Goal: Information Seeking & Learning: Learn about a topic

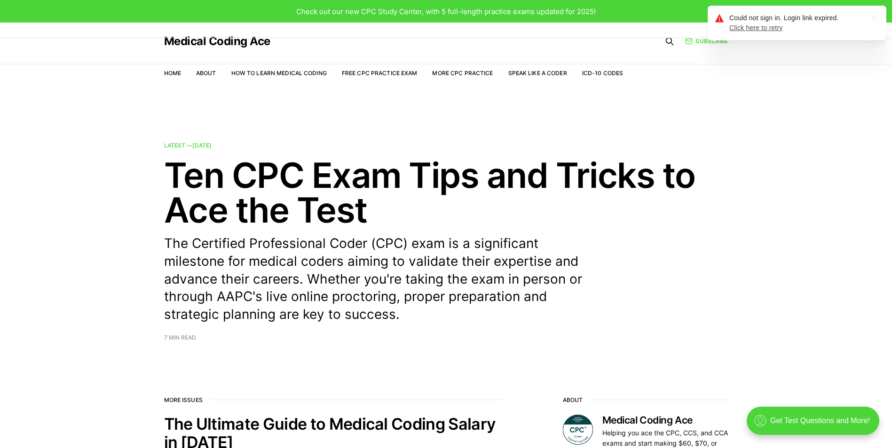
click at [755, 29] on link "Click here to retry" at bounding box center [756, 28] width 54 height 8
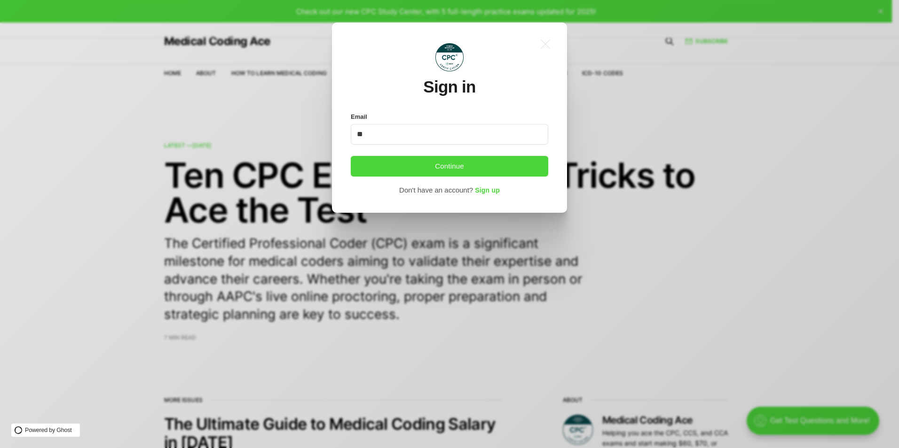
type input "*"
type input "**********"
click at [419, 163] on button "Continue" at bounding box center [449, 166] width 197 height 21
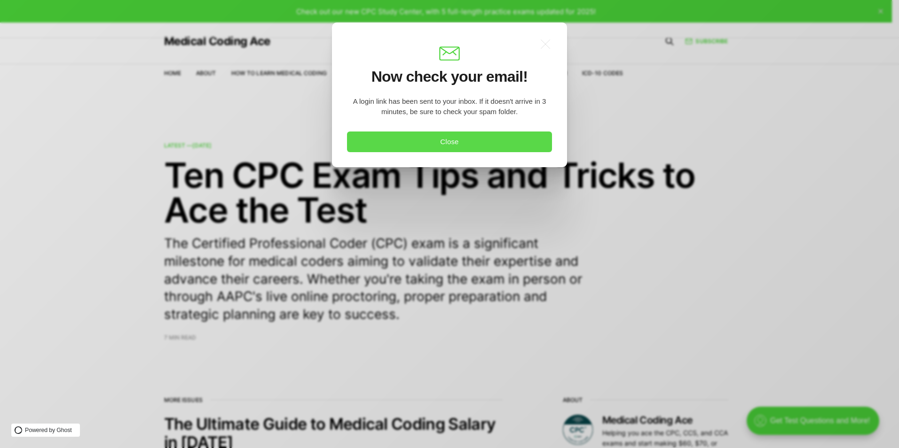
click at [428, 143] on button "Close" at bounding box center [449, 142] width 205 height 21
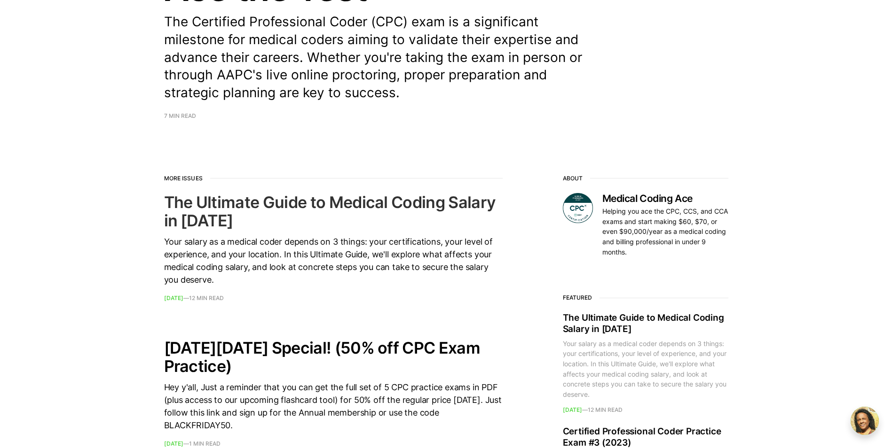
scroll to position [34, 0]
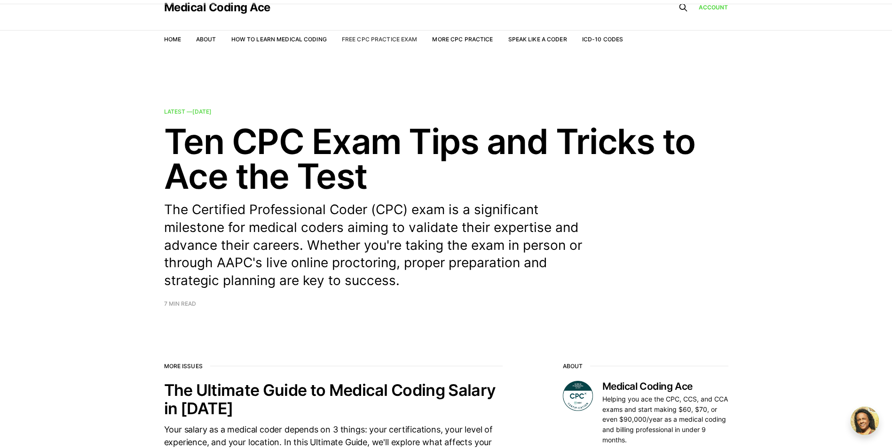
click at [363, 41] on link "Free CPC Practice Exam" at bounding box center [380, 39] width 76 height 7
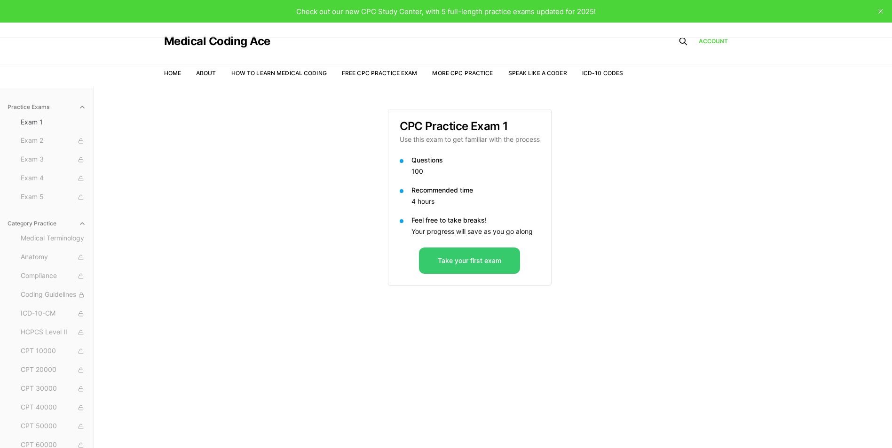
click at [482, 262] on button "Take your first exam" at bounding box center [469, 261] width 101 height 26
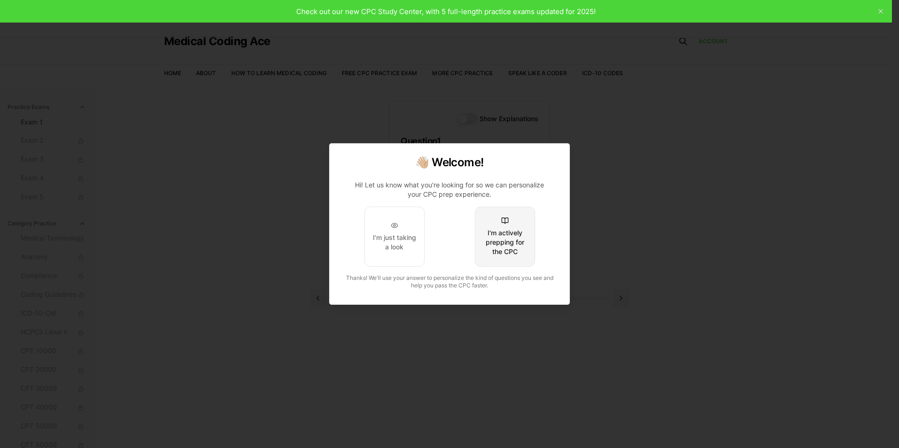
click at [504, 237] on div "I'm actively prepping for the CPC" at bounding box center [505, 242] width 44 height 28
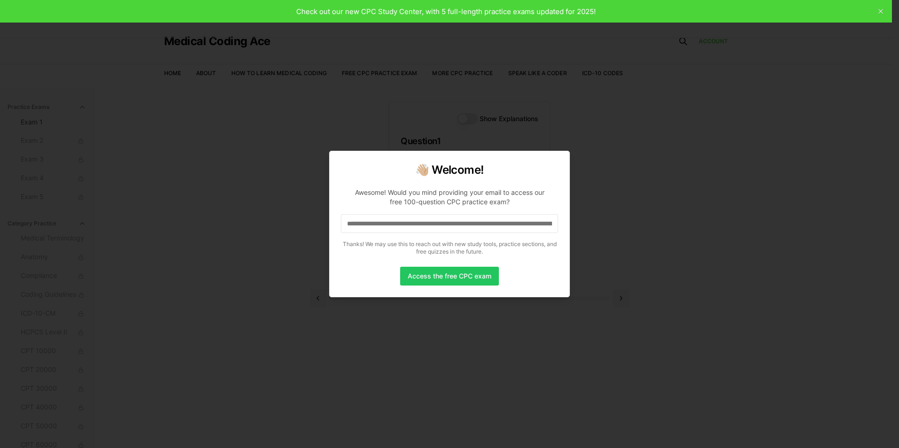
click at [554, 225] on input "**********" at bounding box center [449, 223] width 217 height 19
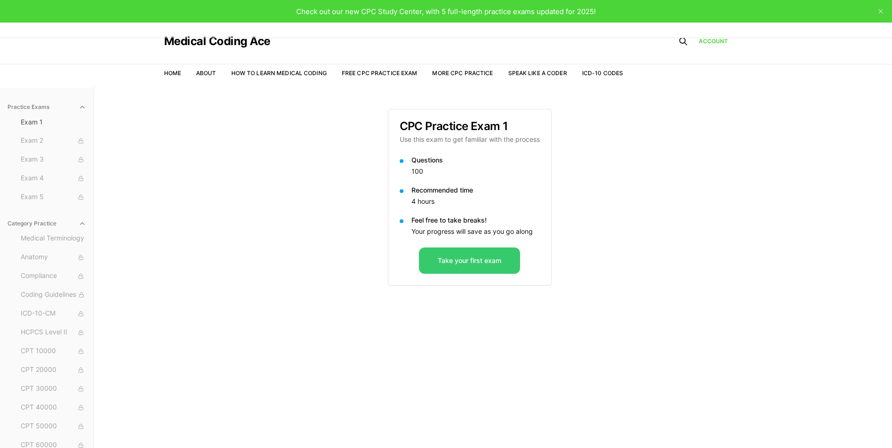
click at [456, 263] on button "Take your first exam" at bounding box center [469, 261] width 101 height 26
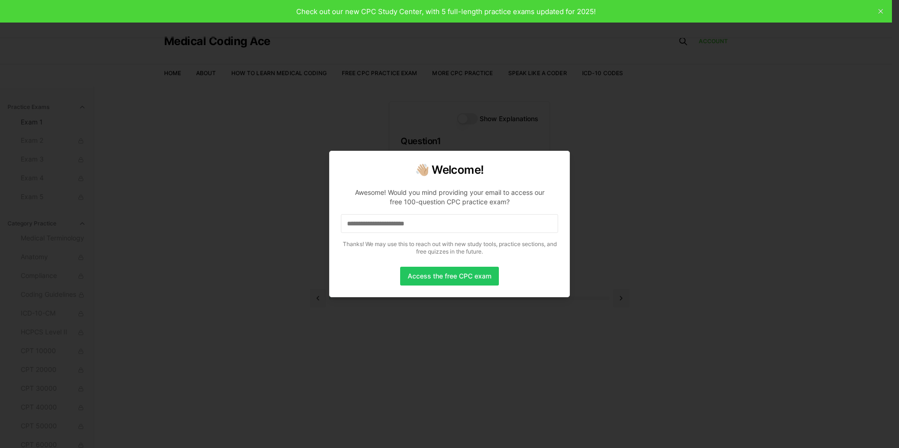
click at [445, 229] on input at bounding box center [449, 223] width 217 height 19
click at [430, 274] on button "Access the free CPC exam" at bounding box center [449, 276] width 99 height 19
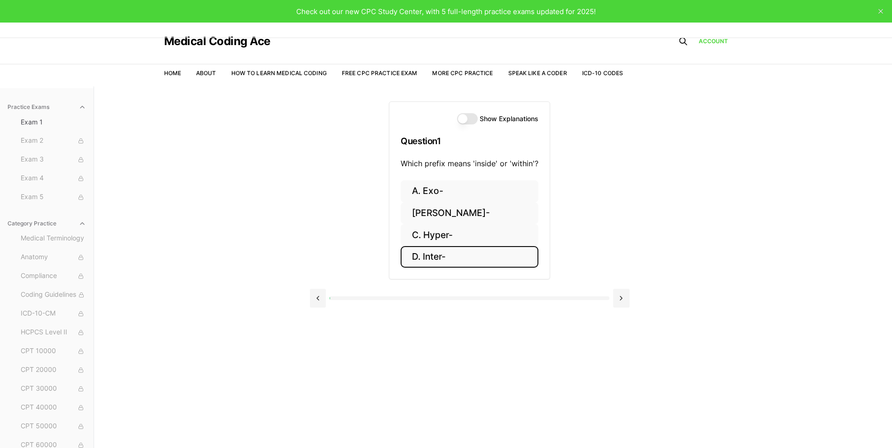
click at [439, 260] on button "D. Inter-" at bounding box center [470, 257] width 138 height 22
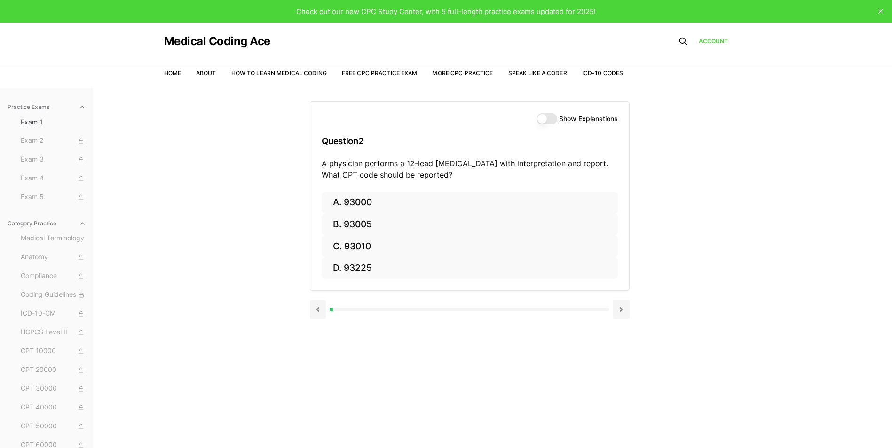
click at [550, 118] on button "Show Explanations" at bounding box center [546, 118] width 21 height 11
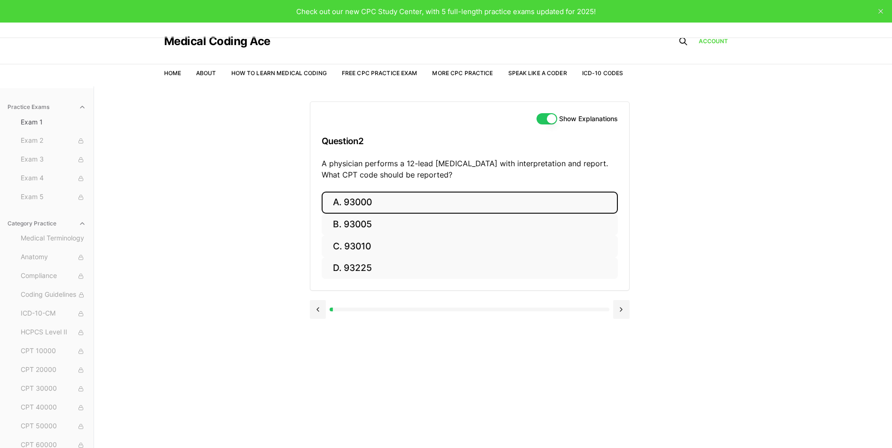
click at [347, 197] on button "A. 93000" at bounding box center [470, 203] width 296 height 22
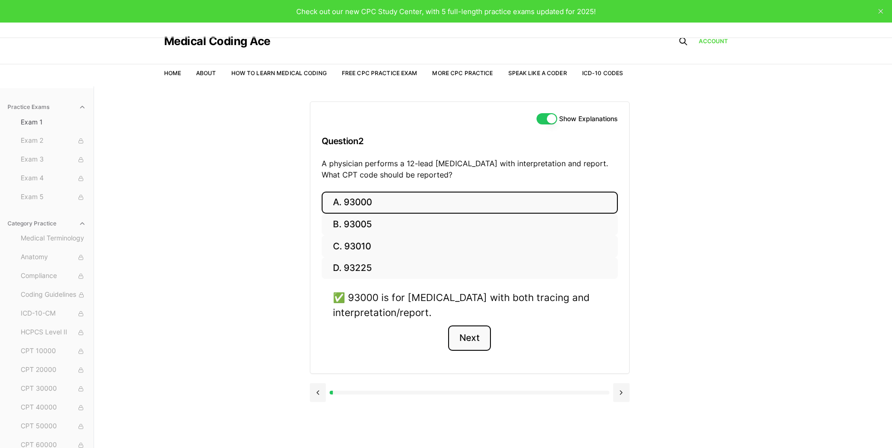
click at [473, 341] on button "Next" at bounding box center [469, 338] width 43 height 25
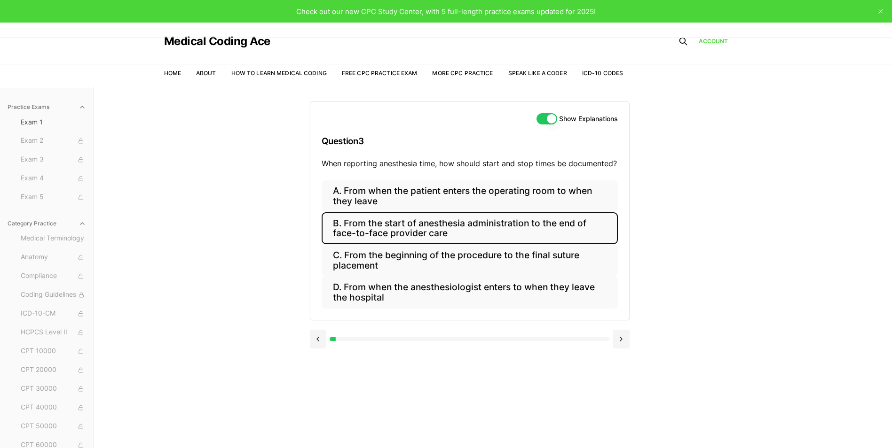
click at [375, 232] on button "B. From the start of anesthesia administration to the end of face-to-face provi…" at bounding box center [470, 228] width 296 height 32
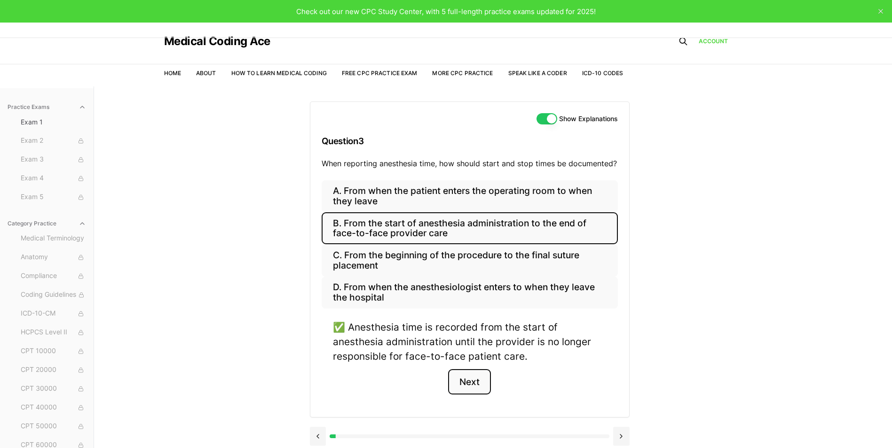
click at [470, 377] on button "Next" at bounding box center [469, 381] width 43 height 25
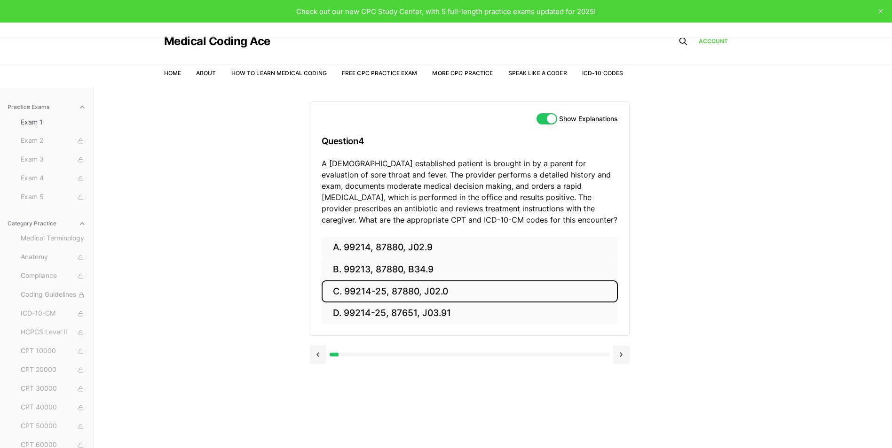
click at [365, 288] on button "C. 99214-25, 87880, J02.0" at bounding box center [470, 292] width 296 height 22
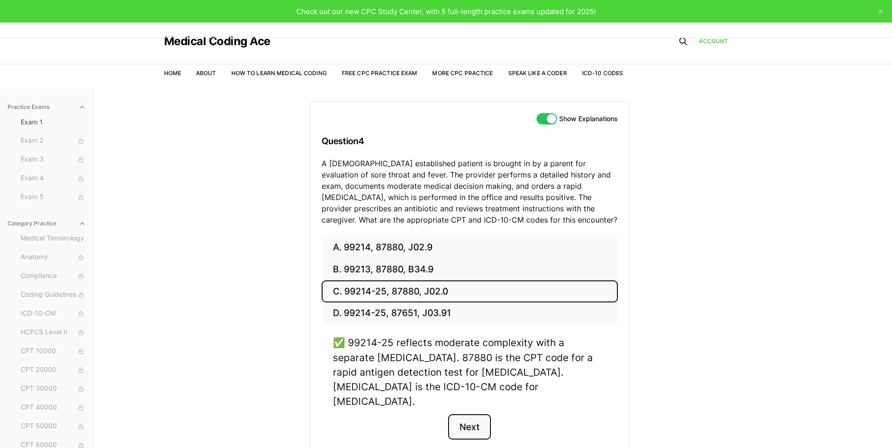
click at [463, 415] on button "Next" at bounding box center [469, 427] width 43 height 25
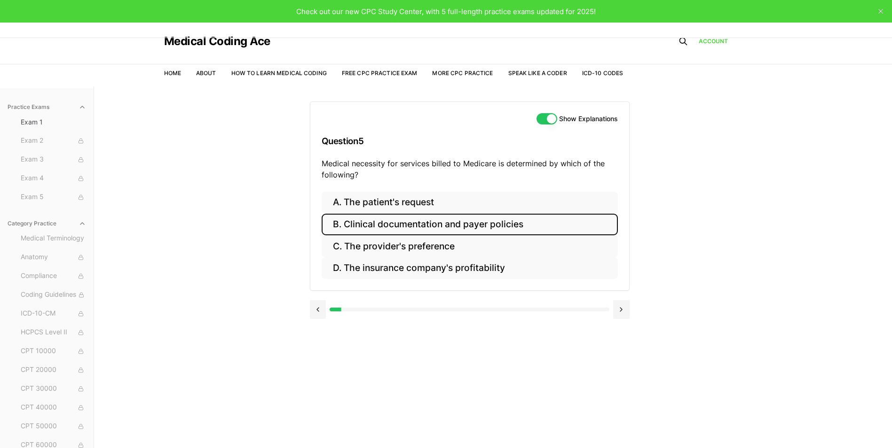
click at [339, 226] on button "B. Clinical documentation and payer policies" at bounding box center [470, 225] width 296 height 22
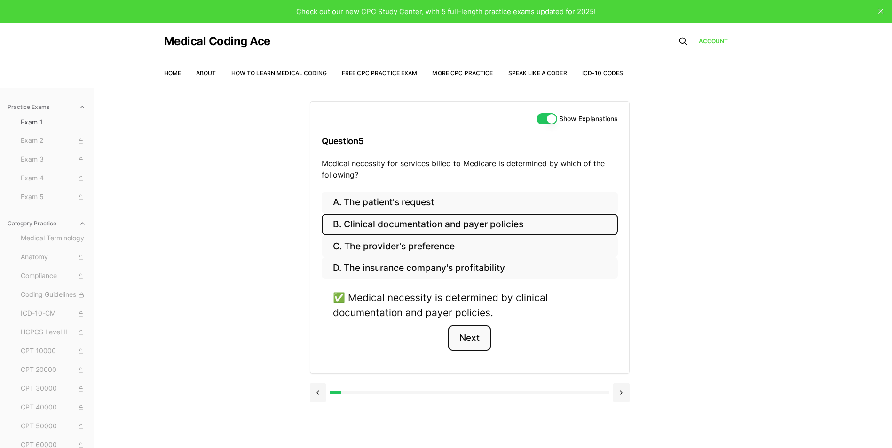
click at [476, 339] on button "Next" at bounding box center [469, 338] width 43 height 25
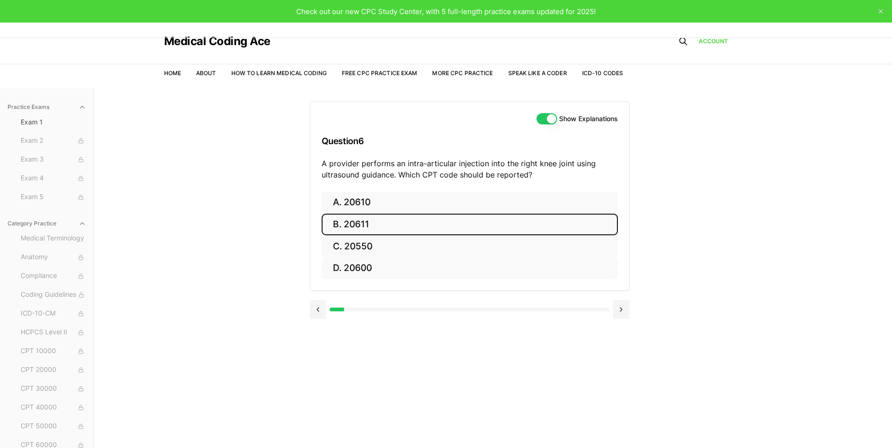
click at [371, 226] on button "B. 20611" at bounding box center [470, 225] width 296 height 22
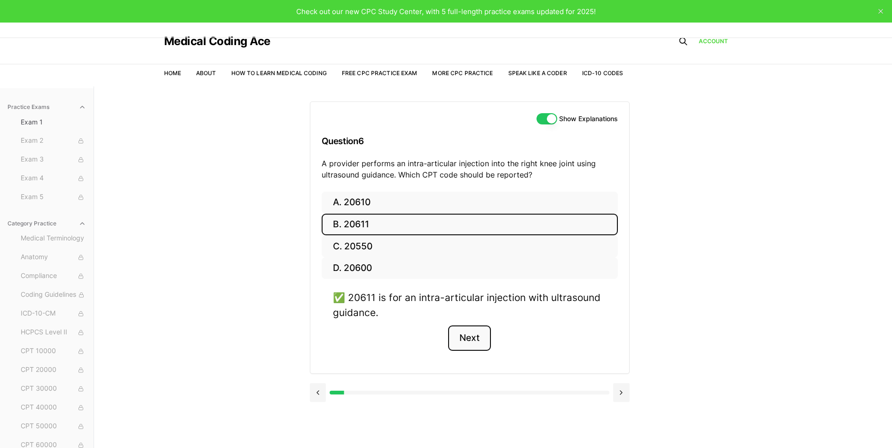
click at [479, 343] on button "Next" at bounding box center [469, 338] width 43 height 25
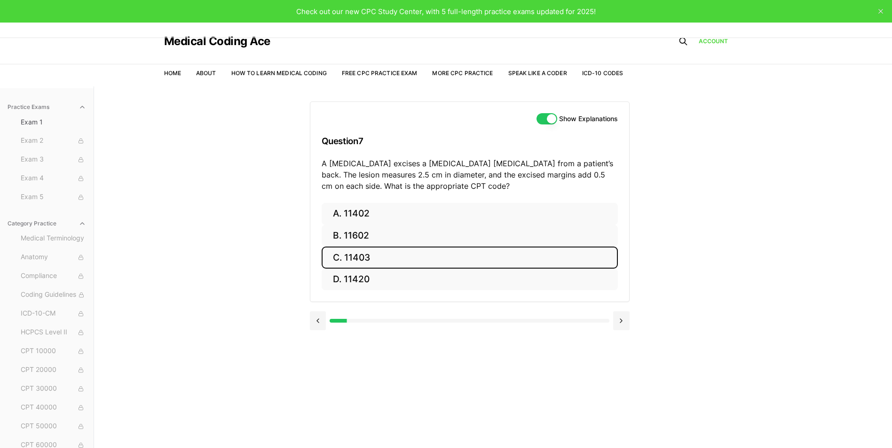
click at [384, 252] on button "C. 11403" at bounding box center [470, 258] width 296 height 22
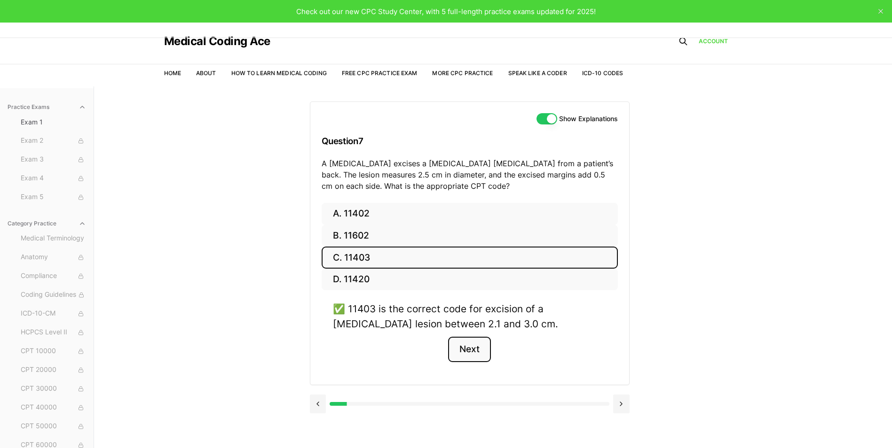
click at [482, 354] on button "Next" at bounding box center [469, 349] width 43 height 25
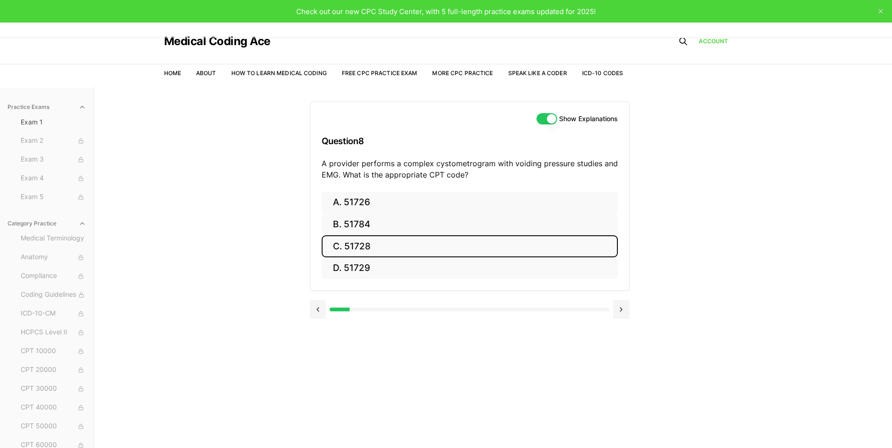
click at [376, 242] on button "C. 51728" at bounding box center [470, 247] width 296 height 22
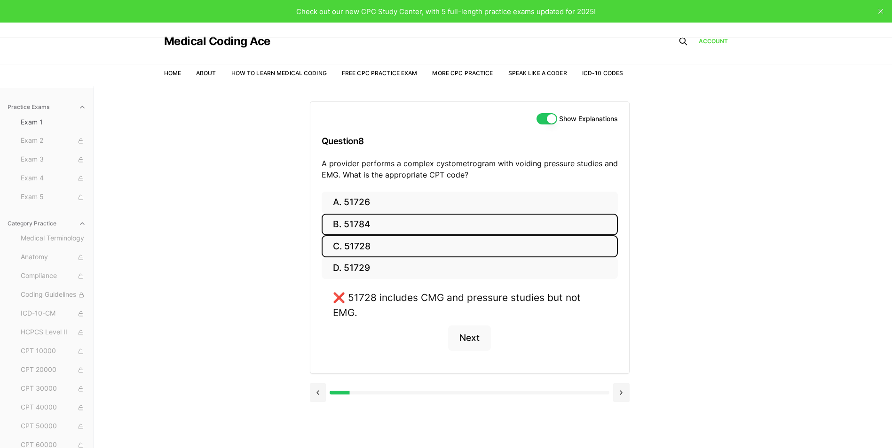
click at [376, 221] on button "B. 51784" at bounding box center [470, 225] width 296 height 22
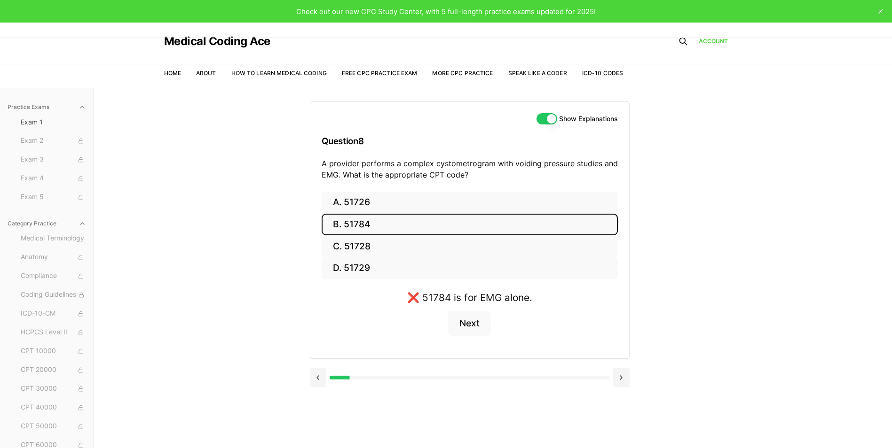
click at [375, 224] on button "B. 51784" at bounding box center [470, 225] width 296 height 22
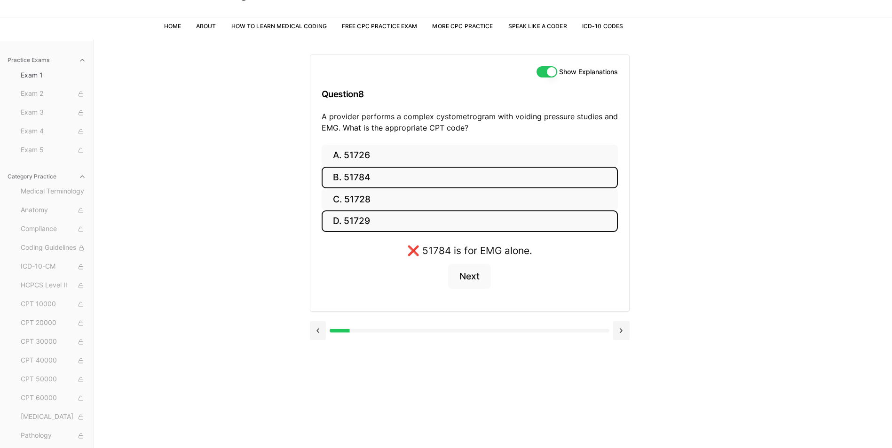
click at [351, 225] on button "D. 51729" at bounding box center [470, 222] width 296 height 22
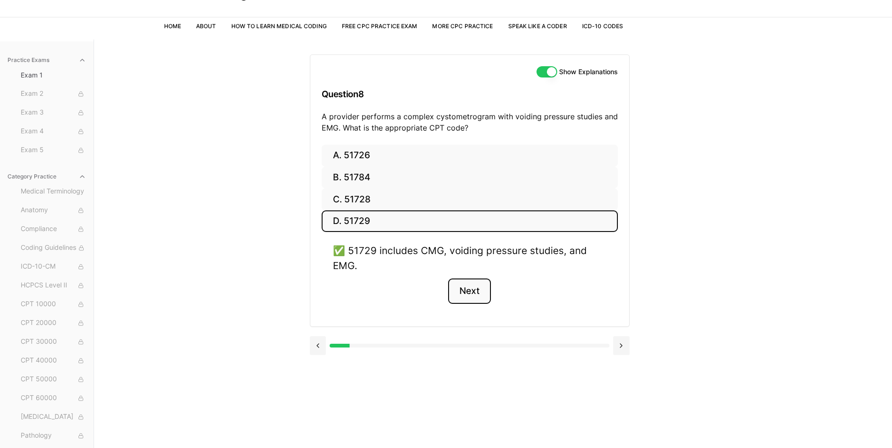
click at [476, 294] on button "Next" at bounding box center [469, 291] width 43 height 25
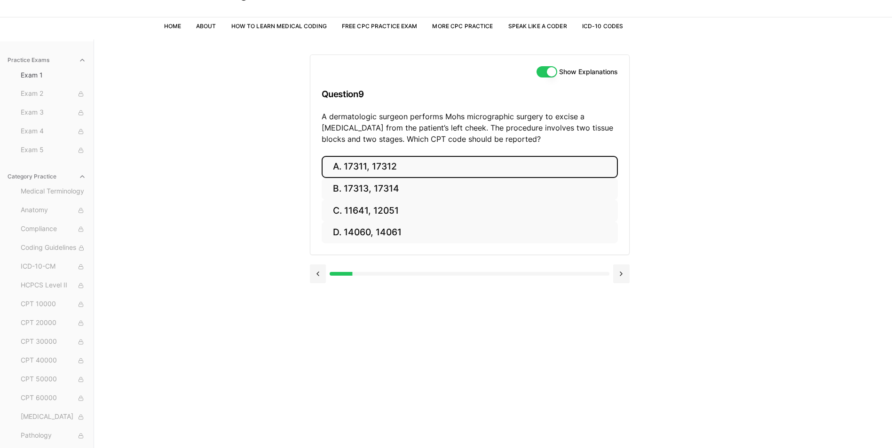
click at [372, 167] on button "A. 17311, 17312" at bounding box center [470, 167] width 296 height 22
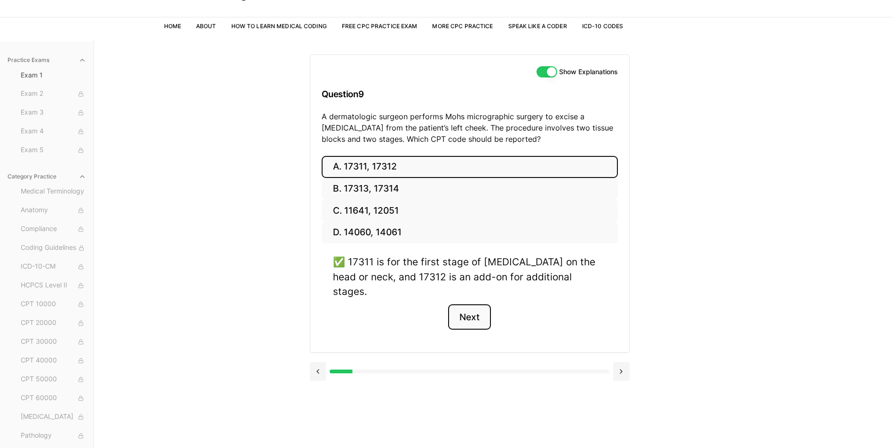
click at [470, 307] on button "Next" at bounding box center [469, 317] width 43 height 25
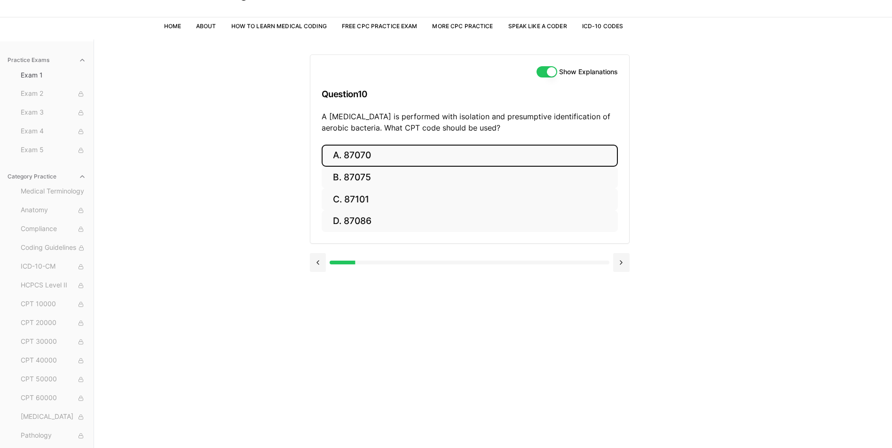
click at [382, 154] on button "A. 87070" at bounding box center [470, 156] width 296 height 22
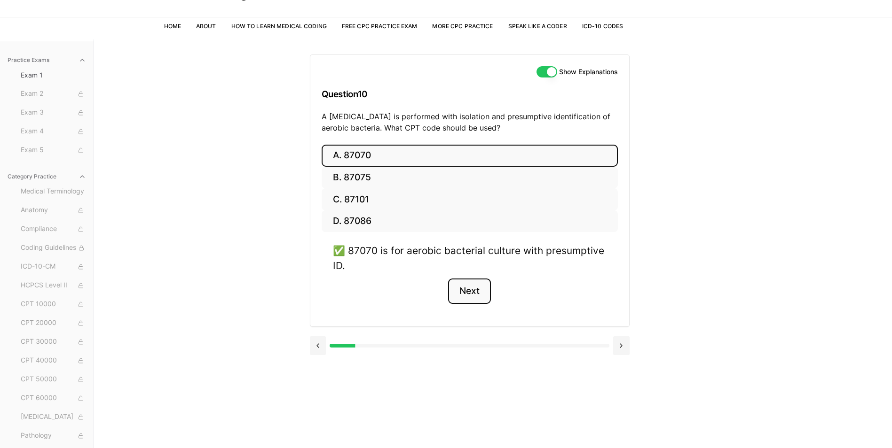
click at [467, 297] on button "Next" at bounding box center [469, 291] width 43 height 25
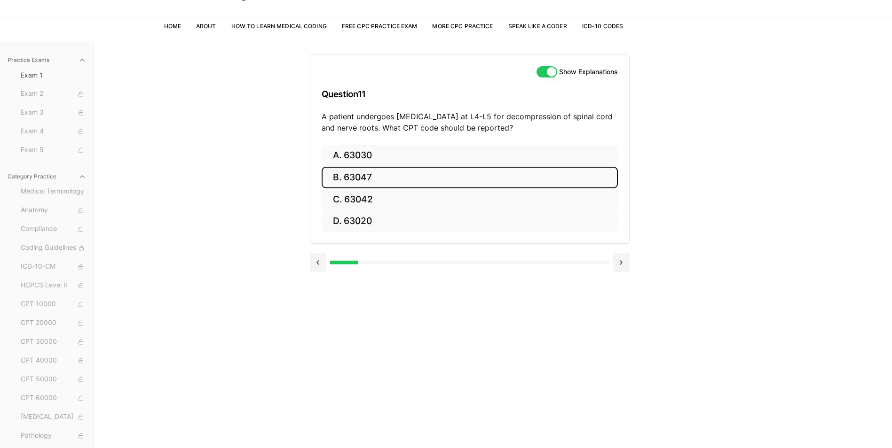
click at [353, 184] on button "B. 63047" at bounding box center [470, 178] width 296 height 22
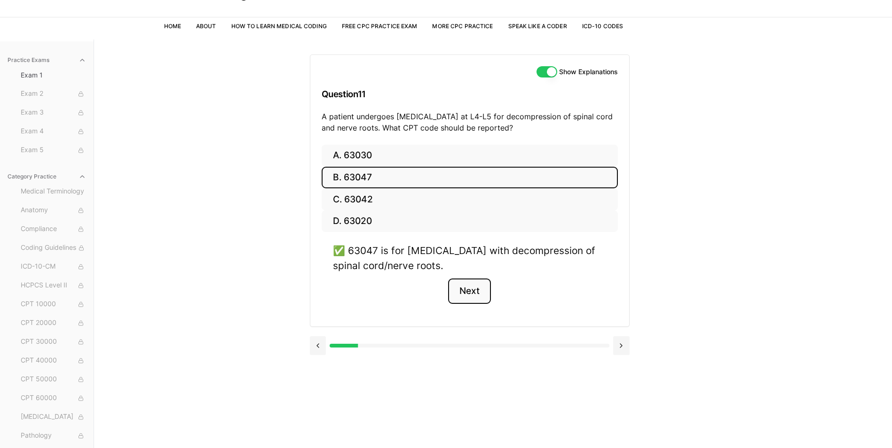
click at [459, 282] on button "Next" at bounding box center [469, 291] width 43 height 25
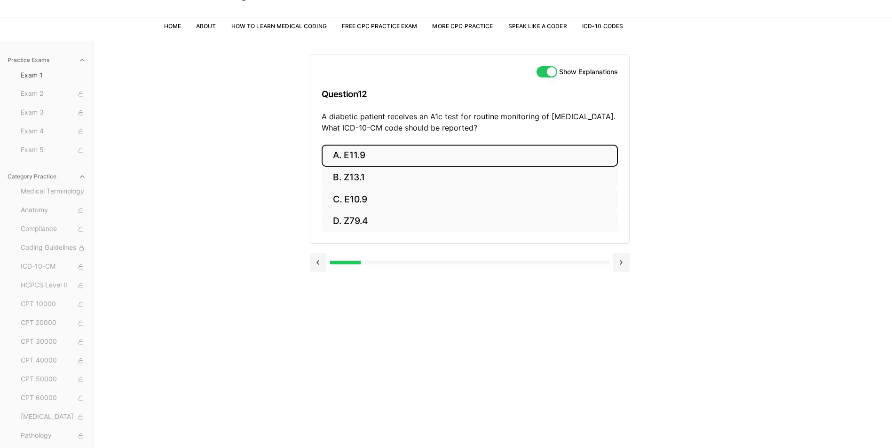
click at [366, 156] on button "A. E11.9" at bounding box center [470, 156] width 296 height 22
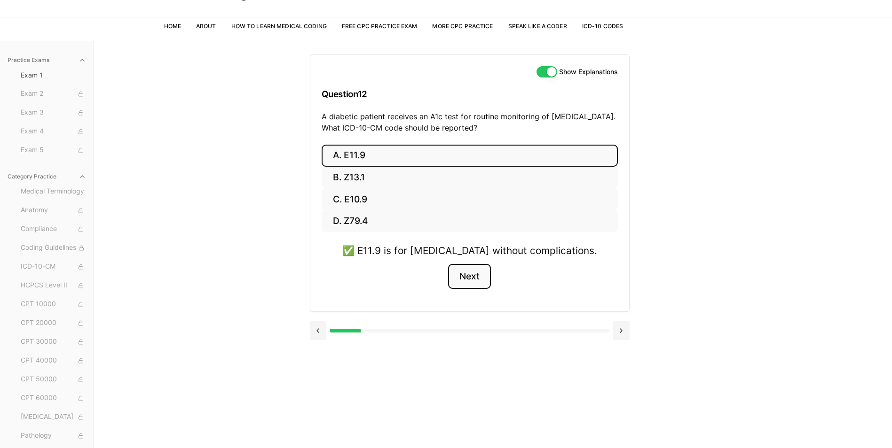
click at [474, 277] on button "Next" at bounding box center [469, 276] width 43 height 25
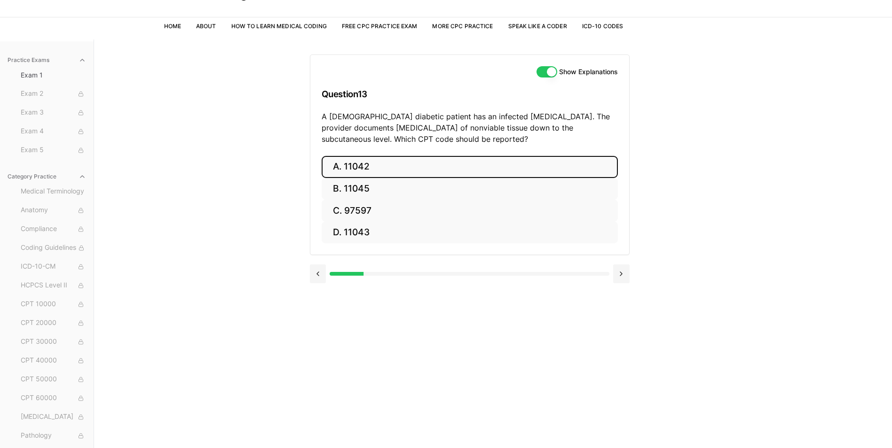
click at [368, 168] on button "A. 11042" at bounding box center [470, 167] width 296 height 22
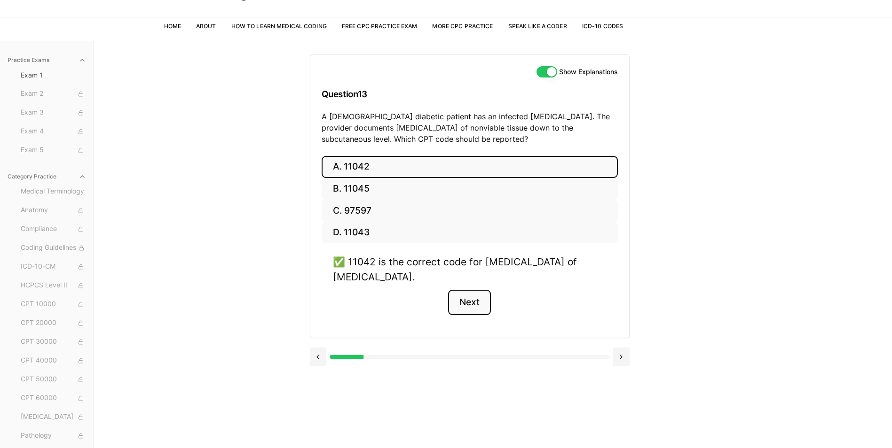
click at [471, 298] on button "Next" at bounding box center [469, 302] width 43 height 25
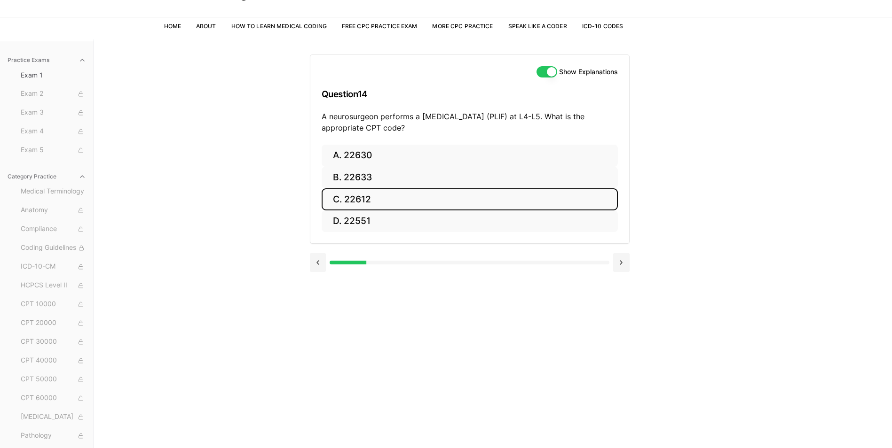
click at [362, 196] on button "C. 22612" at bounding box center [470, 200] width 296 height 22
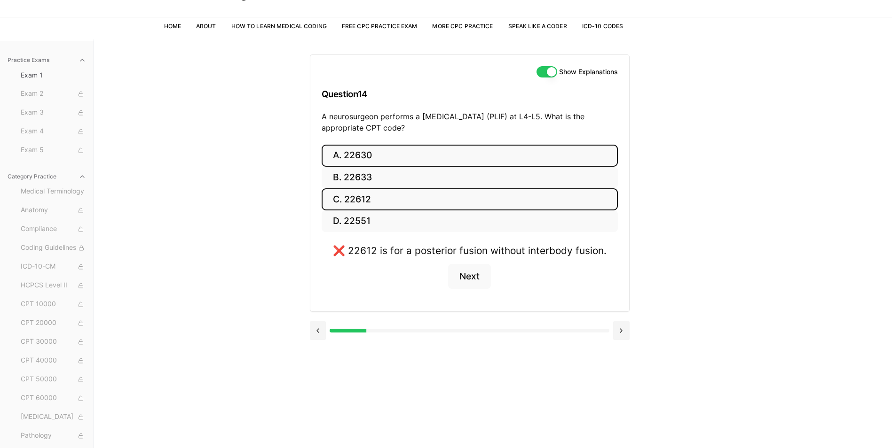
click at [394, 152] on button "A. 22630" at bounding box center [470, 156] width 296 height 22
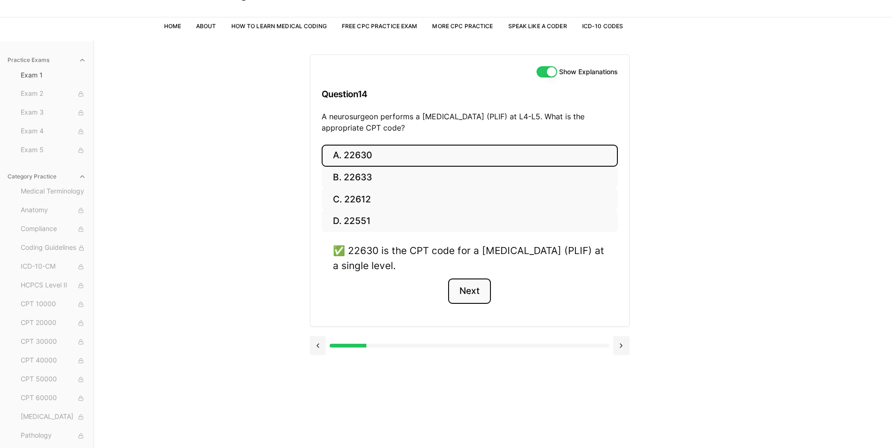
click at [472, 291] on button "Next" at bounding box center [469, 291] width 43 height 25
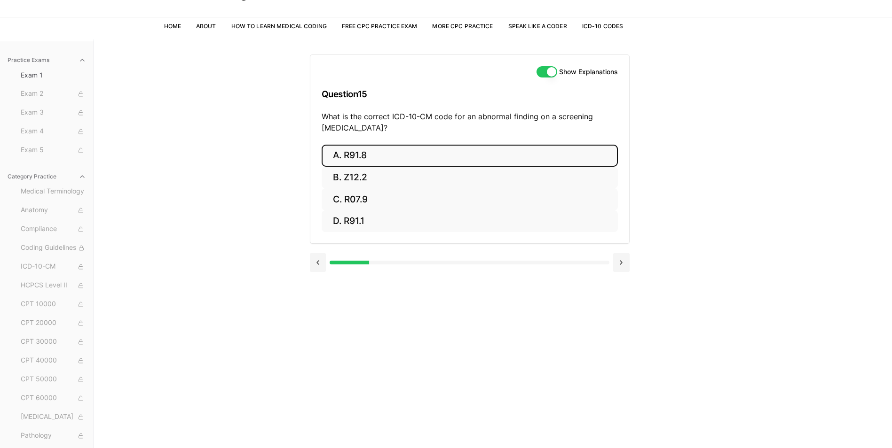
click at [358, 153] on button "A. R91.8" at bounding box center [470, 156] width 296 height 22
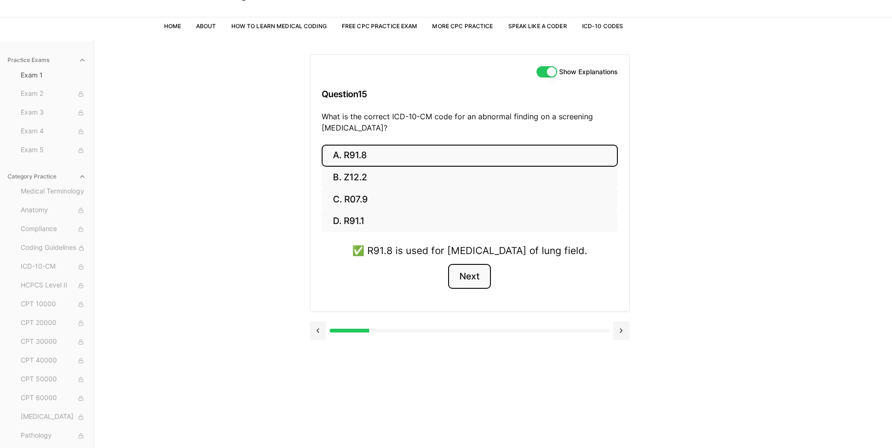
click at [475, 290] on button "Next" at bounding box center [469, 276] width 43 height 25
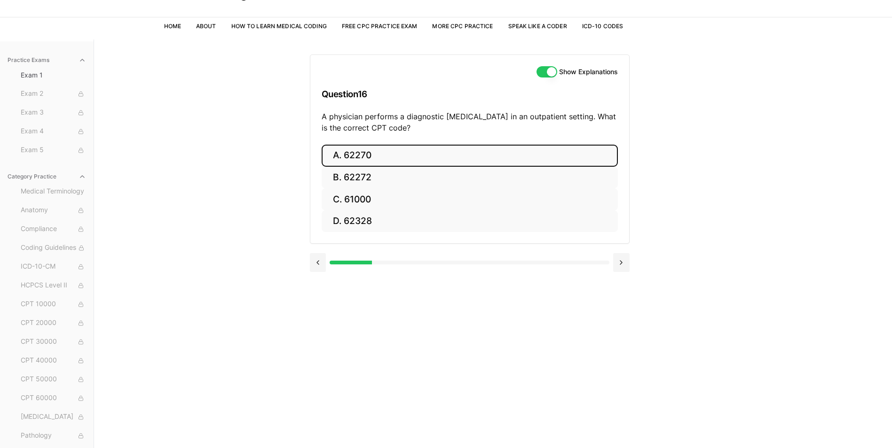
click at [388, 150] on button "A. 62270" at bounding box center [470, 156] width 296 height 22
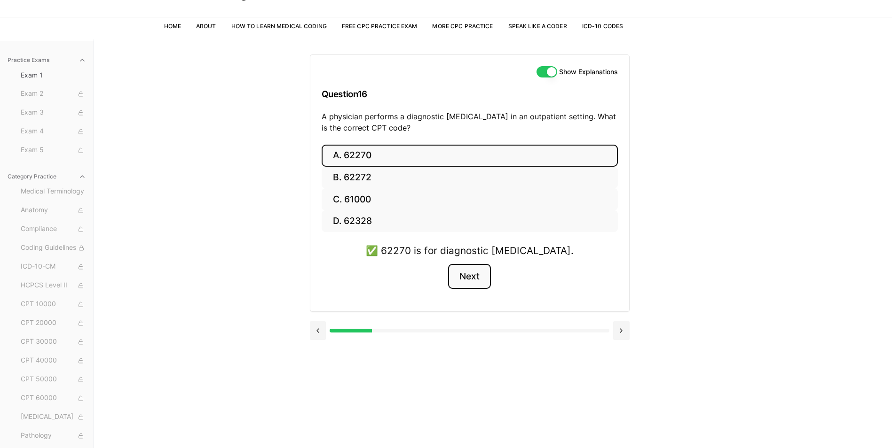
click at [470, 283] on button "Next" at bounding box center [469, 276] width 43 height 25
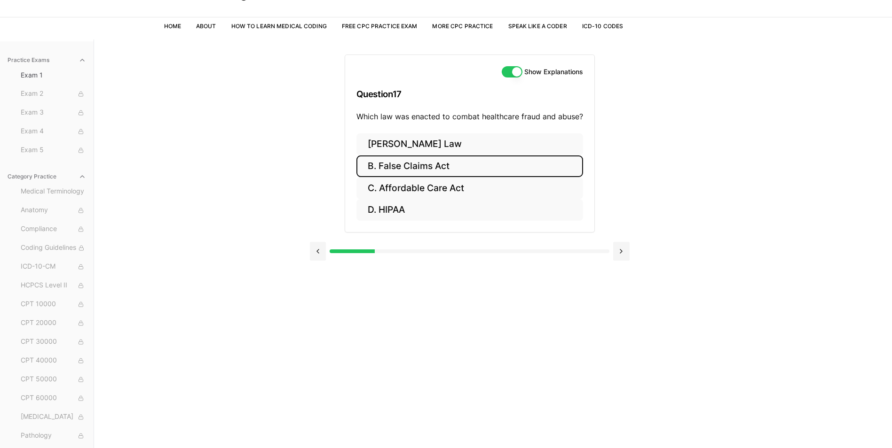
click at [413, 163] on button "B. False Claims Act" at bounding box center [469, 167] width 227 height 22
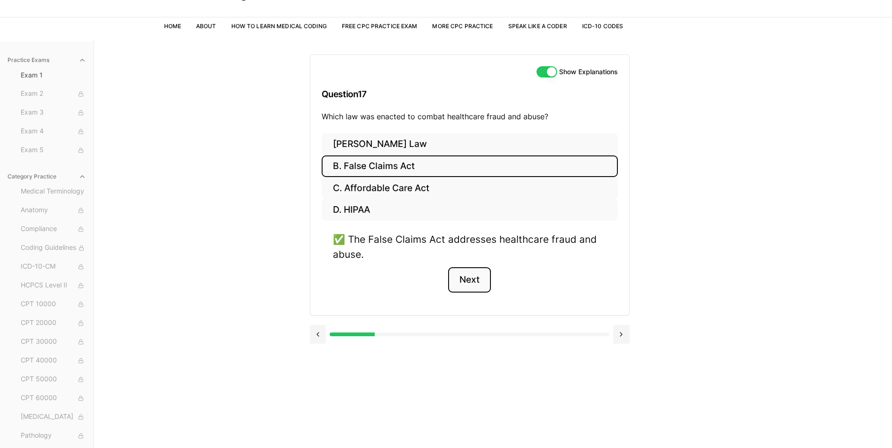
click at [468, 280] on button "Next" at bounding box center [469, 279] width 43 height 25
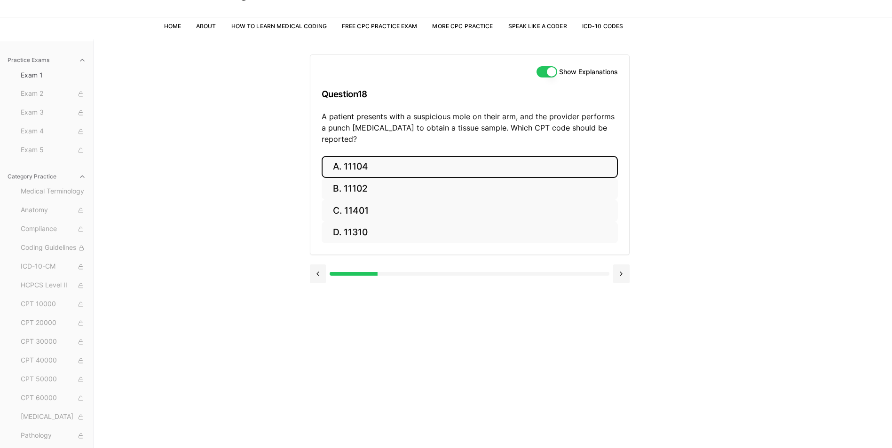
click at [363, 156] on button "A. 11104" at bounding box center [470, 167] width 296 height 22
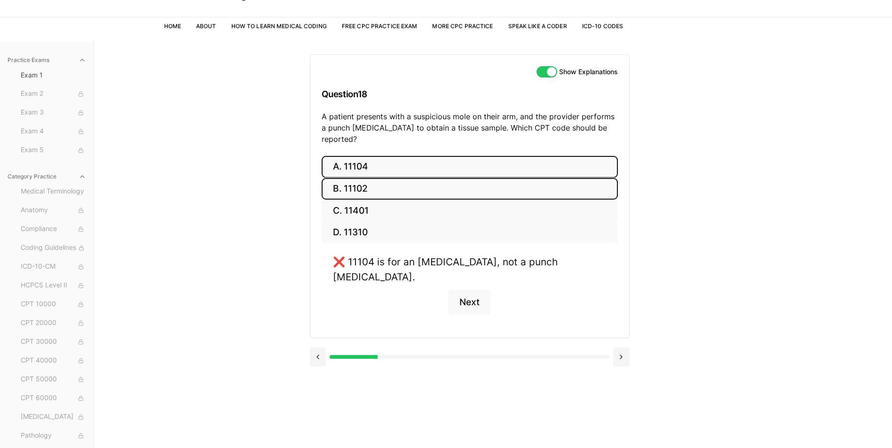
click at [376, 183] on button "B. 11102" at bounding box center [470, 189] width 296 height 22
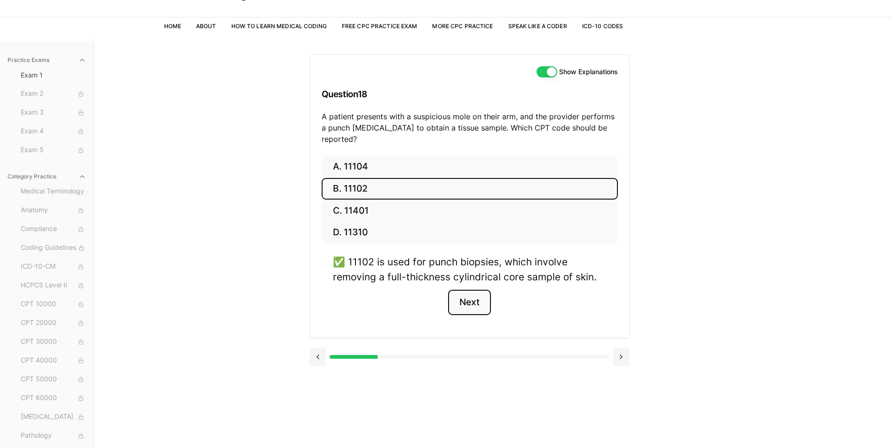
click at [472, 290] on button "Next" at bounding box center [469, 302] width 43 height 25
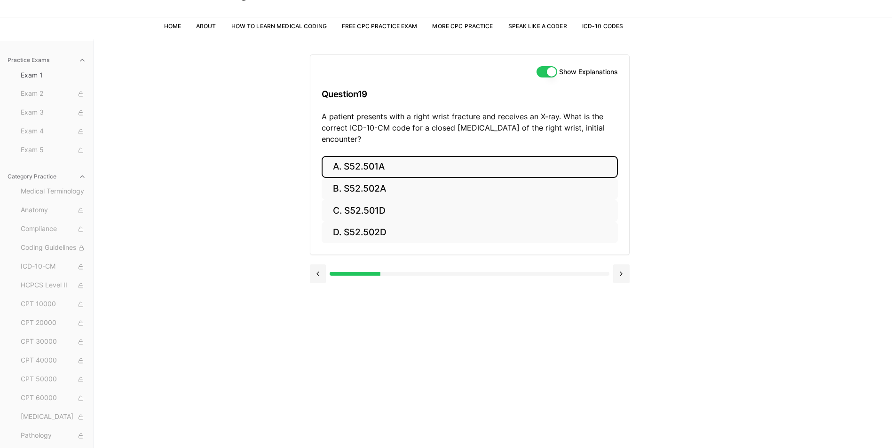
click at [383, 159] on button "A. S52.501A" at bounding box center [470, 167] width 296 height 22
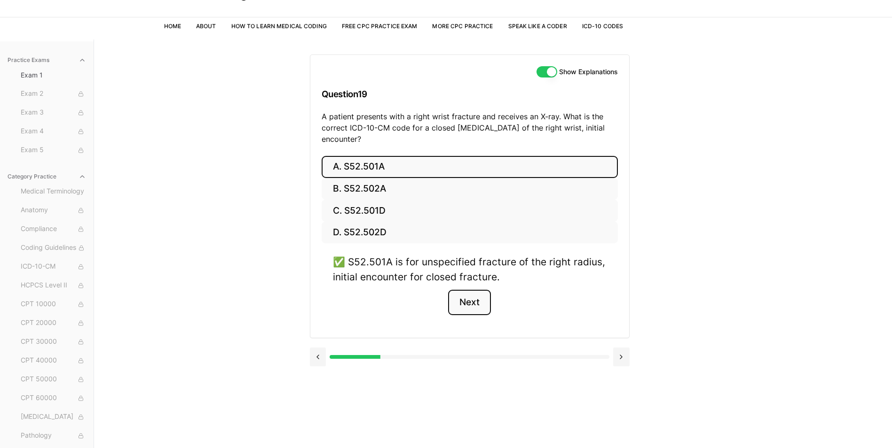
click at [472, 299] on button "Next" at bounding box center [469, 302] width 43 height 25
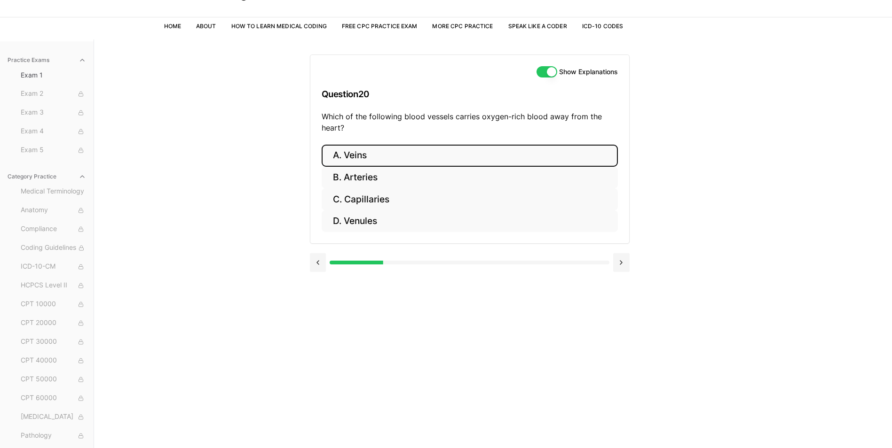
click at [362, 156] on button "A. Veins" at bounding box center [470, 156] width 296 height 22
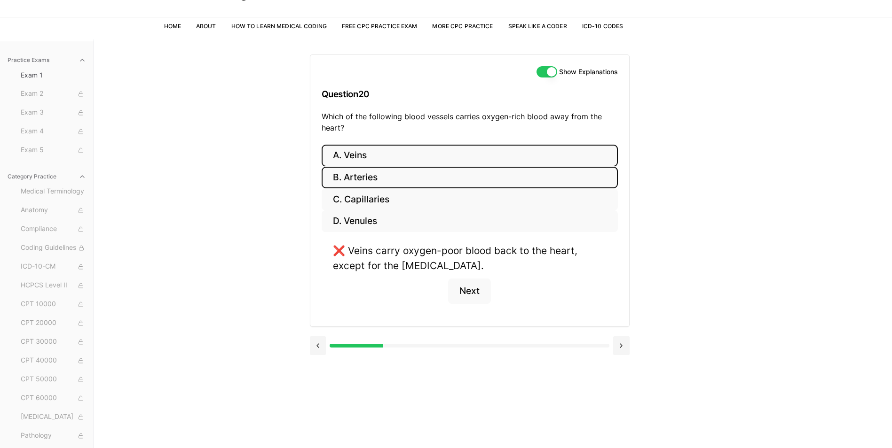
click at [367, 176] on button "B. Arteries" at bounding box center [470, 178] width 296 height 22
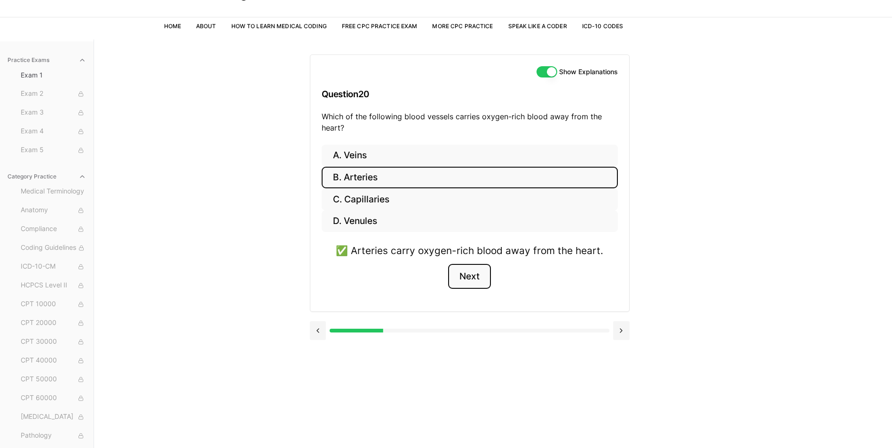
click at [471, 276] on button "Next" at bounding box center [469, 276] width 43 height 25
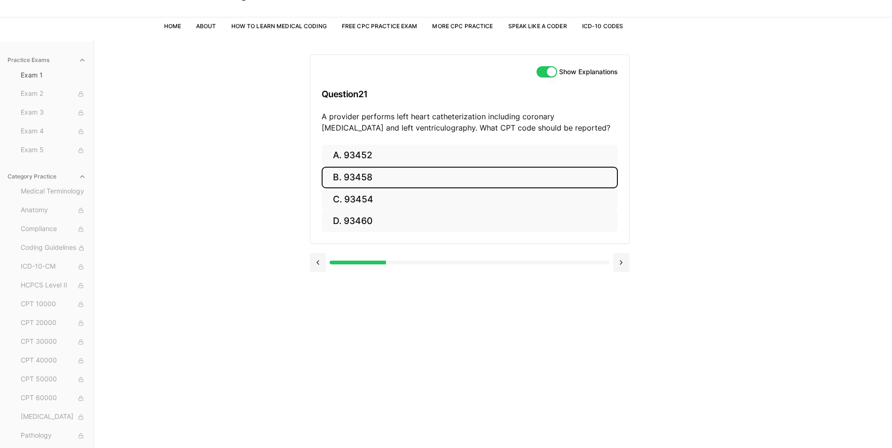
click at [360, 180] on button "B. 93458" at bounding box center [470, 178] width 296 height 22
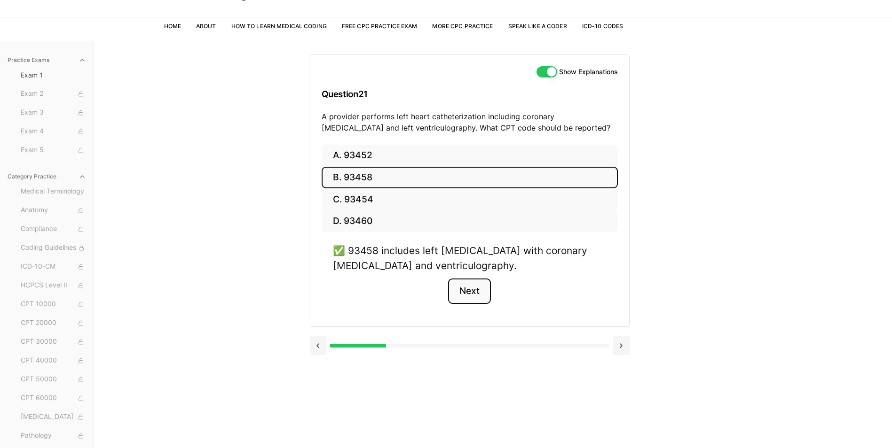
click at [478, 285] on button "Next" at bounding box center [469, 291] width 43 height 25
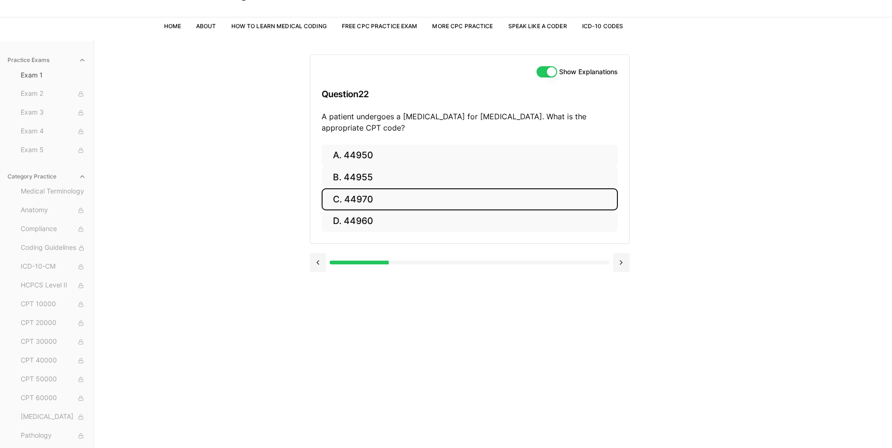
click at [362, 196] on button "C. 44970" at bounding box center [470, 200] width 296 height 22
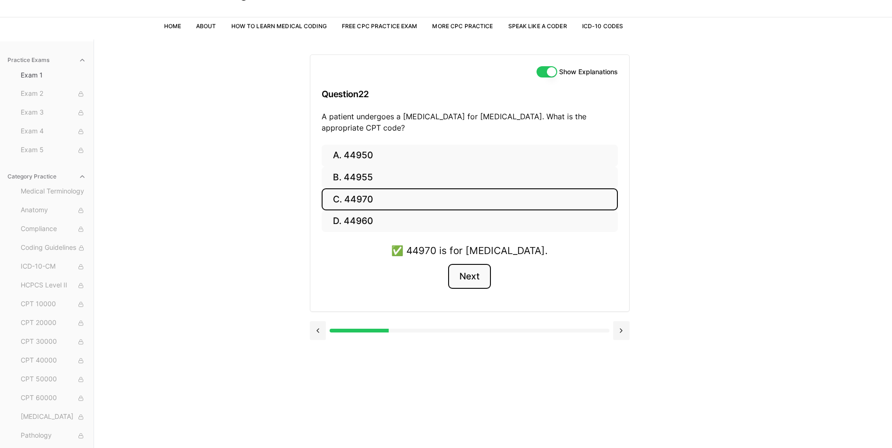
click at [463, 275] on button "Next" at bounding box center [469, 276] width 43 height 25
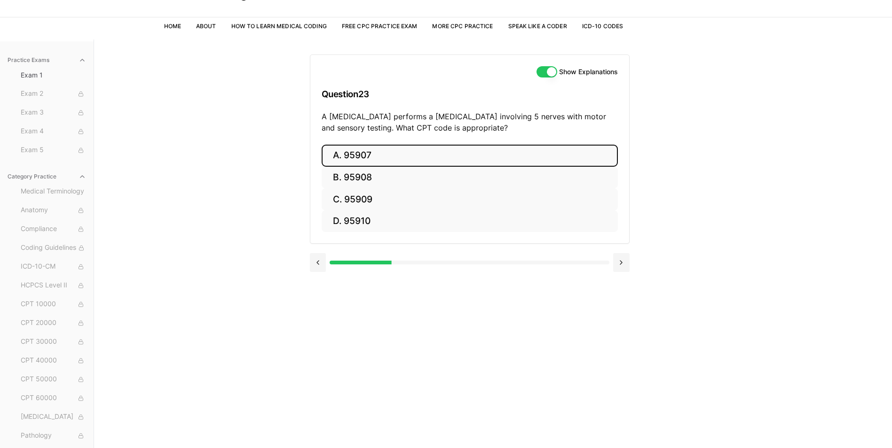
click at [386, 155] on button "A. 95907" at bounding box center [470, 156] width 296 height 22
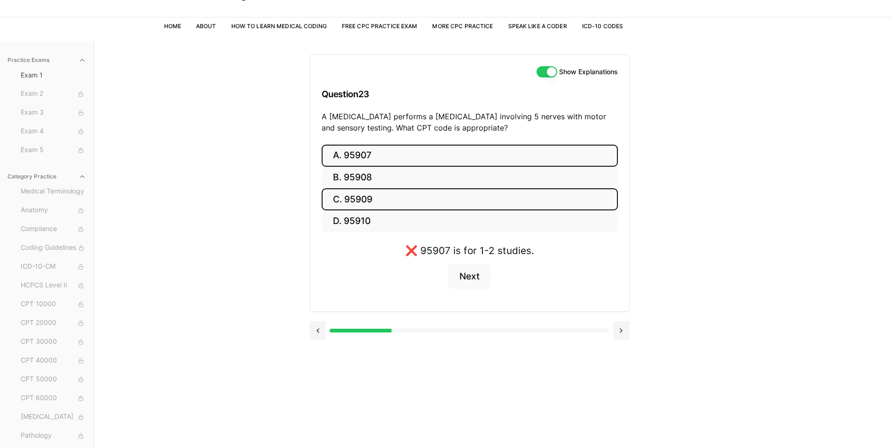
click at [362, 196] on button "C. 95909" at bounding box center [470, 200] width 296 height 22
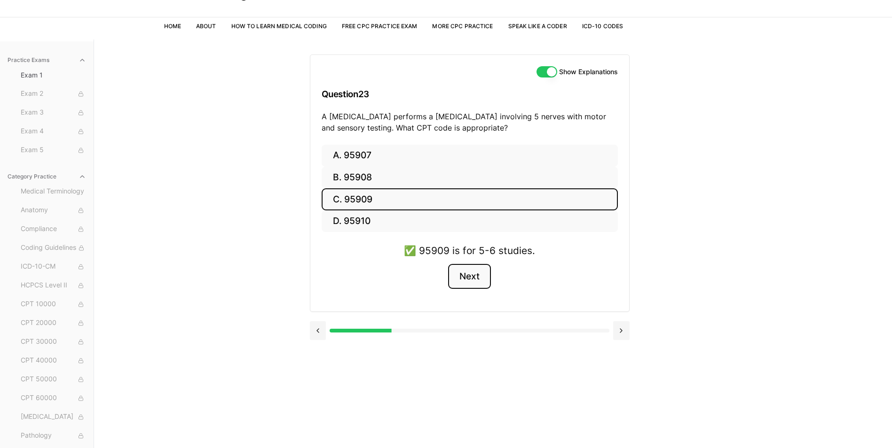
click at [467, 279] on button "Next" at bounding box center [469, 276] width 43 height 25
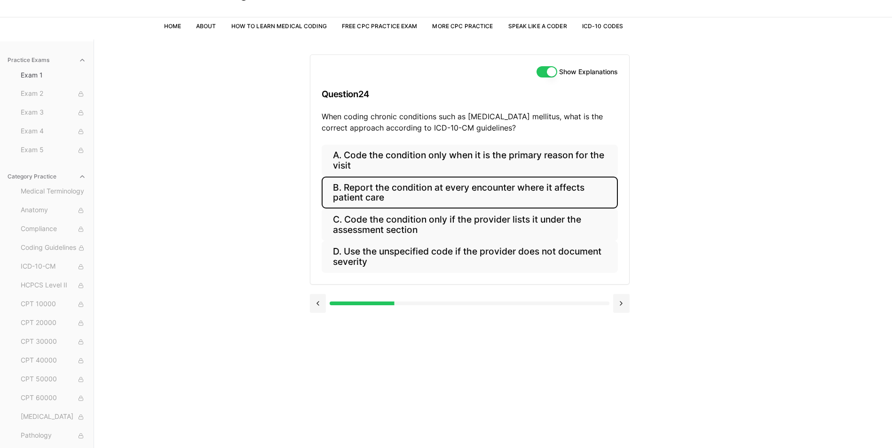
click at [448, 189] on button "B. Report the condition at every encounter where it affects patient care" at bounding box center [470, 193] width 296 height 32
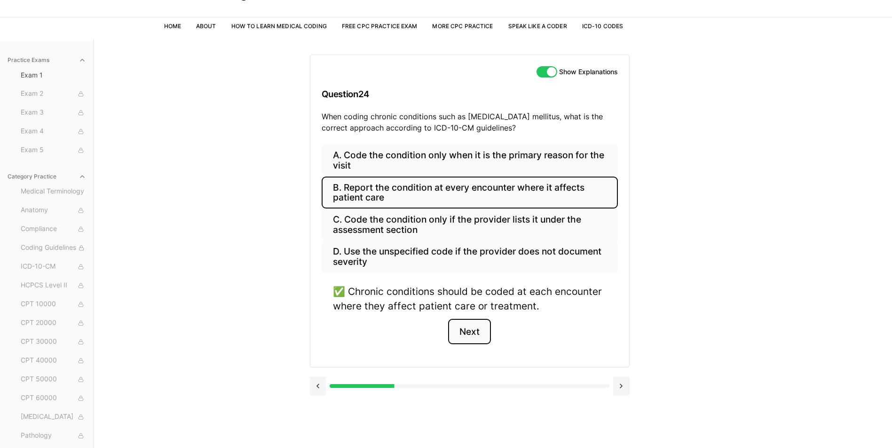
click at [475, 329] on button "Next" at bounding box center [469, 331] width 43 height 25
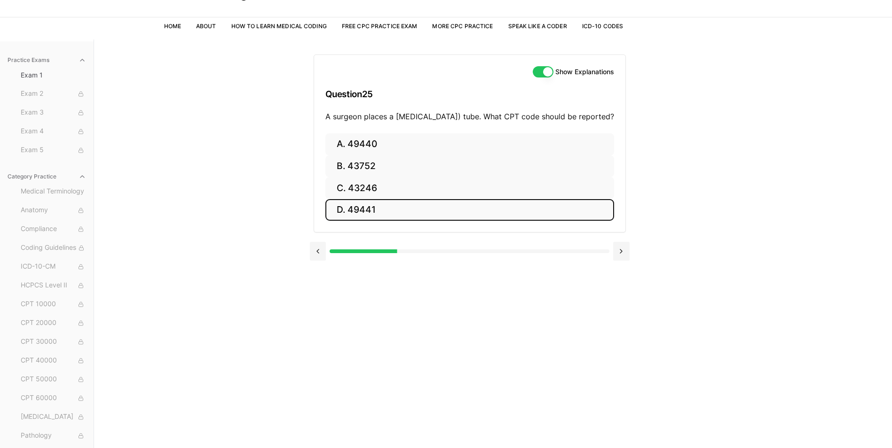
click at [430, 221] on button "D. 49441" at bounding box center [469, 210] width 289 height 22
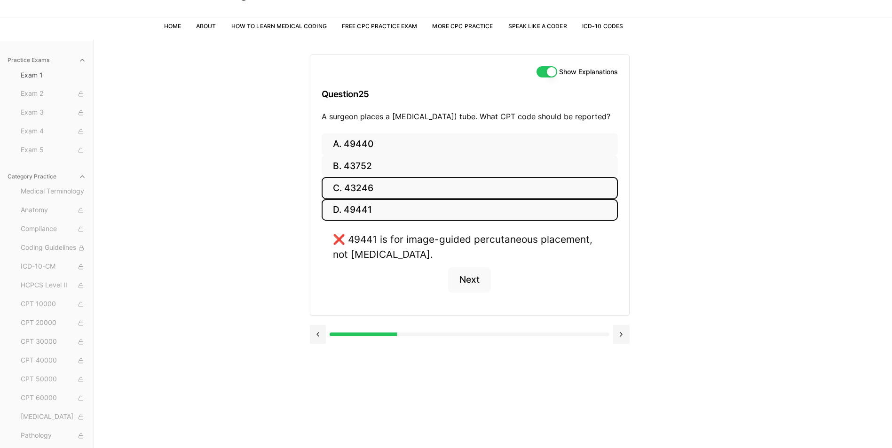
click at [369, 199] on button "C. 43246" at bounding box center [470, 188] width 296 height 22
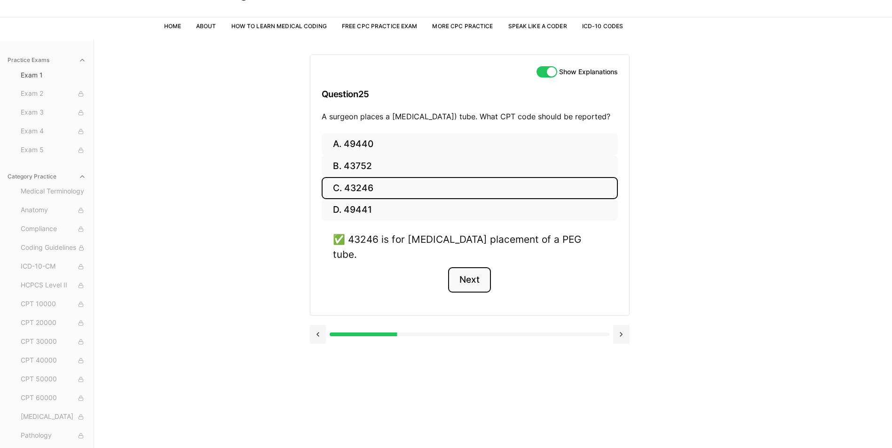
click at [474, 281] on button "Next" at bounding box center [469, 279] width 43 height 25
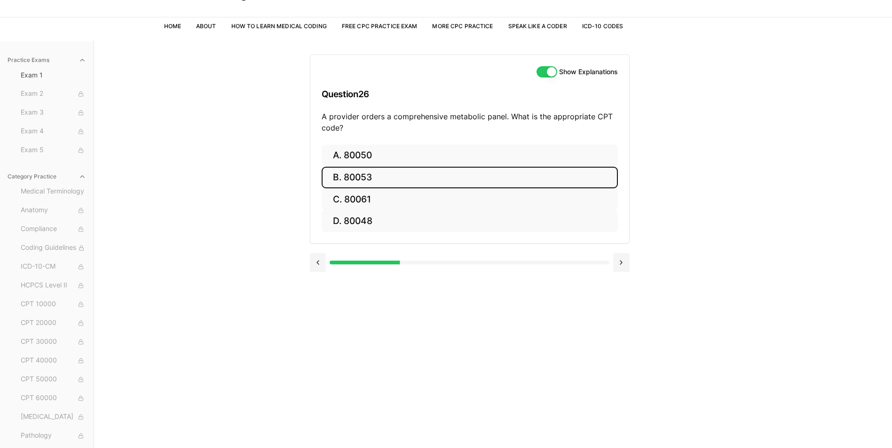
click at [376, 176] on button "B. 80053" at bounding box center [470, 178] width 296 height 22
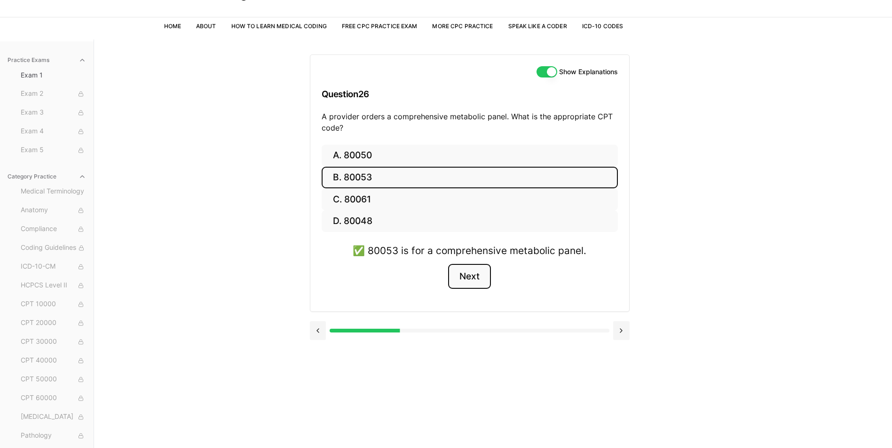
click at [479, 280] on button "Next" at bounding box center [469, 276] width 43 height 25
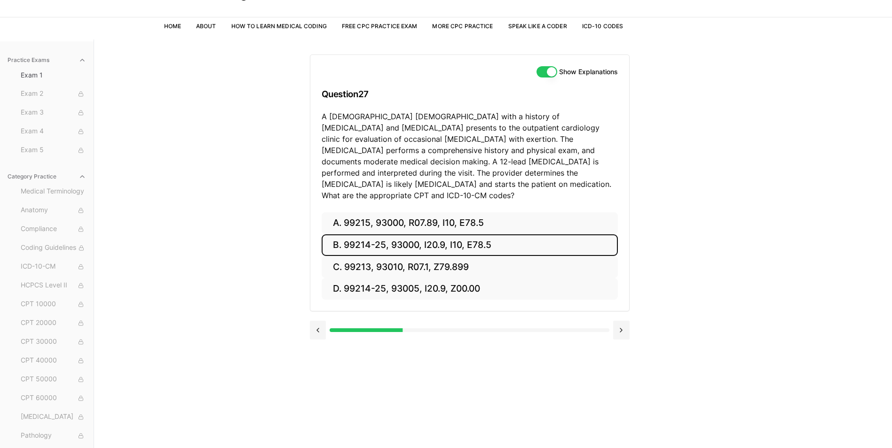
click at [443, 235] on button "B. 99214-25, 93000, I20.9, I10, E78.5" at bounding box center [470, 246] width 296 height 22
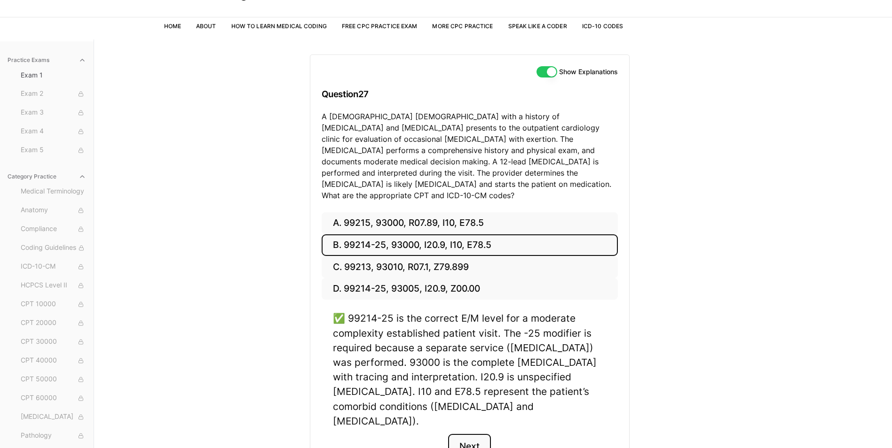
click at [463, 434] on button "Next" at bounding box center [469, 446] width 43 height 25
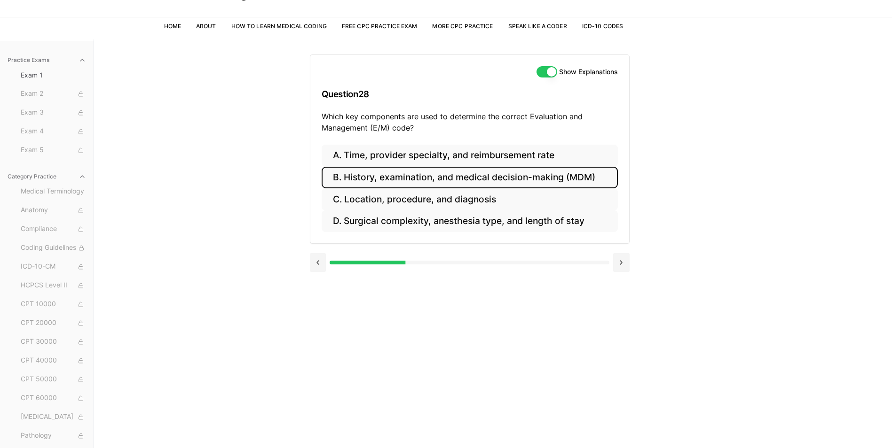
click at [383, 184] on button "B. History, examination, and medical decision-making (MDM)" at bounding box center [470, 178] width 296 height 22
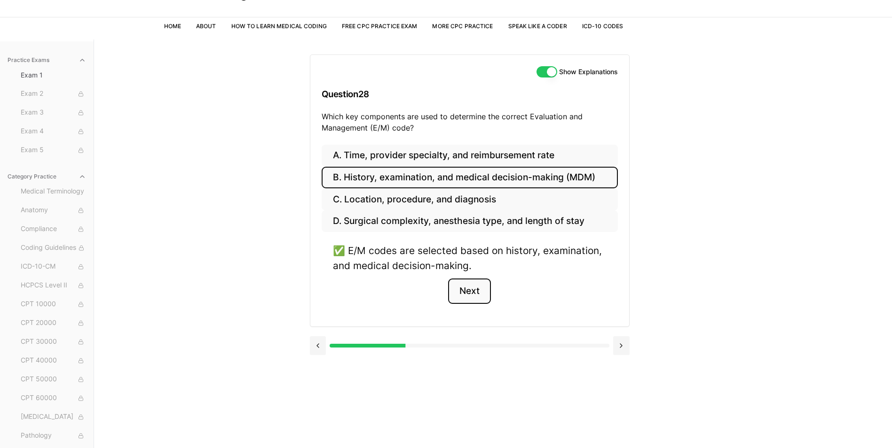
click at [472, 289] on button "Next" at bounding box center [469, 291] width 43 height 25
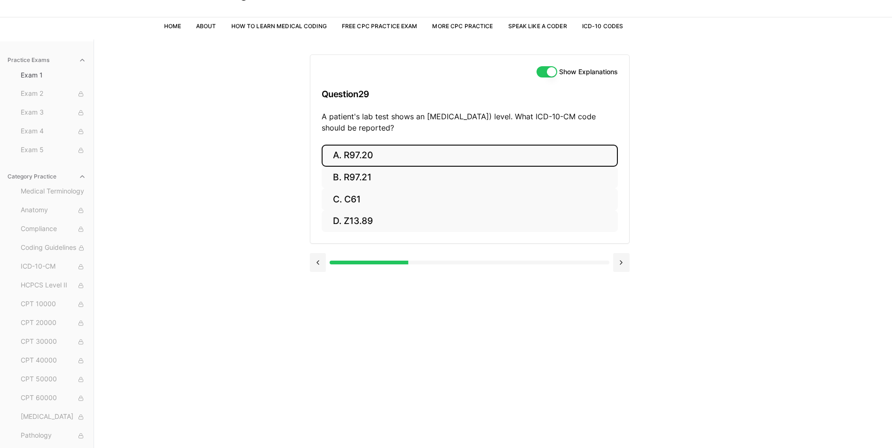
click at [364, 156] on button "A. R97.20" at bounding box center [470, 156] width 296 height 22
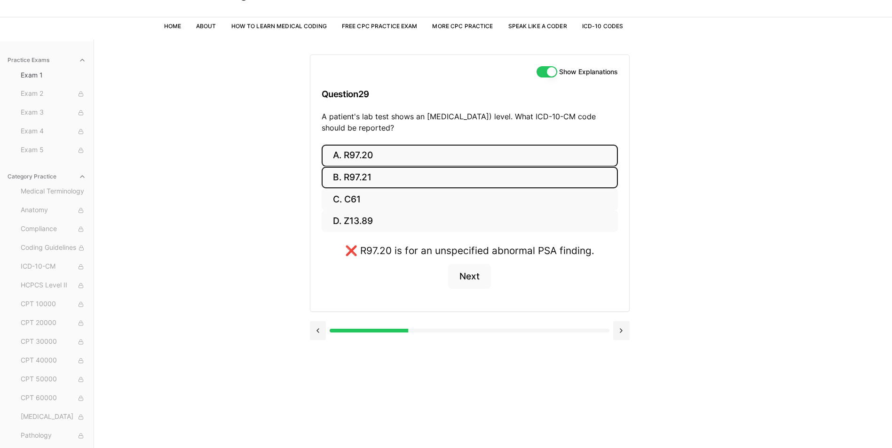
click at [358, 176] on button "B. R97.21" at bounding box center [470, 178] width 296 height 22
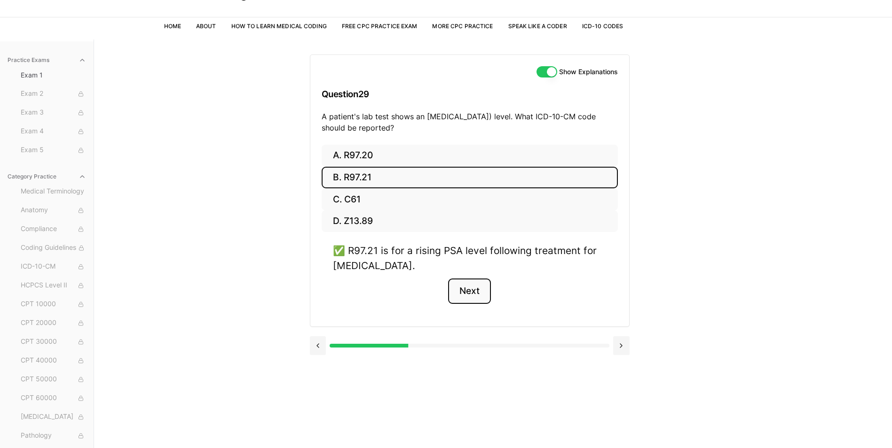
click at [476, 291] on button "Next" at bounding box center [469, 291] width 43 height 25
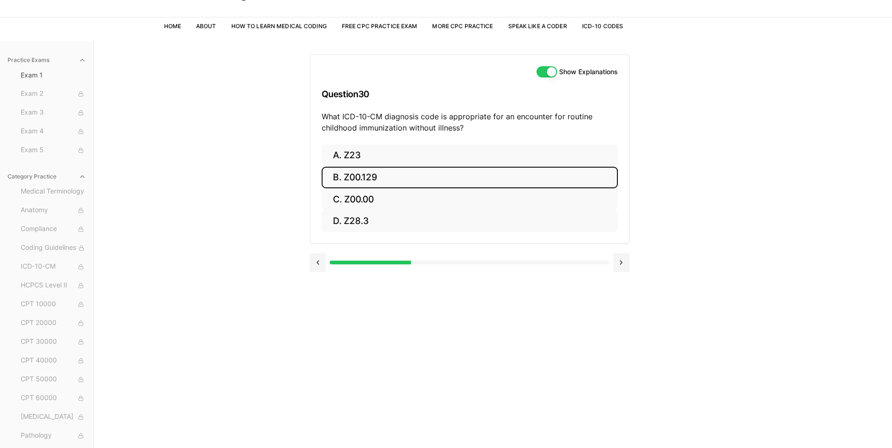
click at [351, 179] on button "B. Z00.129" at bounding box center [470, 178] width 296 height 22
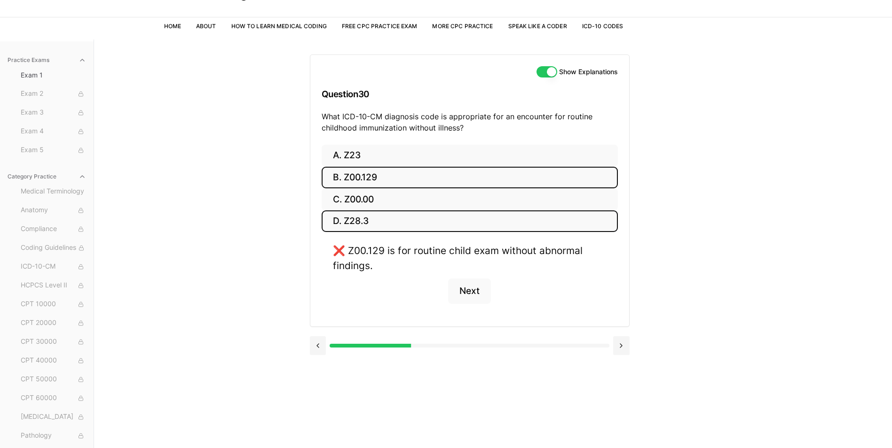
click at [362, 221] on button "D. Z28.3" at bounding box center [470, 222] width 296 height 22
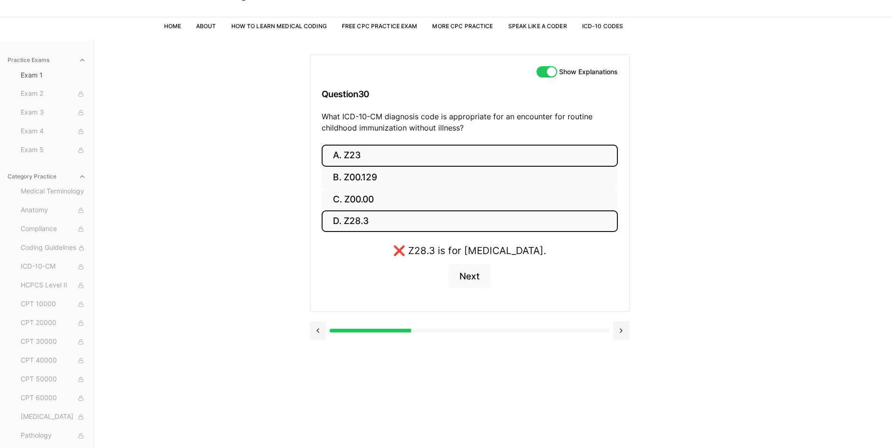
click at [351, 158] on button "A. Z23" at bounding box center [470, 156] width 296 height 22
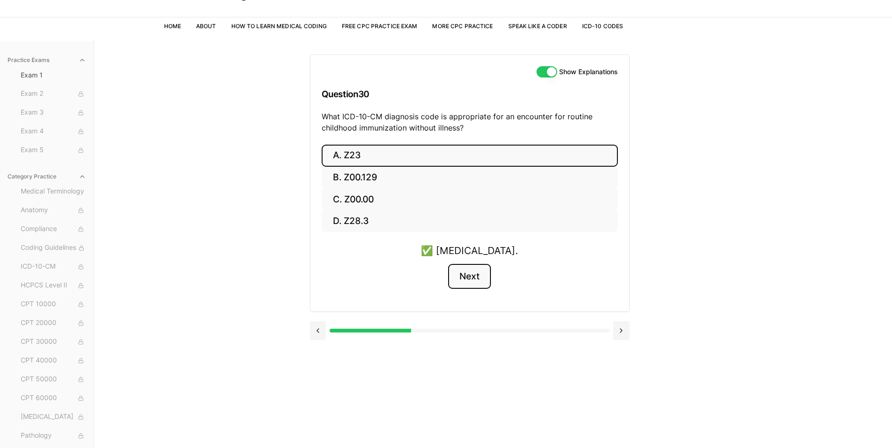
click at [472, 278] on button "Next" at bounding box center [469, 276] width 43 height 25
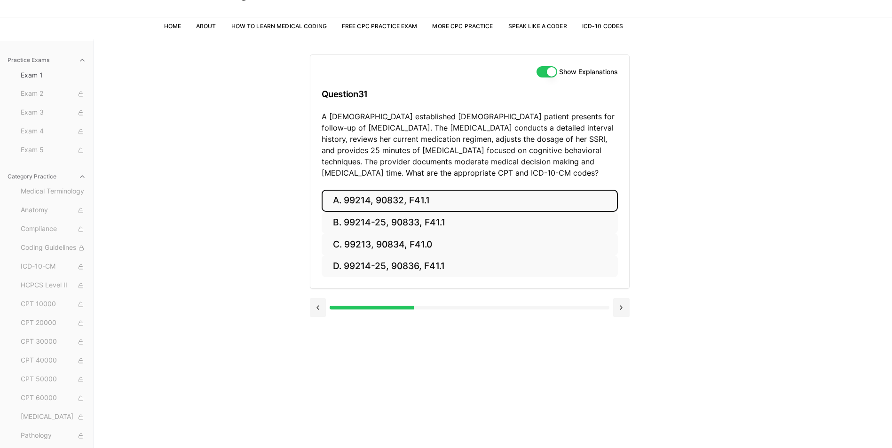
click at [407, 202] on button "A. 99214, 90832, F41.1" at bounding box center [470, 201] width 296 height 22
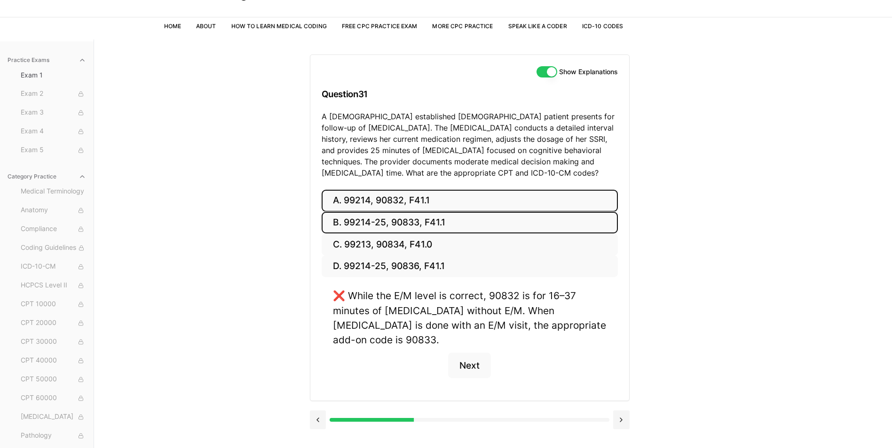
click at [390, 222] on button "B. 99214-25, 90833, F41.1" at bounding box center [470, 223] width 296 height 22
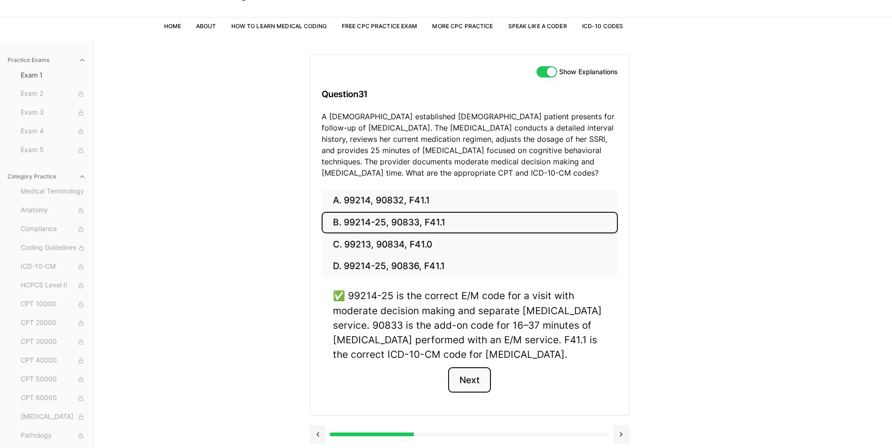
click at [479, 379] on button "Next" at bounding box center [469, 380] width 43 height 25
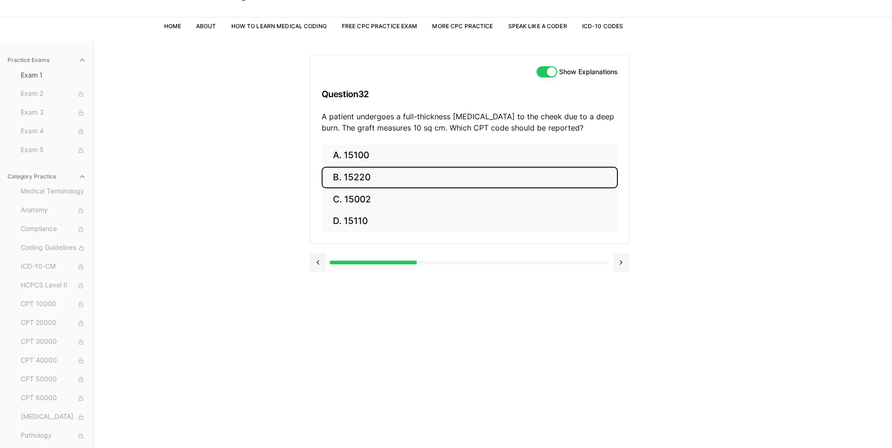
click at [474, 176] on button "B. 15220" at bounding box center [470, 178] width 296 height 22
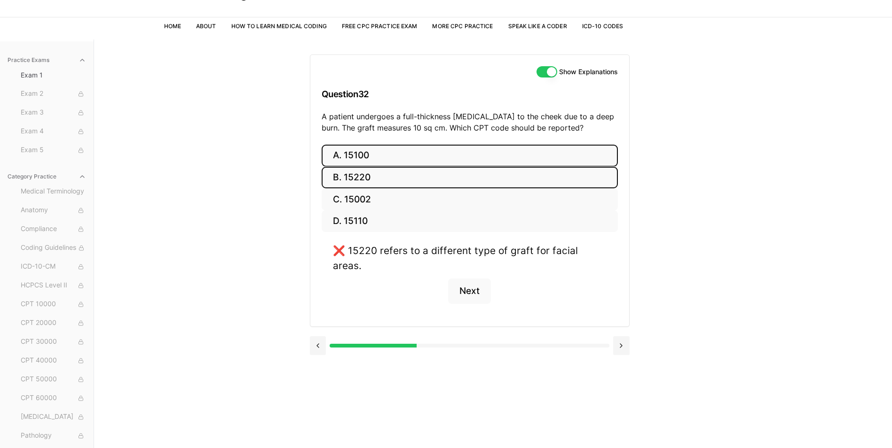
click at [402, 164] on button "A. 15100" at bounding box center [470, 156] width 296 height 22
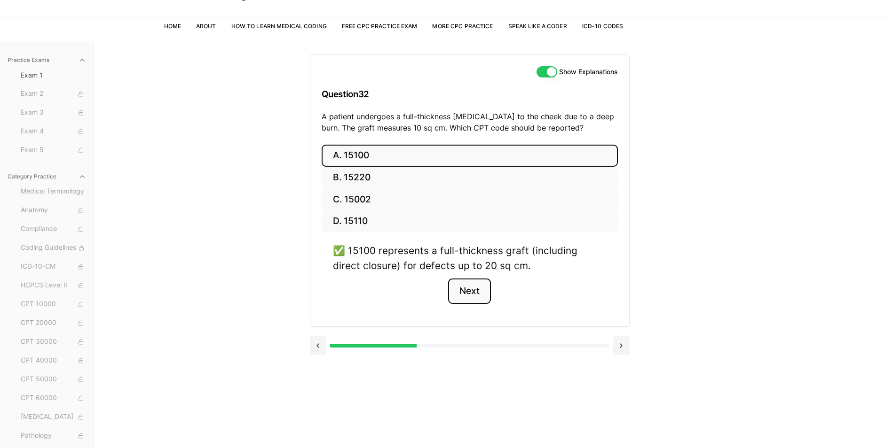
click at [485, 289] on button "Next" at bounding box center [469, 291] width 43 height 25
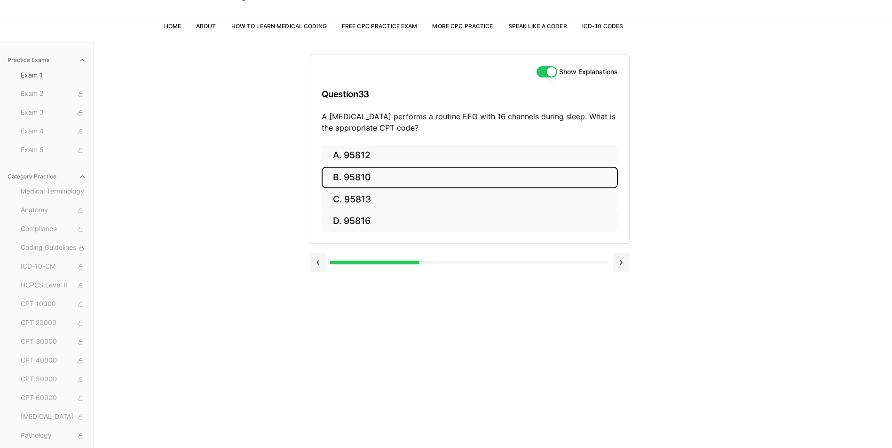
click at [387, 175] on button "B. 95810" at bounding box center [470, 178] width 296 height 22
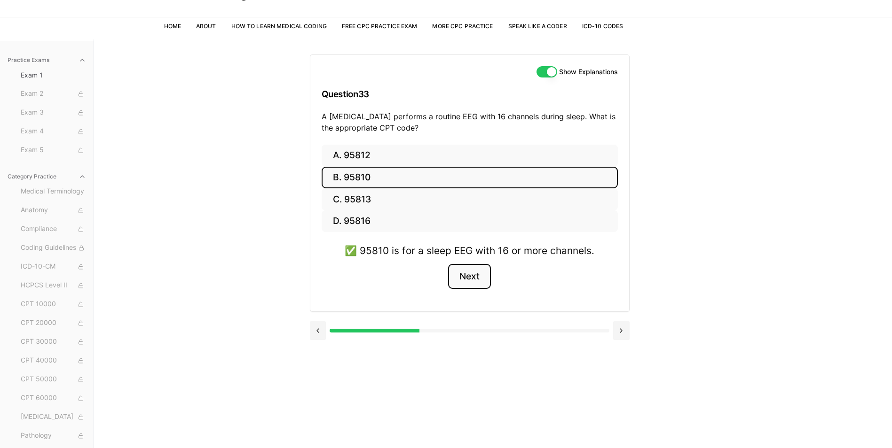
click at [481, 274] on button "Next" at bounding box center [469, 276] width 43 height 25
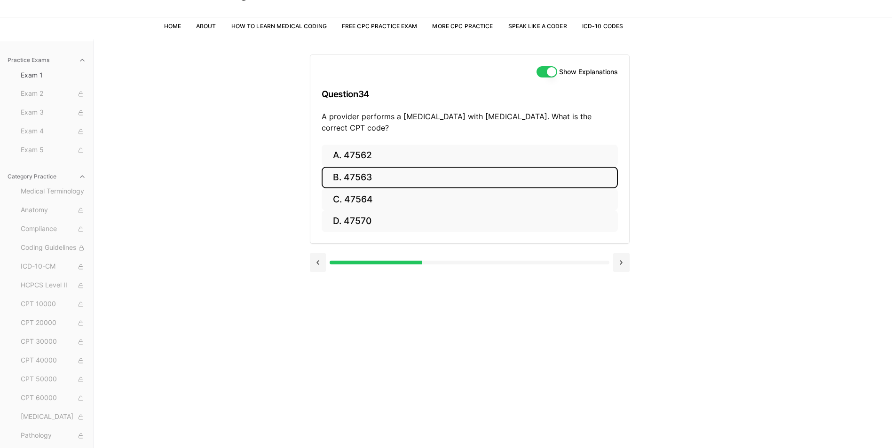
click at [356, 177] on button "B. 47563" at bounding box center [470, 178] width 296 height 22
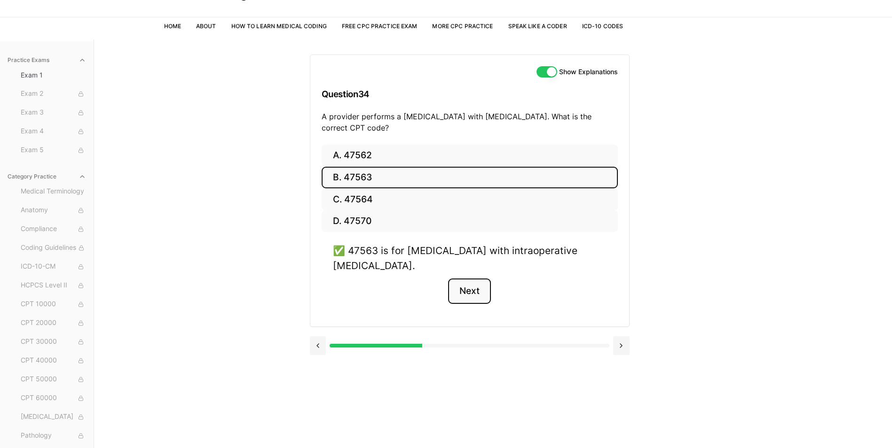
click at [469, 289] on button "Next" at bounding box center [469, 291] width 43 height 25
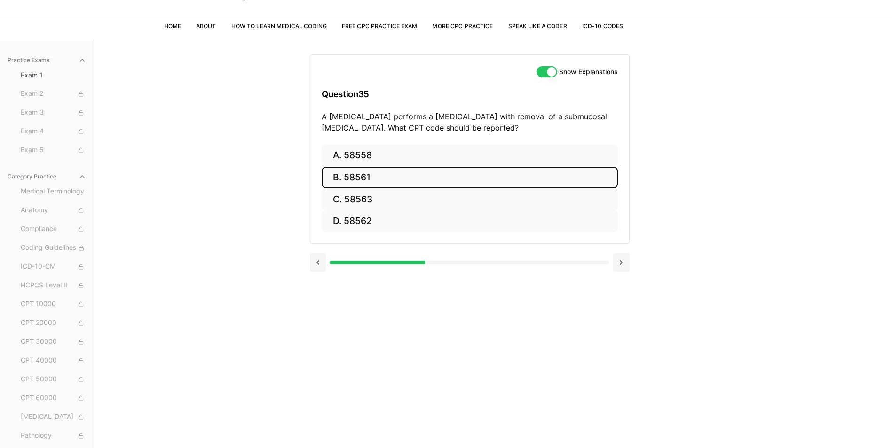
click at [341, 178] on button "B. 58561" at bounding box center [470, 178] width 296 height 22
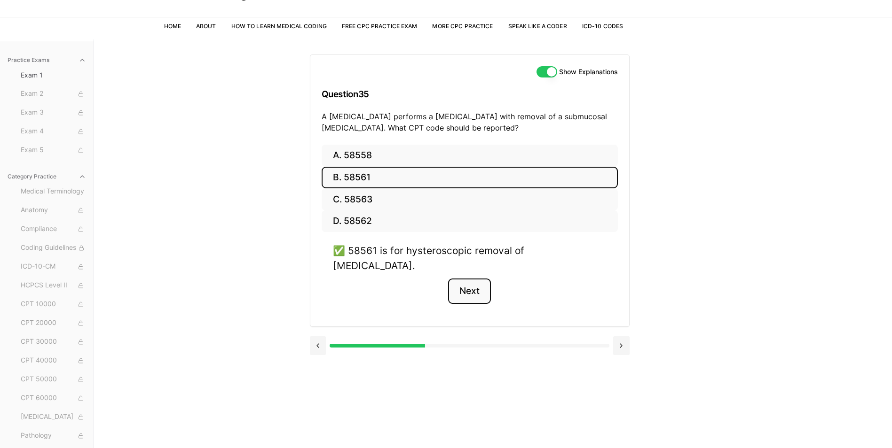
click at [471, 286] on button "Next" at bounding box center [469, 291] width 43 height 25
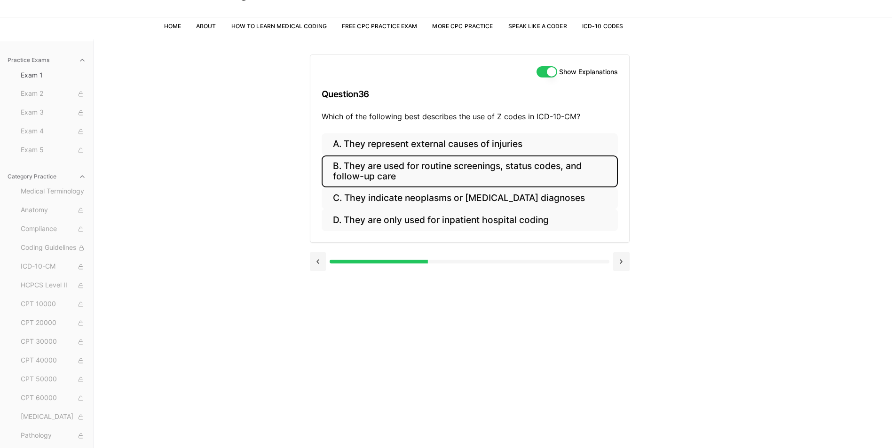
click at [344, 174] on button "B. They are used for routine screenings, status codes, and follow-up care" at bounding box center [470, 172] width 296 height 32
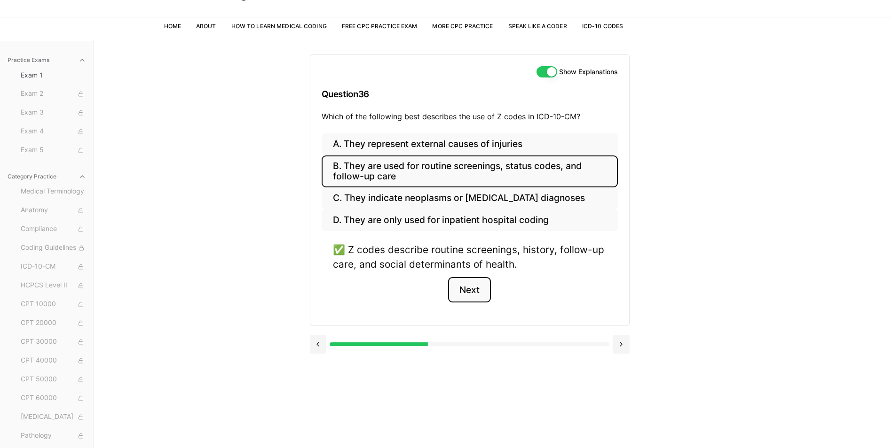
click at [461, 298] on button "Next" at bounding box center [469, 289] width 43 height 25
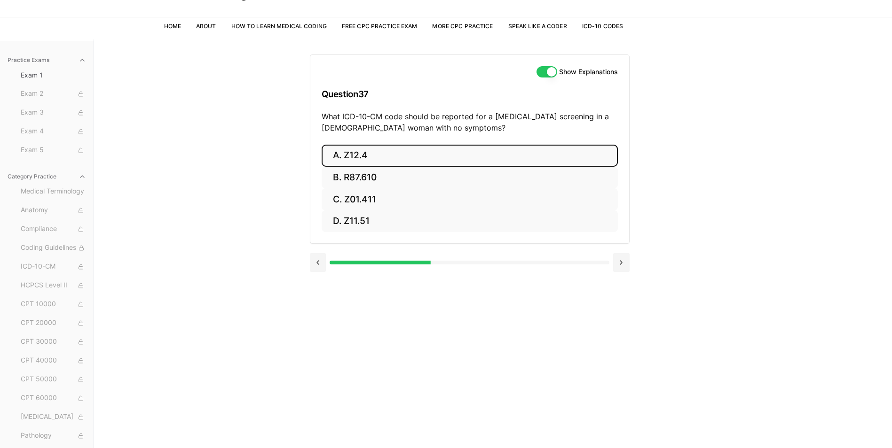
click at [358, 154] on button "A. Z12.4" at bounding box center [470, 156] width 296 height 22
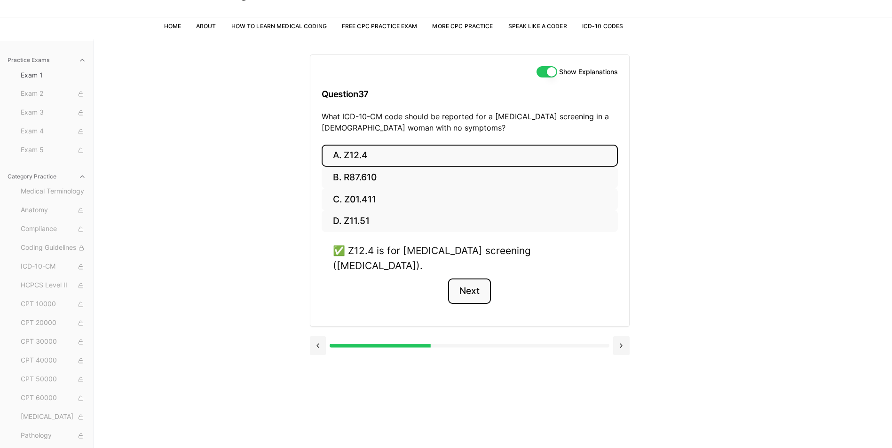
click at [474, 279] on button "Next" at bounding box center [469, 291] width 43 height 25
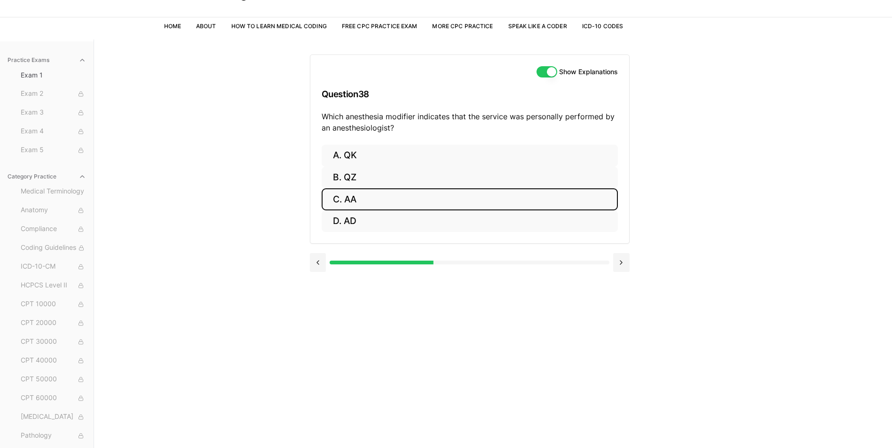
click at [363, 199] on button "C. AA" at bounding box center [470, 200] width 296 height 22
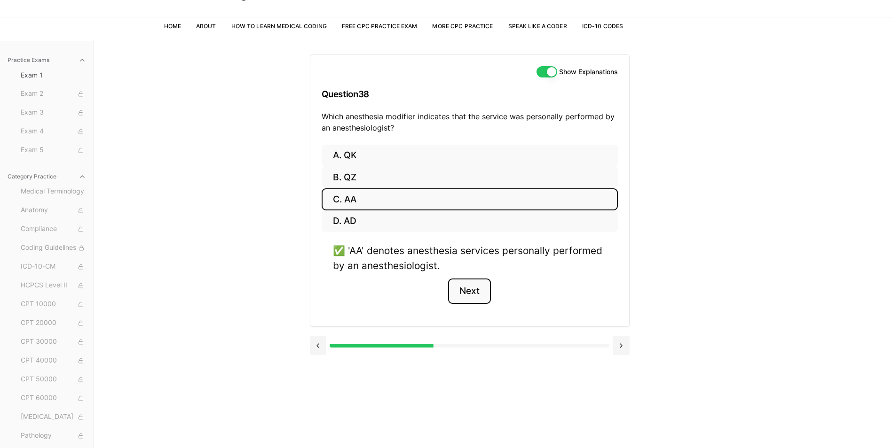
click at [482, 295] on button "Next" at bounding box center [469, 291] width 43 height 25
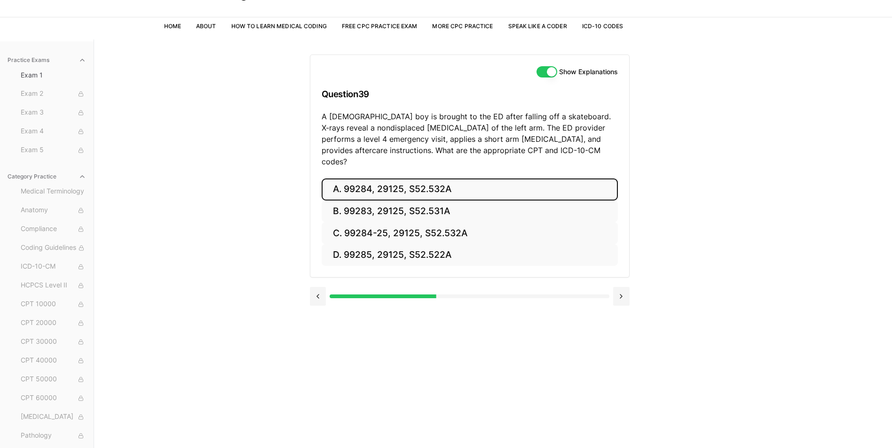
click at [424, 179] on button "A. 99284, 29125, S52.532A" at bounding box center [470, 190] width 296 height 22
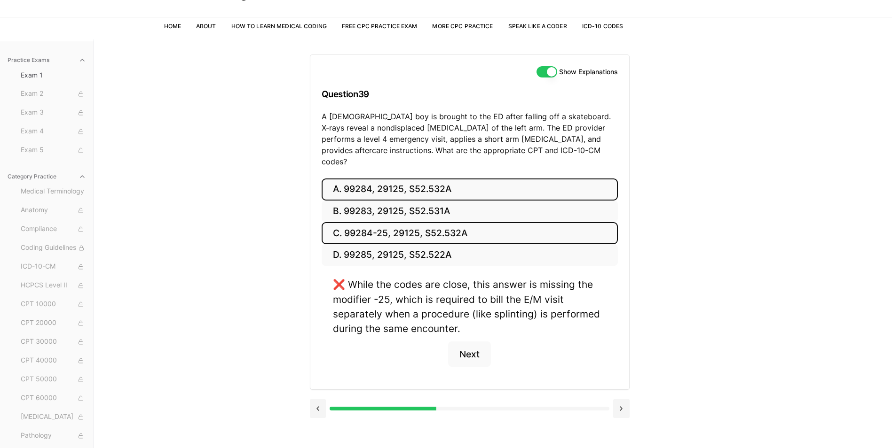
click at [412, 222] on button "C. 99284-25, 29125, S52.532A" at bounding box center [470, 233] width 296 height 22
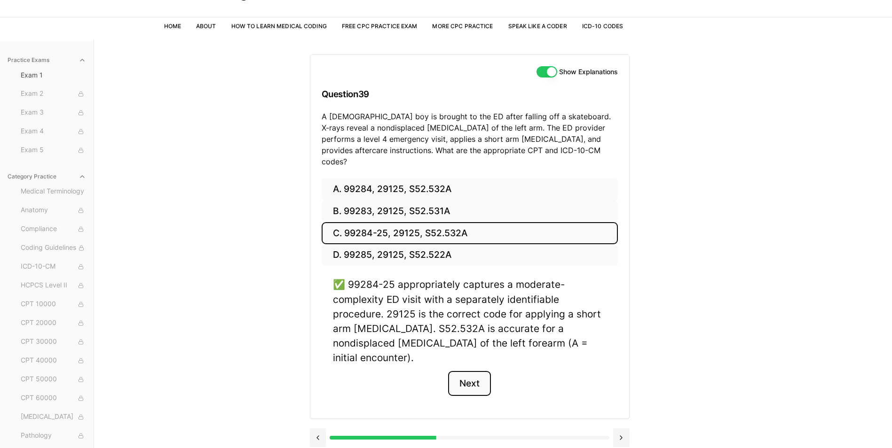
click at [460, 371] on button "Next" at bounding box center [469, 383] width 43 height 25
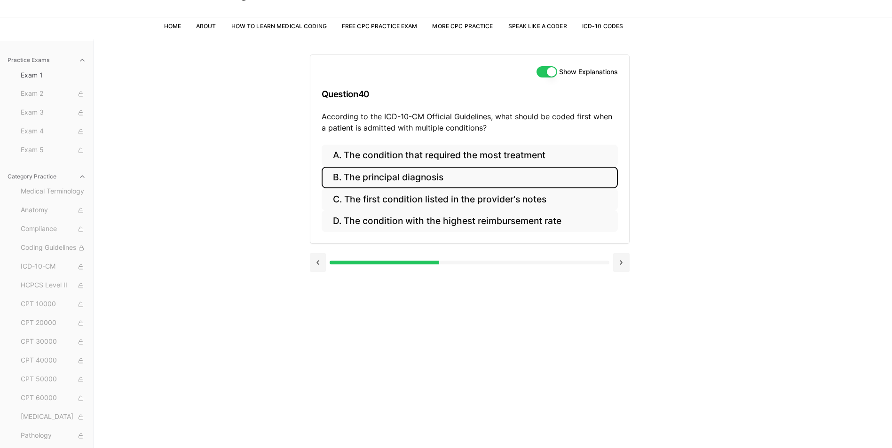
click at [447, 181] on button "B. The principal diagnosis" at bounding box center [470, 178] width 296 height 22
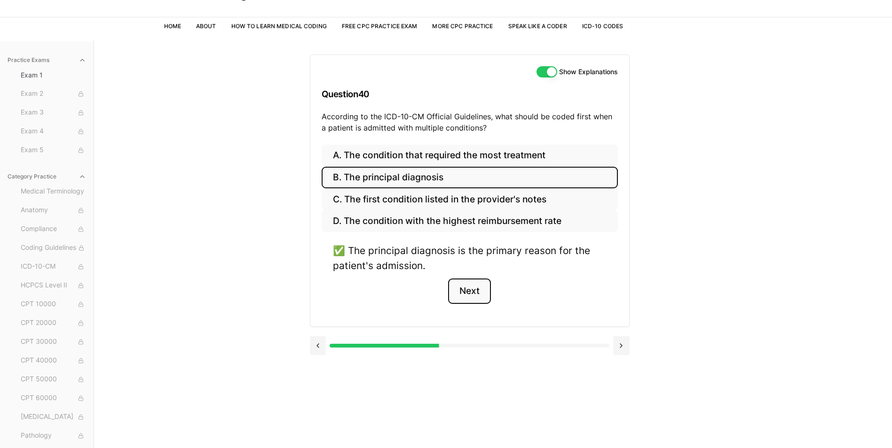
click at [469, 290] on button "Next" at bounding box center [469, 291] width 43 height 25
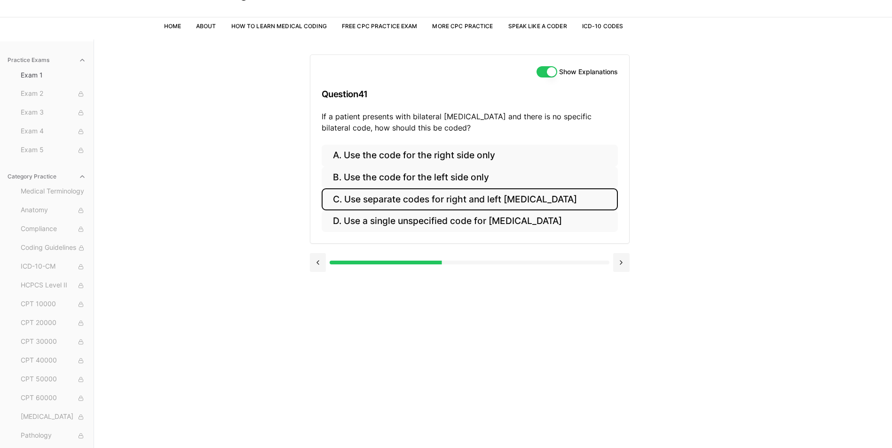
click at [429, 195] on button "C. Use separate codes for right and left otitis media" at bounding box center [470, 200] width 296 height 22
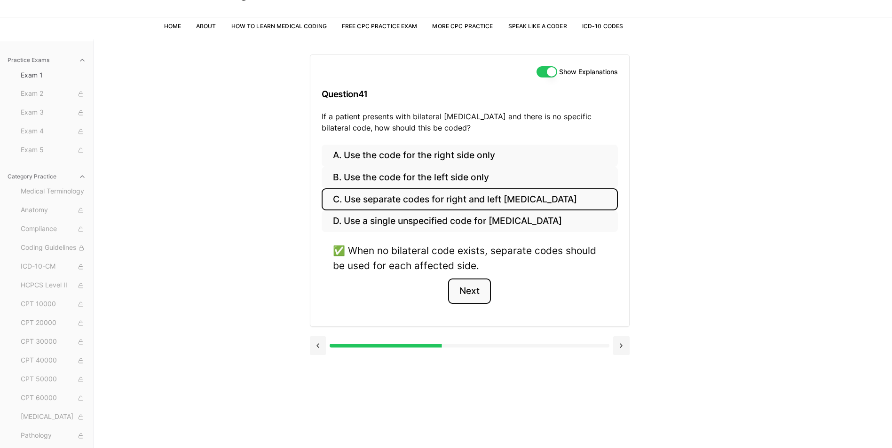
click at [461, 291] on button "Next" at bounding box center [469, 291] width 43 height 25
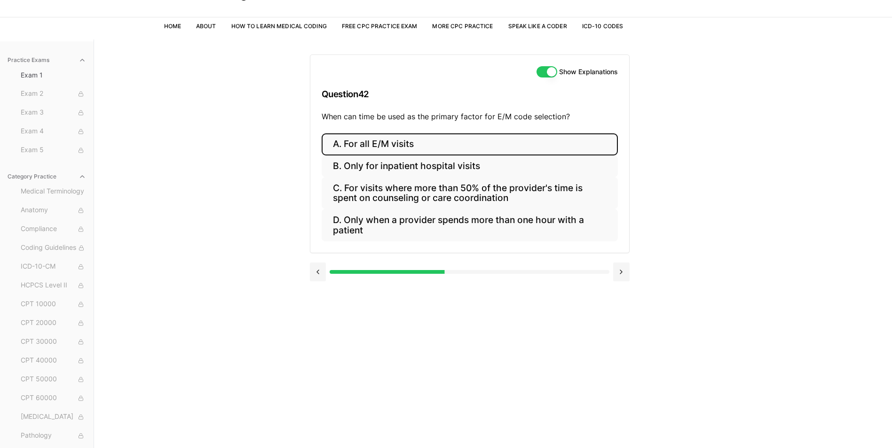
click at [359, 142] on button "A. For all E/M visits" at bounding box center [470, 145] width 296 height 22
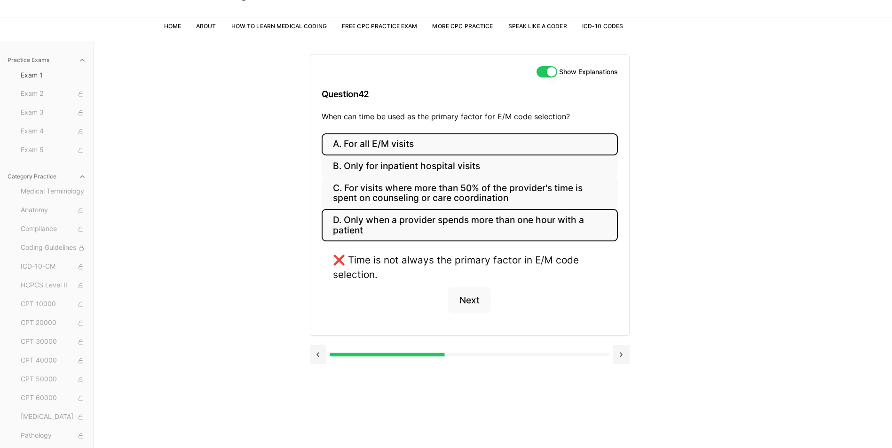
click at [369, 219] on button "D. Only when a provider spends more than one hour with a patient" at bounding box center [470, 225] width 296 height 32
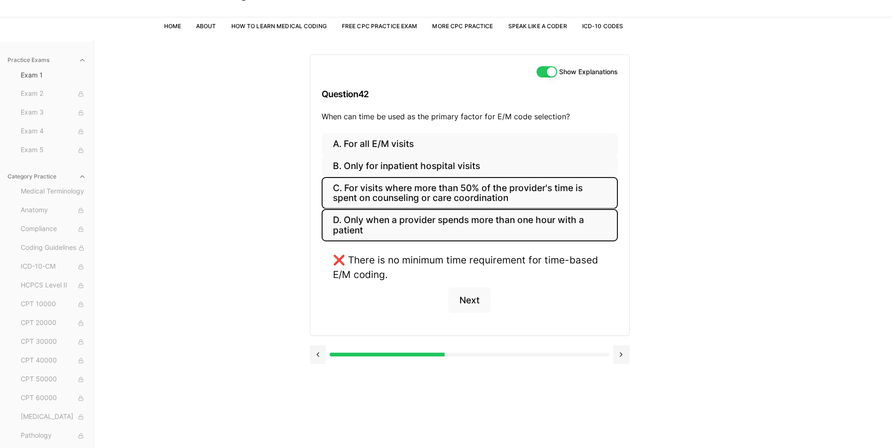
click at [371, 195] on button "C. For visits where more than 50% of the provider's time is spent on counseling…" at bounding box center [470, 193] width 296 height 32
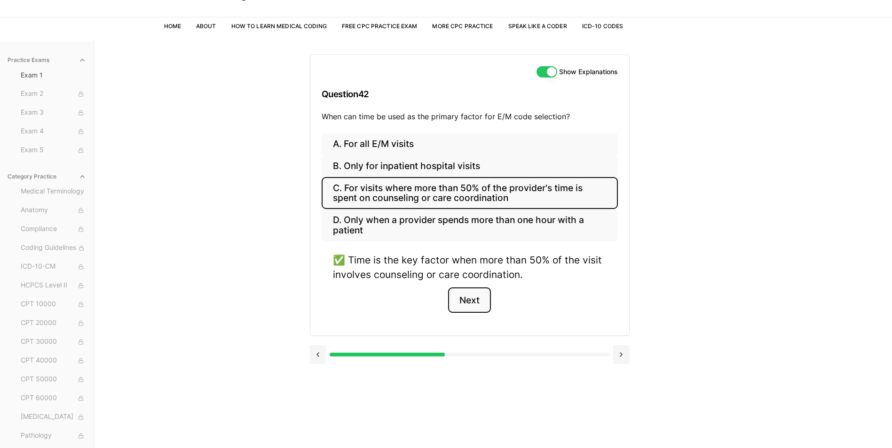
click at [477, 300] on button "Next" at bounding box center [469, 300] width 43 height 25
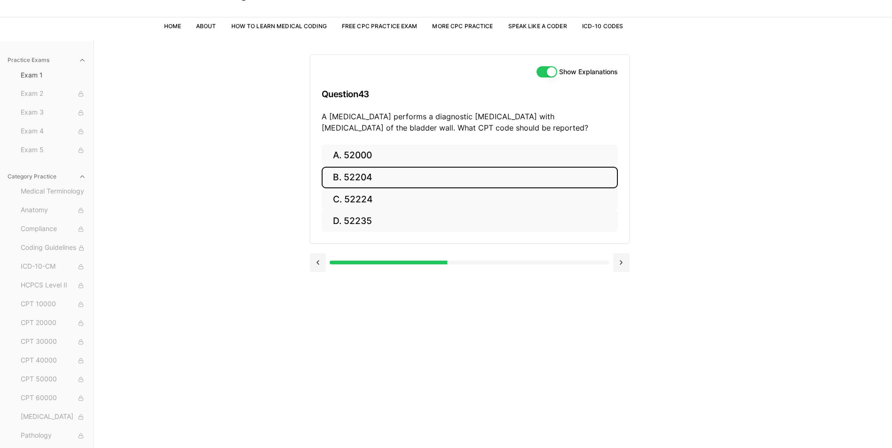
click at [379, 179] on button "B. 52204" at bounding box center [470, 178] width 296 height 22
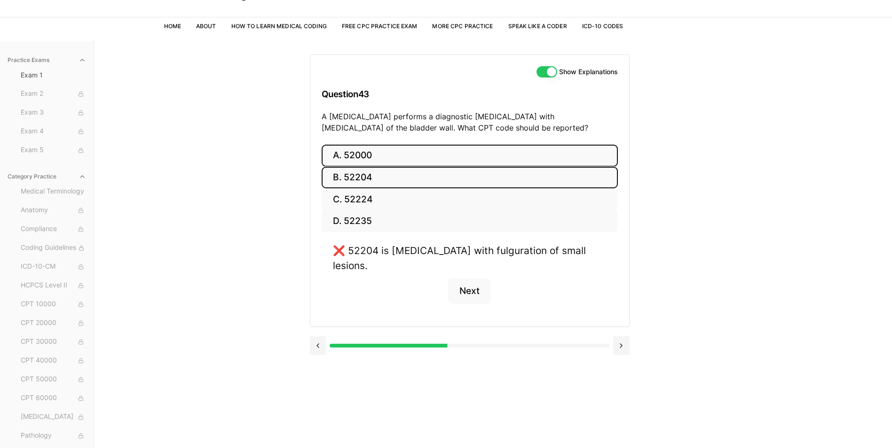
click at [373, 154] on button "A. 52000" at bounding box center [470, 156] width 296 height 22
click at [372, 173] on button "B. 52204" at bounding box center [470, 178] width 296 height 22
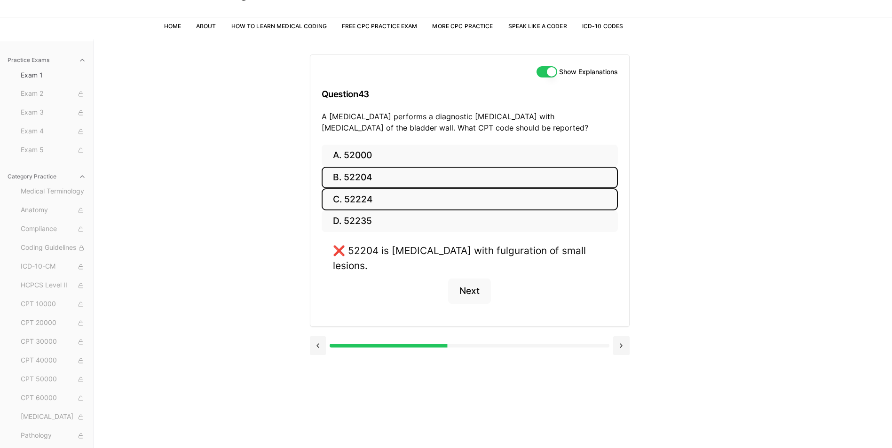
click at [372, 199] on button "C. 52224" at bounding box center [470, 200] width 296 height 22
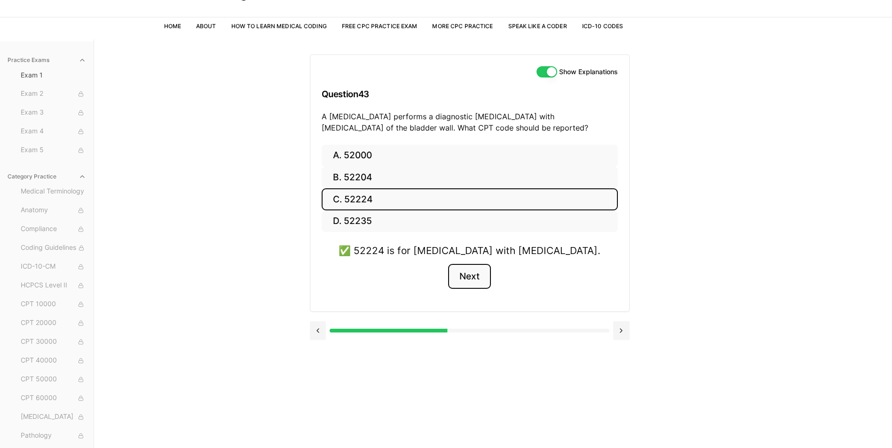
click at [482, 282] on button "Next" at bounding box center [469, 276] width 43 height 25
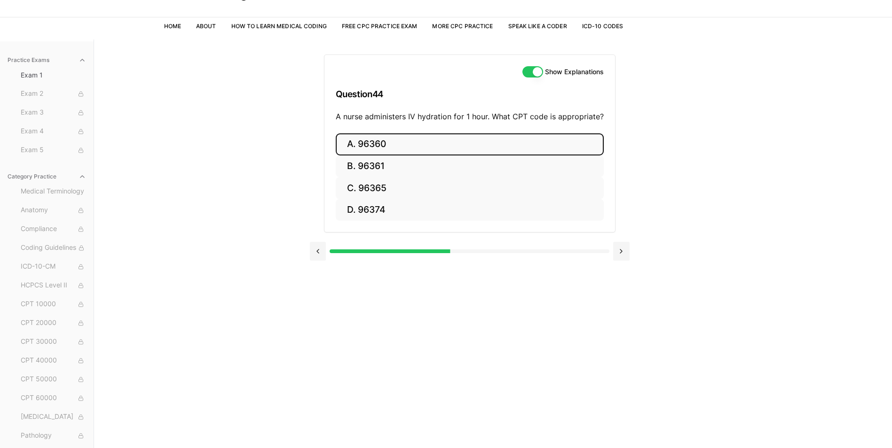
click at [393, 145] on button "A. 96360" at bounding box center [470, 145] width 268 height 22
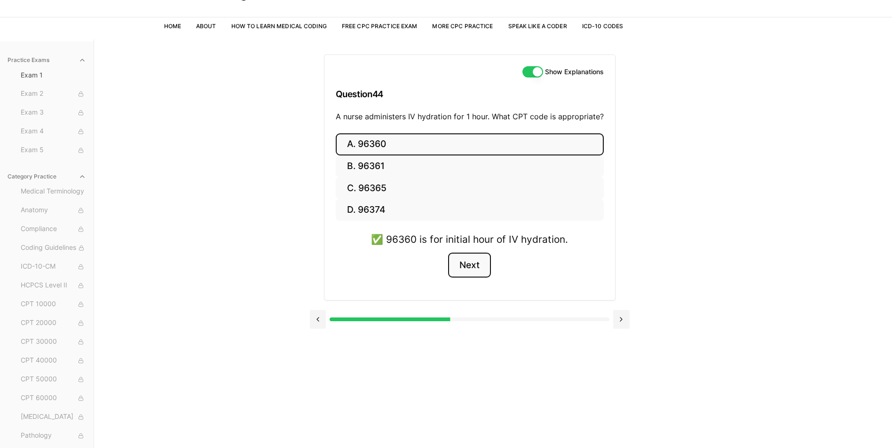
click at [465, 261] on button "Next" at bounding box center [469, 265] width 43 height 25
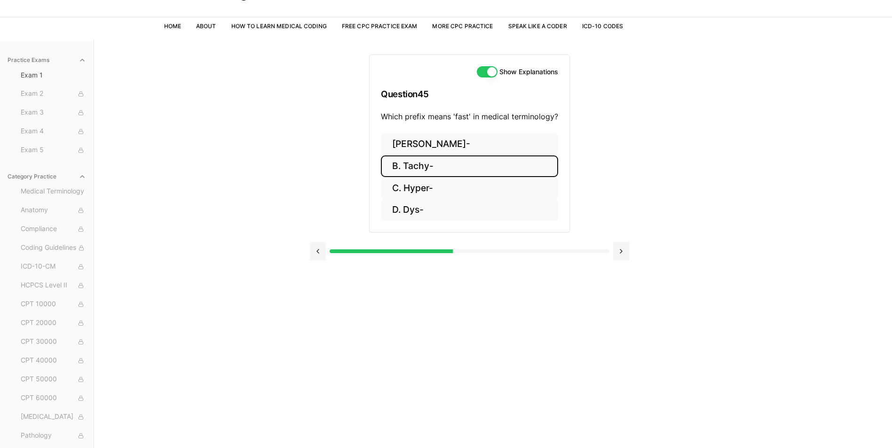
click at [412, 165] on button "B. Tachy-" at bounding box center [469, 167] width 177 height 22
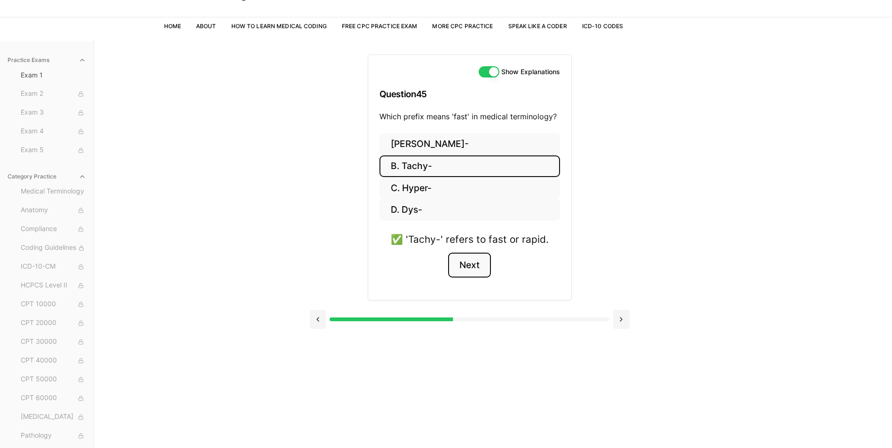
click at [473, 263] on button "Next" at bounding box center [469, 265] width 43 height 25
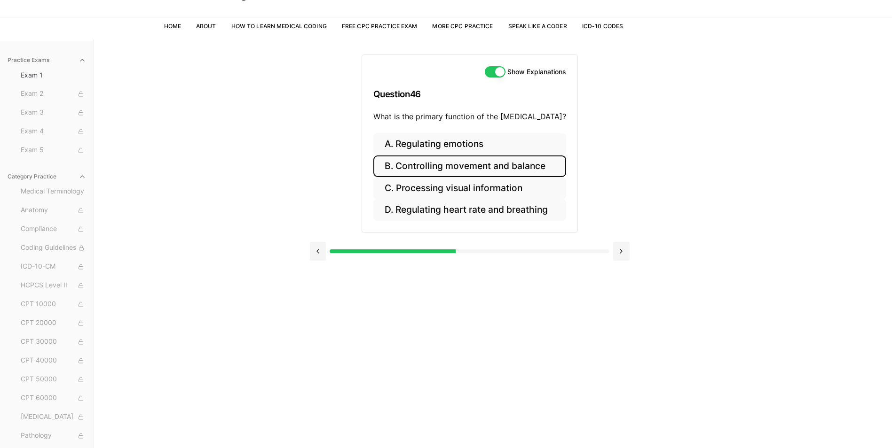
click at [414, 166] on button "B. Controlling movement and balance" at bounding box center [469, 167] width 193 height 22
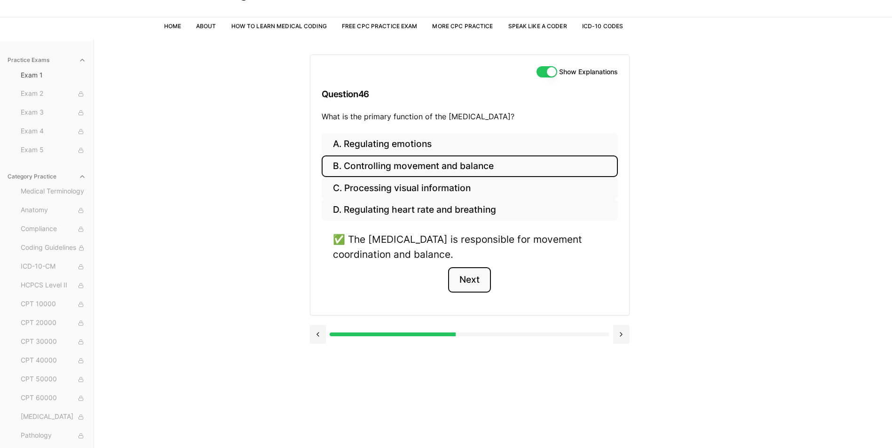
click at [468, 282] on button "Next" at bounding box center [469, 279] width 43 height 25
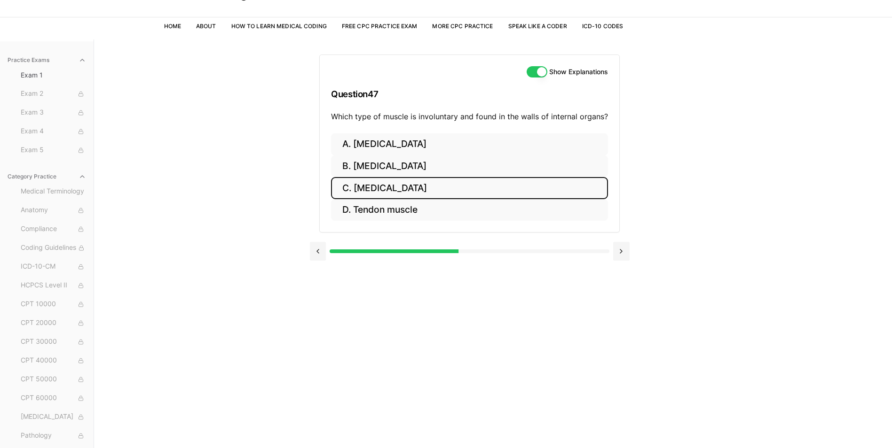
click at [381, 185] on button "C. Smooth muscle" at bounding box center [469, 188] width 277 height 22
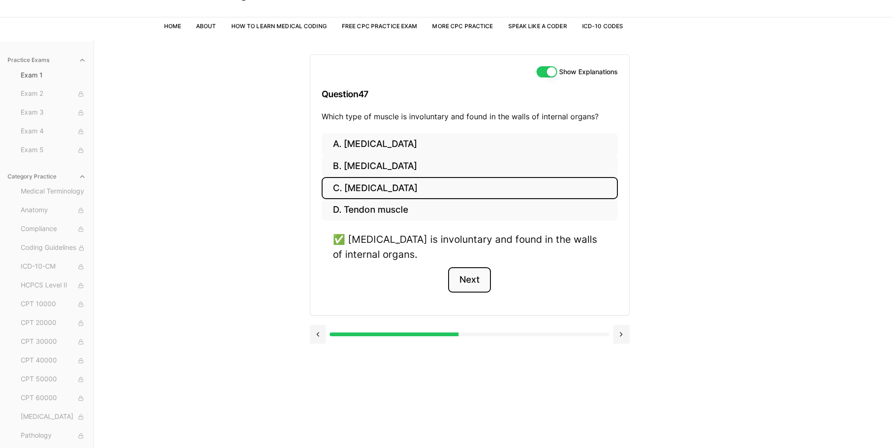
click at [479, 277] on button "Next" at bounding box center [469, 279] width 43 height 25
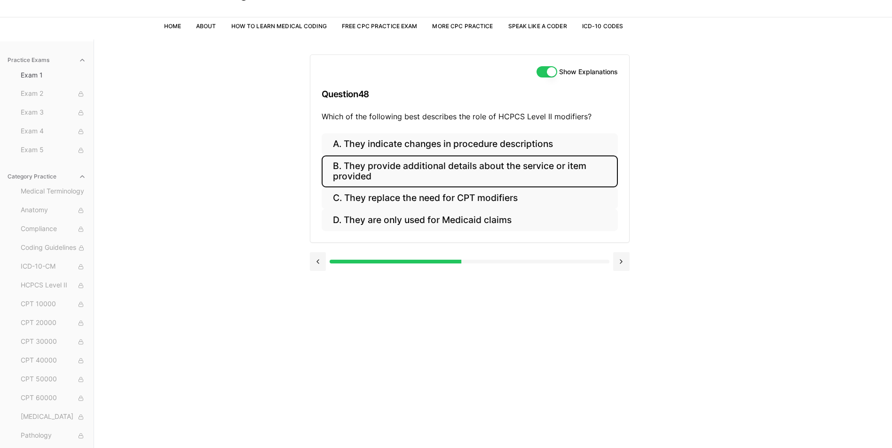
click at [425, 172] on button "B. They provide additional details about the service or item provided" at bounding box center [470, 172] width 296 height 32
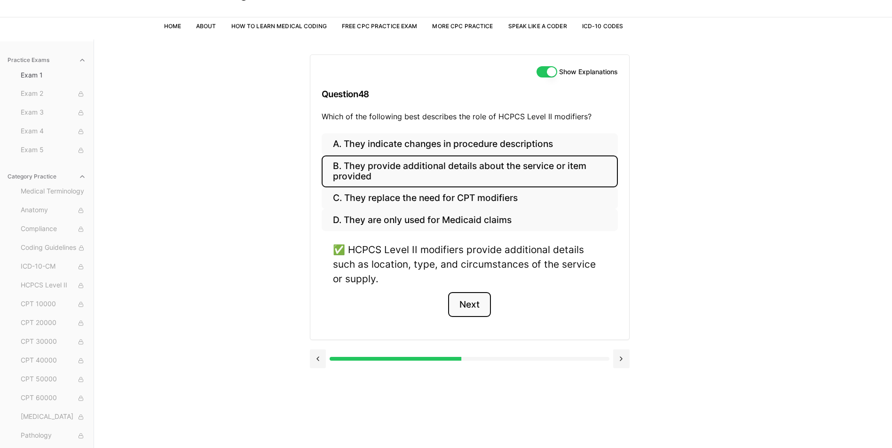
click at [463, 307] on button "Next" at bounding box center [469, 304] width 43 height 25
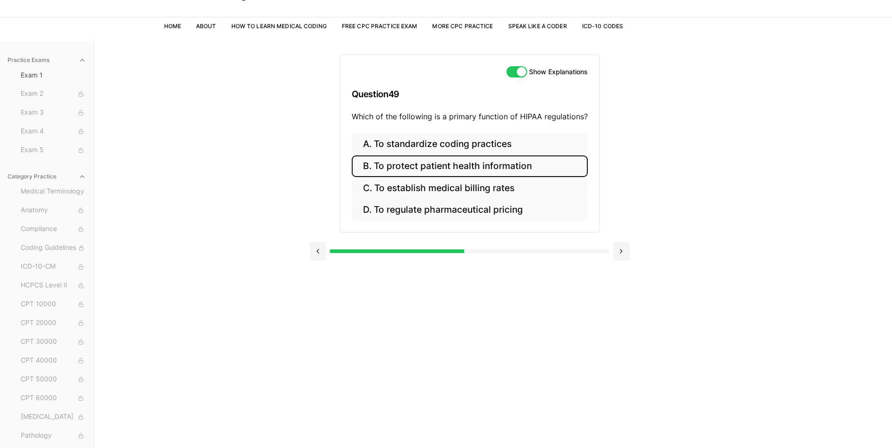
click at [410, 168] on button "B. To protect patient health information" at bounding box center [470, 167] width 236 height 22
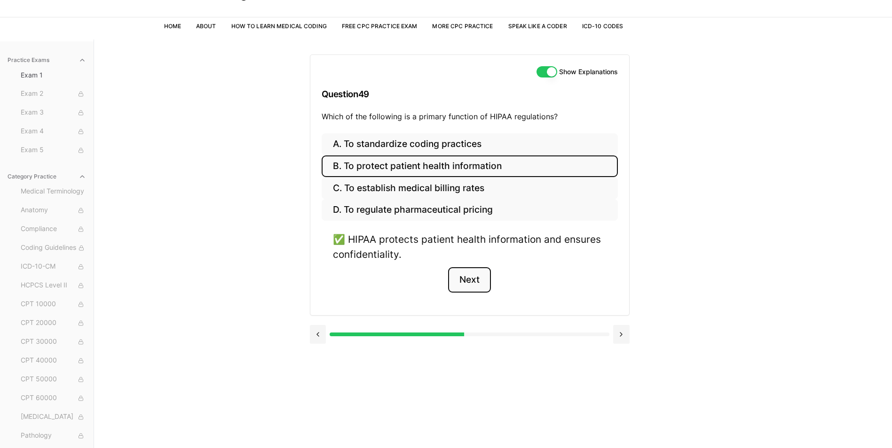
click at [469, 277] on button "Next" at bounding box center [469, 279] width 43 height 25
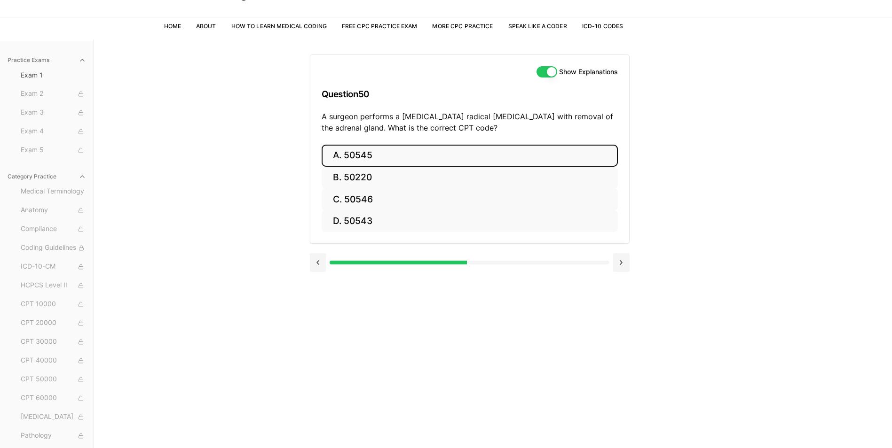
click at [358, 148] on button "A. 50545" at bounding box center [470, 156] width 296 height 22
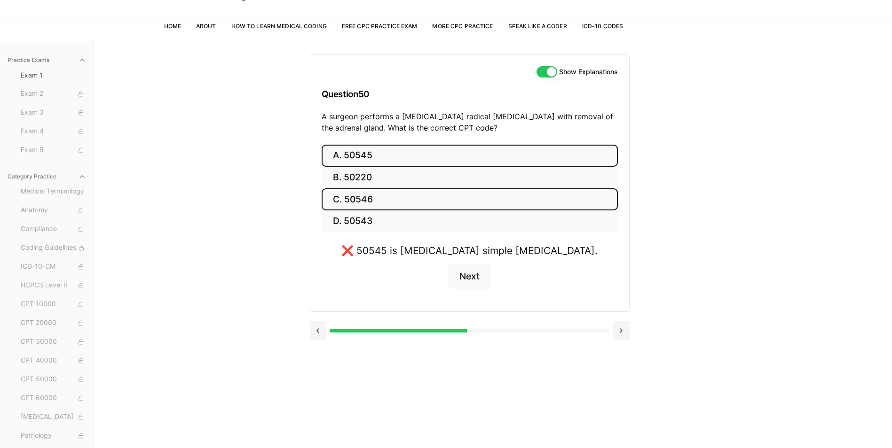
click at [382, 205] on button "C. 50546" at bounding box center [470, 200] width 296 height 22
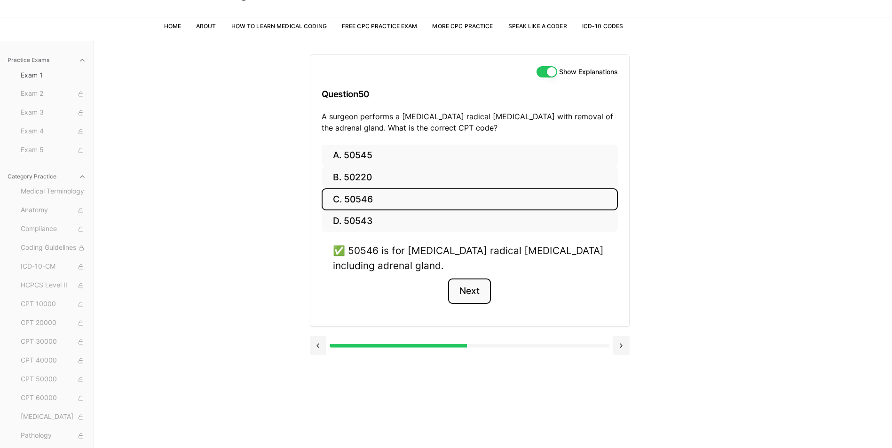
click at [480, 297] on button "Next" at bounding box center [469, 291] width 43 height 25
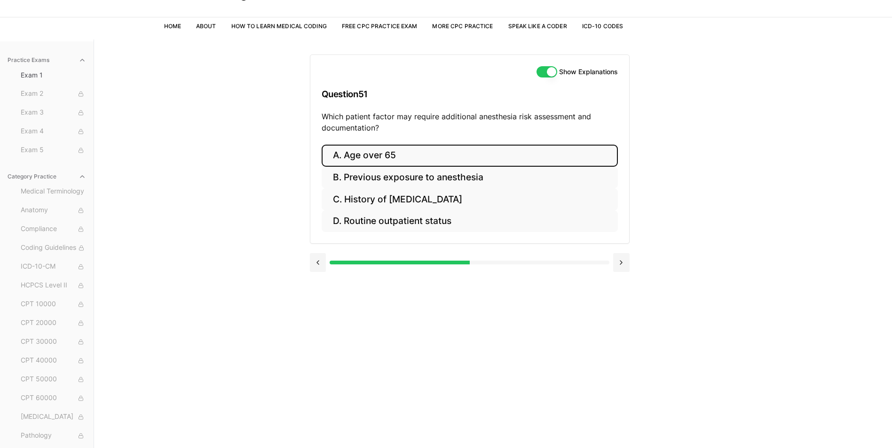
click at [378, 157] on button "A. Age over 65" at bounding box center [470, 156] width 296 height 22
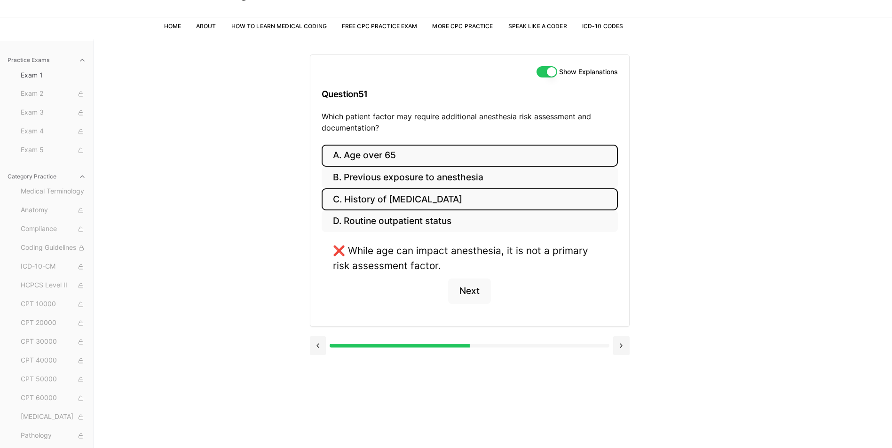
click at [395, 198] on button "C. History of obstructive sleep apnea" at bounding box center [470, 200] width 296 height 22
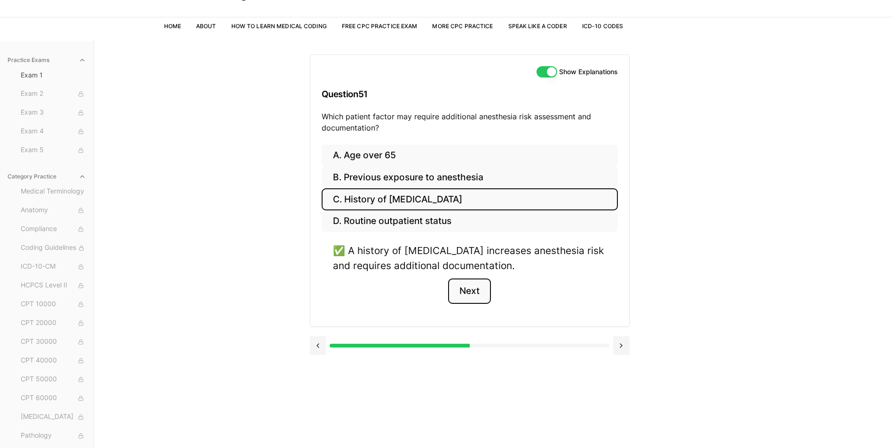
click at [466, 290] on button "Next" at bounding box center [469, 291] width 43 height 25
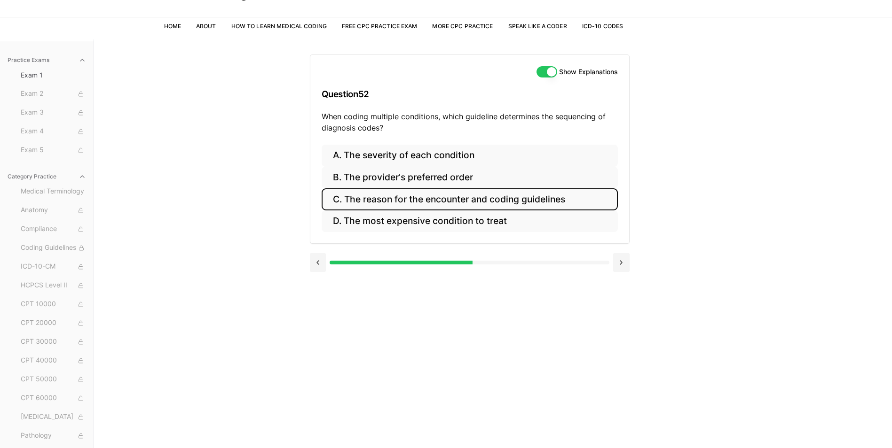
click at [457, 204] on button "C. The reason for the encounter and coding guidelines" at bounding box center [470, 200] width 296 height 22
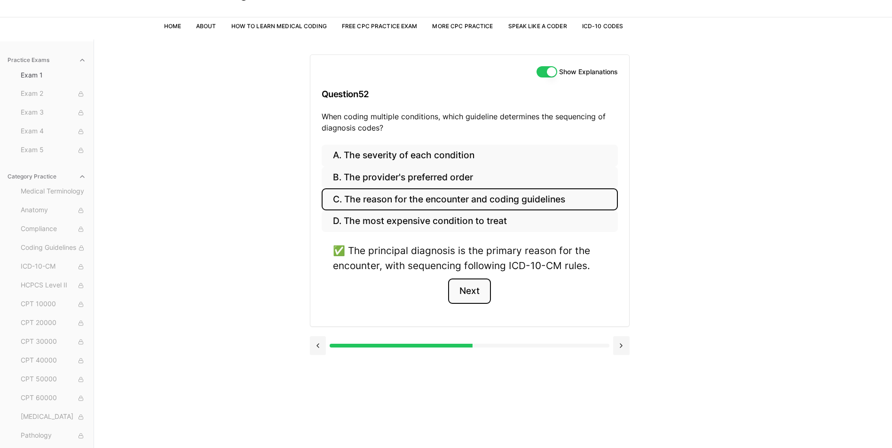
click at [473, 294] on button "Next" at bounding box center [469, 291] width 43 height 25
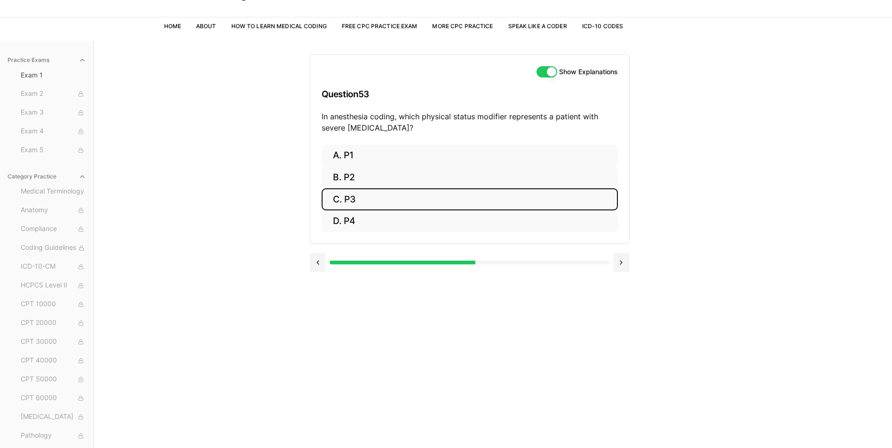
click at [355, 202] on button "C. P3" at bounding box center [470, 200] width 296 height 22
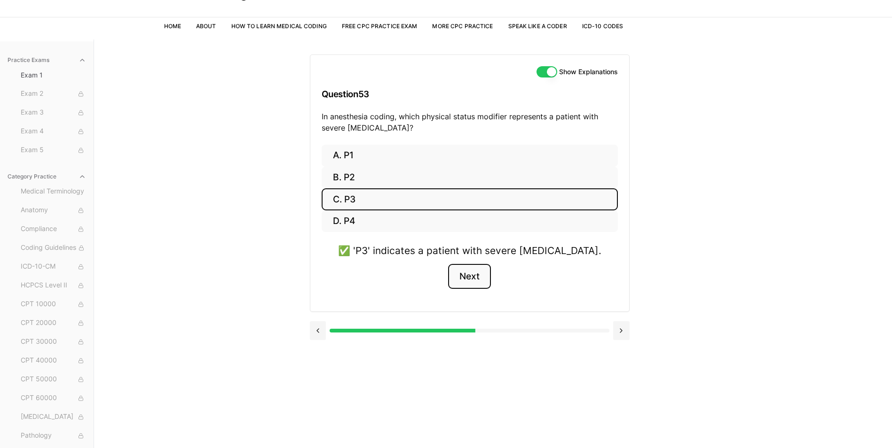
click at [481, 276] on button "Next" at bounding box center [469, 276] width 43 height 25
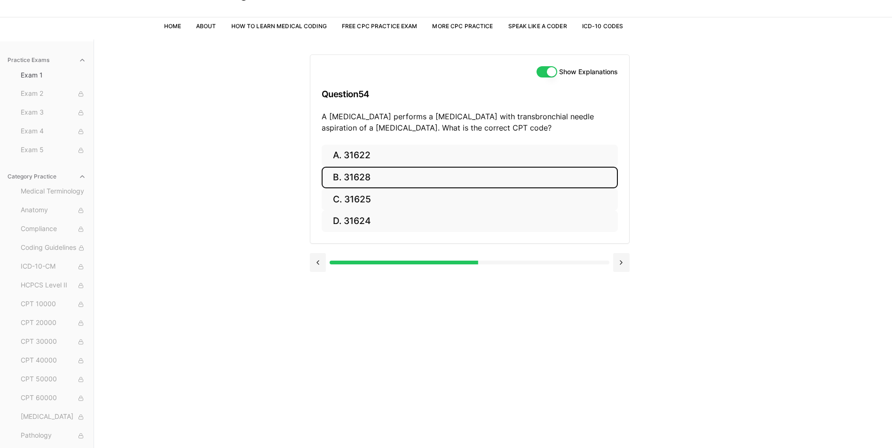
click at [396, 173] on button "B. 31628" at bounding box center [470, 178] width 296 height 22
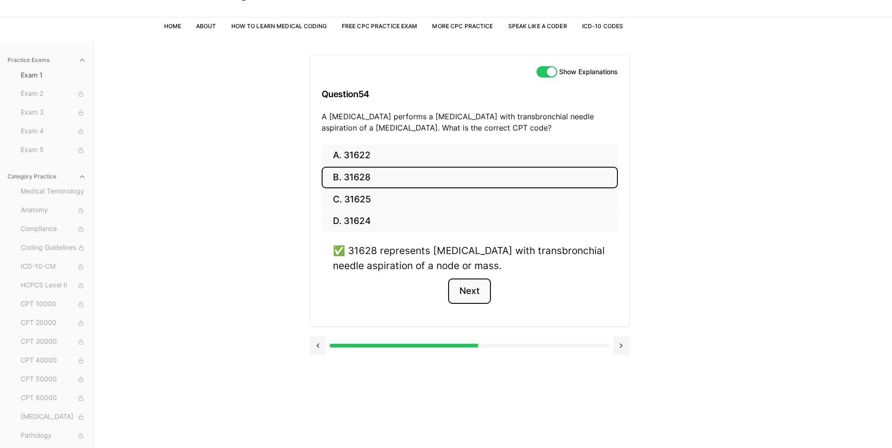
click at [472, 292] on button "Next" at bounding box center [469, 291] width 43 height 25
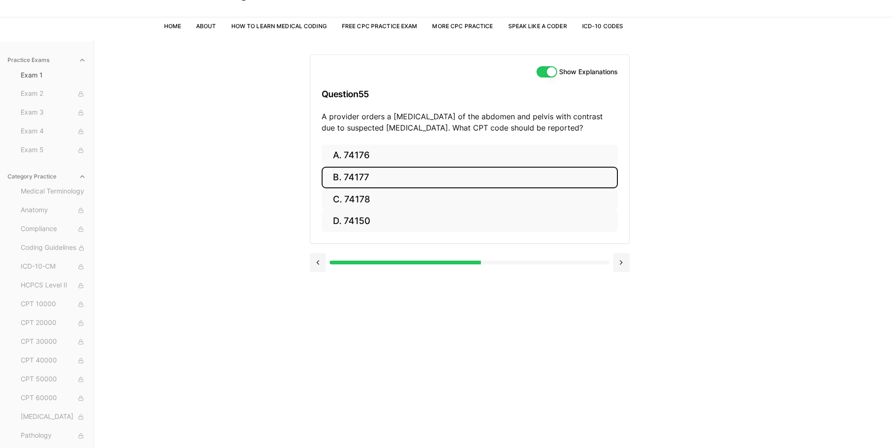
click at [356, 178] on button "B. 74177" at bounding box center [470, 178] width 296 height 22
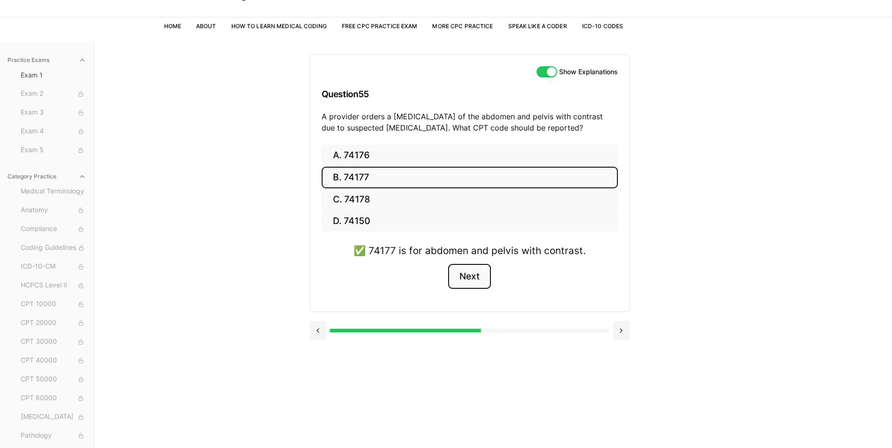
click at [470, 272] on button "Next" at bounding box center [469, 276] width 43 height 25
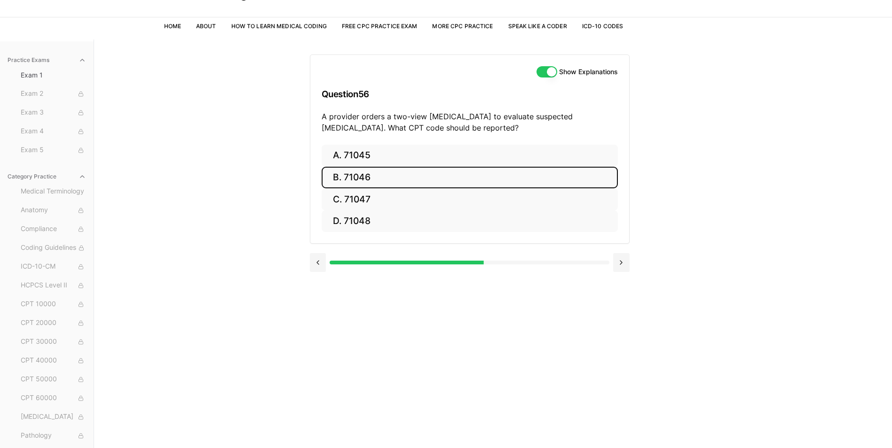
click at [340, 175] on button "B. 71046" at bounding box center [470, 178] width 296 height 22
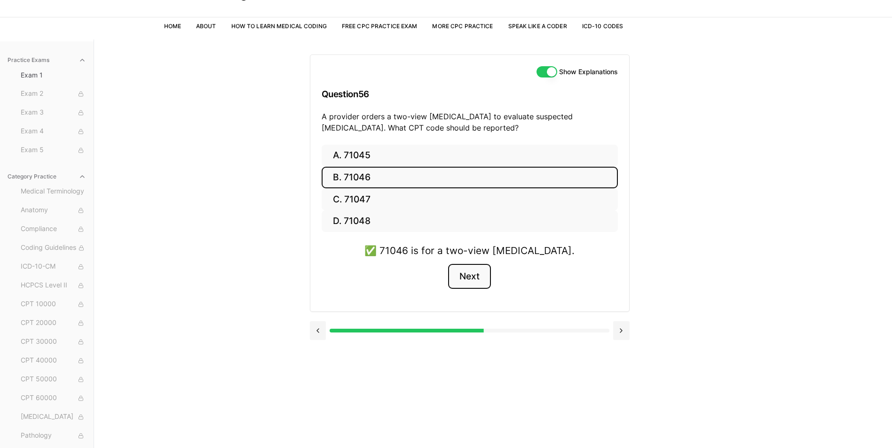
click at [470, 269] on button "Next" at bounding box center [469, 276] width 43 height 25
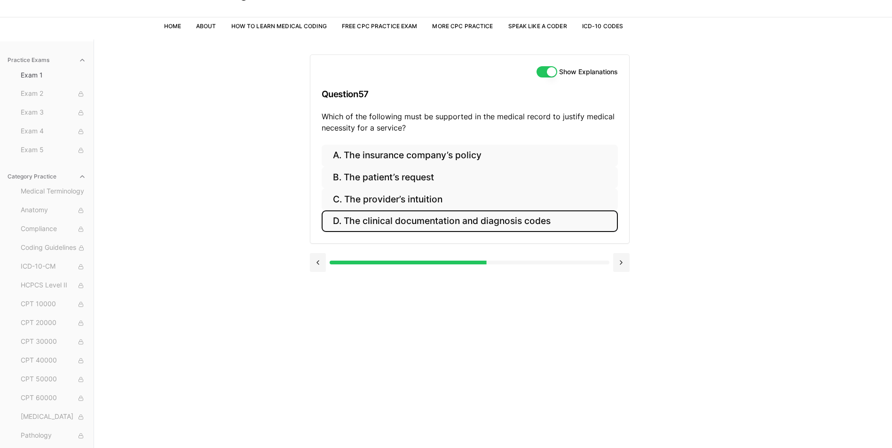
click at [401, 220] on button "D. The clinical documentation and diagnosis codes" at bounding box center [470, 222] width 296 height 22
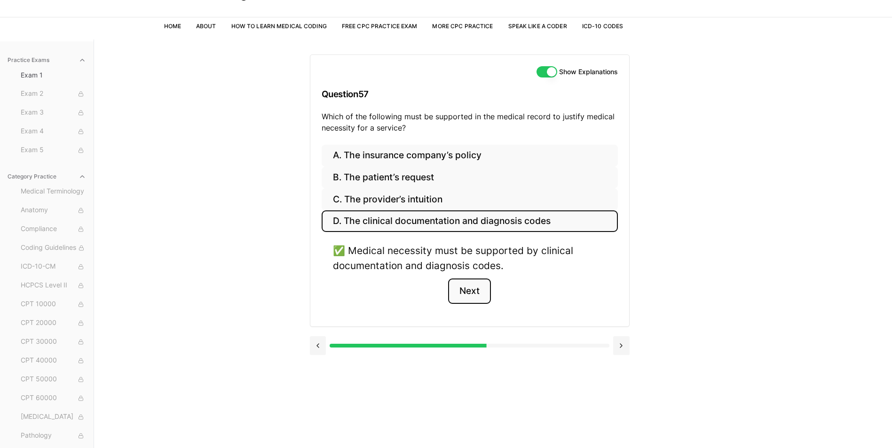
click at [475, 289] on button "Next" at bounding box center [469, 291] width 43 height 25
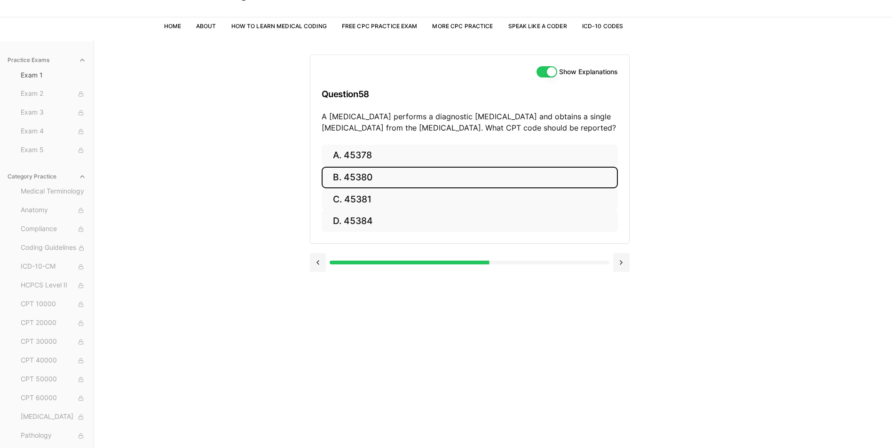
click at [355, 170] on button "B. 45380" at bounding box center [470, 178] width 296 height 22
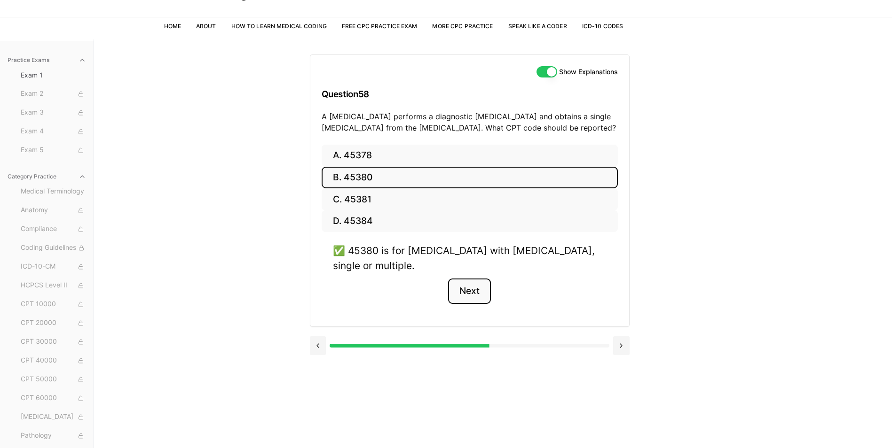
click at [468, 294] on button "Next" at bounding box center [469, 291] width 43 height 25
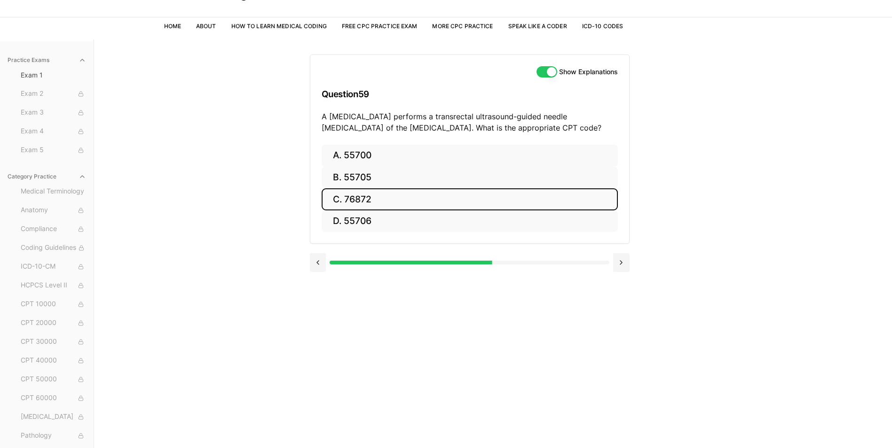
drag, startPoint x: 363, startPoint y: 196, endPoint x: 358, endPoint y: 193, distance: 5.7
click at [361, 195] on button "C. 76872" at bounding box center [470, 200] width 296 height 22
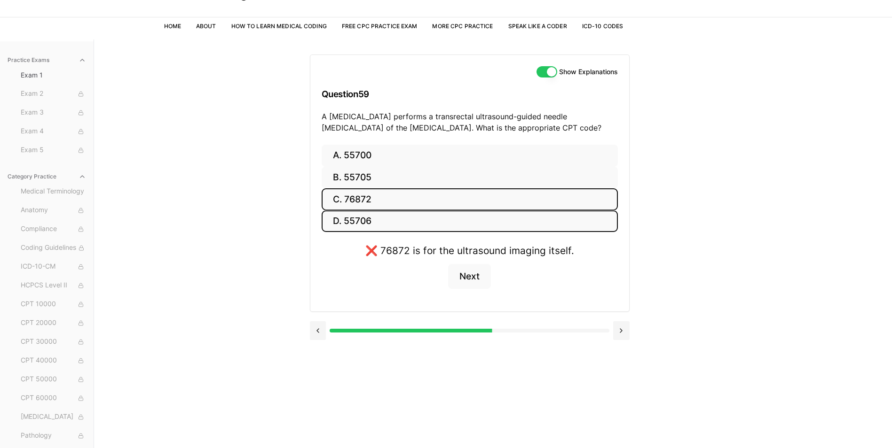
click at [379, 220] on button "D. 55706" at bounding box center [470, 222] width 296 height 22
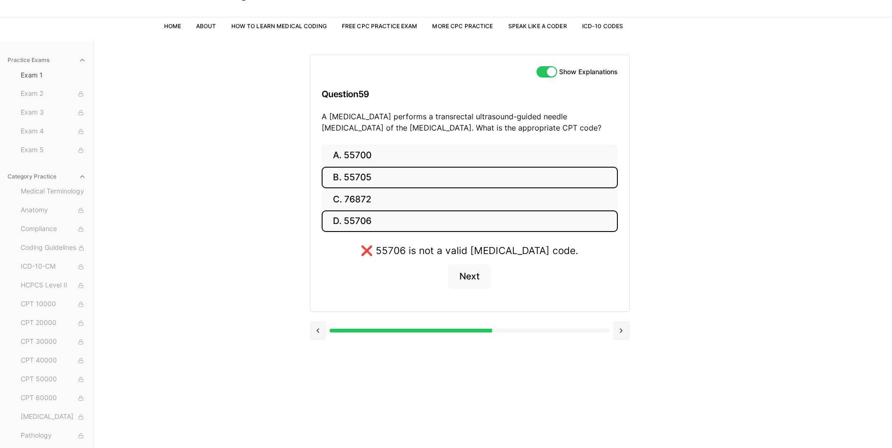
click at [371, 174] on button "B. 55705" at bounding box center [470, 178] width 296 height 22
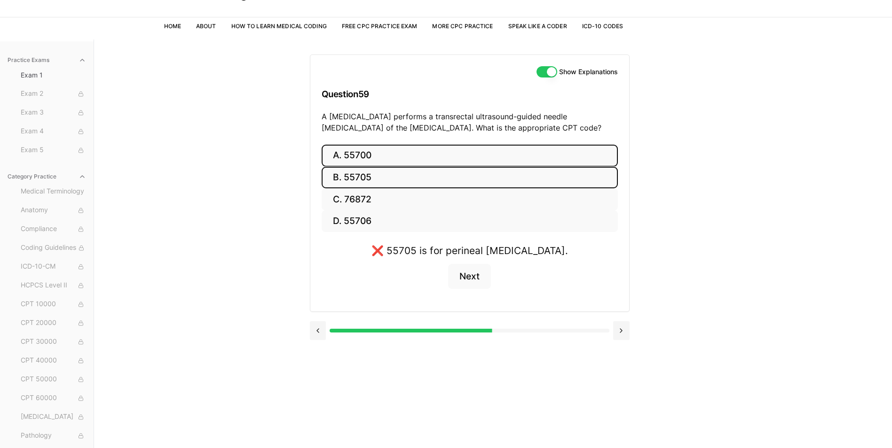
click at [365, 157] on button "A. 55700" at bounding box center [470, 156] width 296 height 22
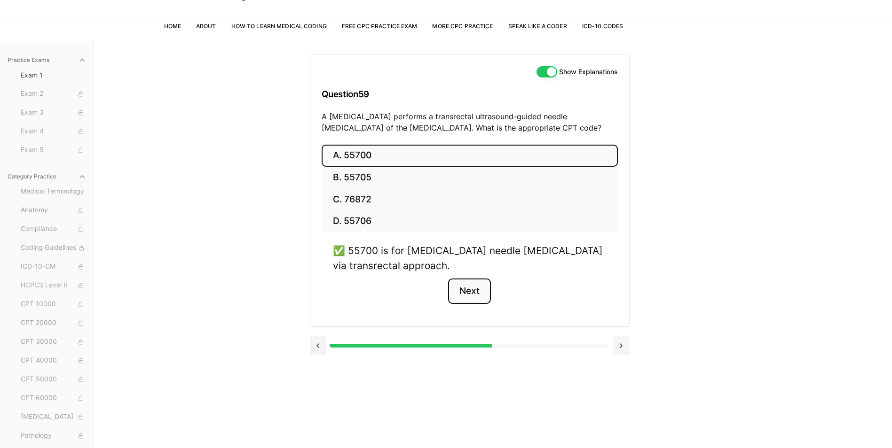
click at [488, 290] on button "Next" at bounding box center [469, 291] width 43 height 25
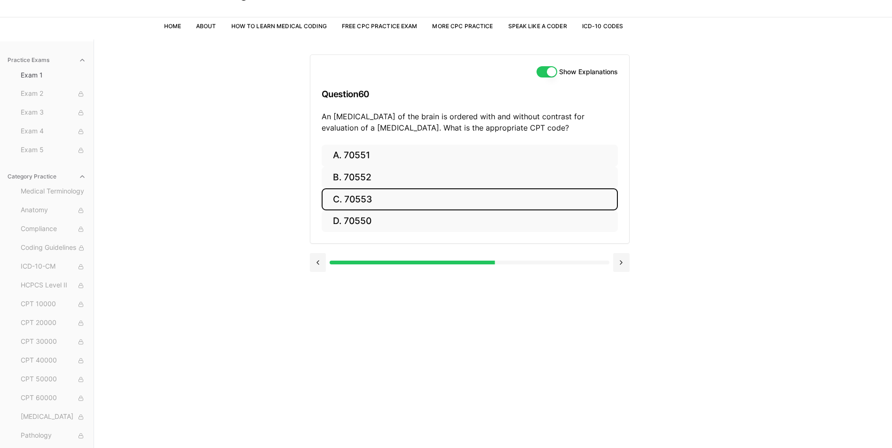
click at [400, 197] on button "C. 70553" at bounding box center [470, 200] width 296 height 22
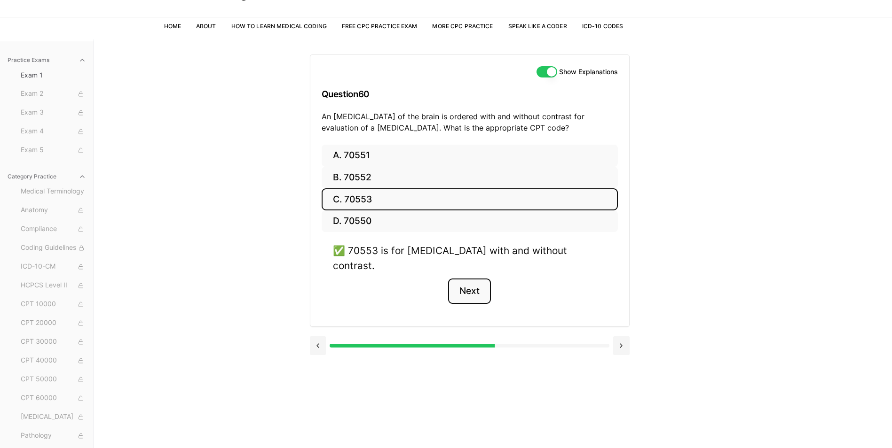
click at [483, 280] on button "Next" at bounding box center [469, 291] width 43 height 25
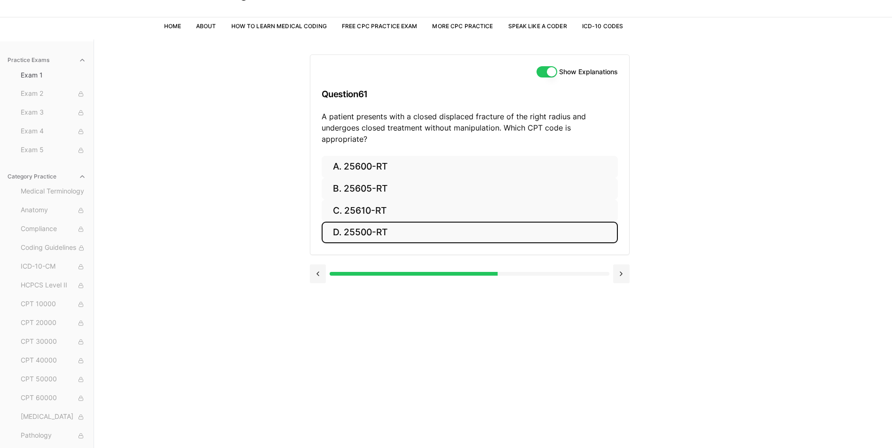
click at [383, 227] on button "D. 25500-RT" at bounding box center [470, 233] width 296 height 22
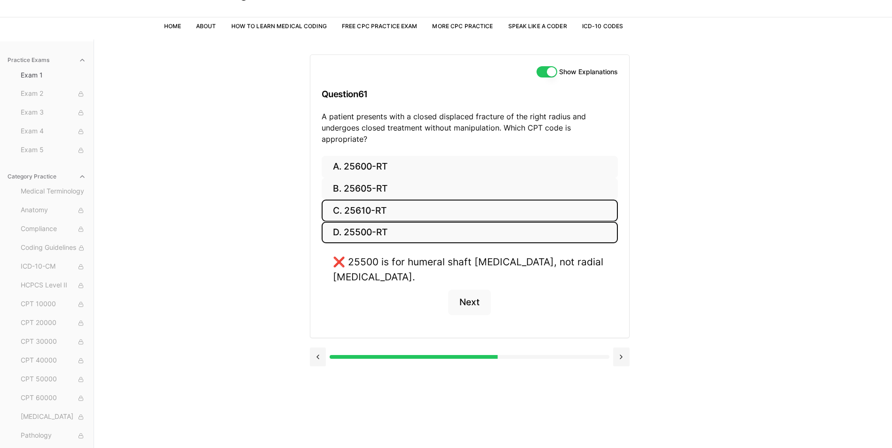
click at [398, 201] on button "C. 25610-RT" at bounding box center [470, 211] width 296 height 22
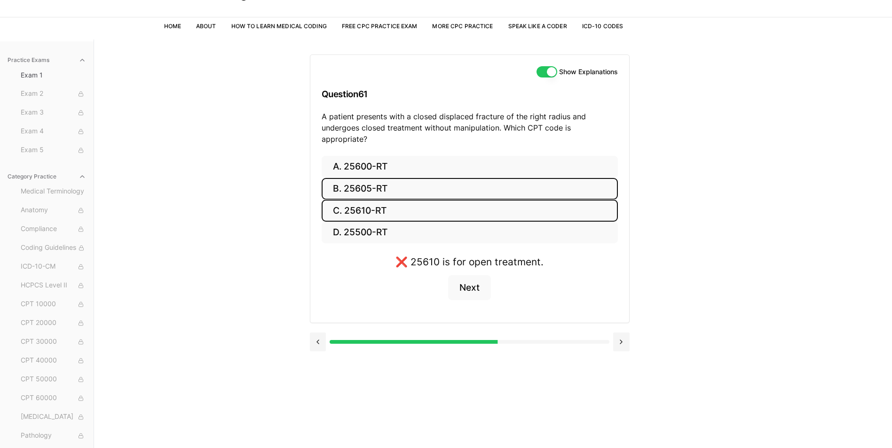
click at [394, 178] on button "B. 25605-RT" at bounding box center [470, 189] width 296 height 22
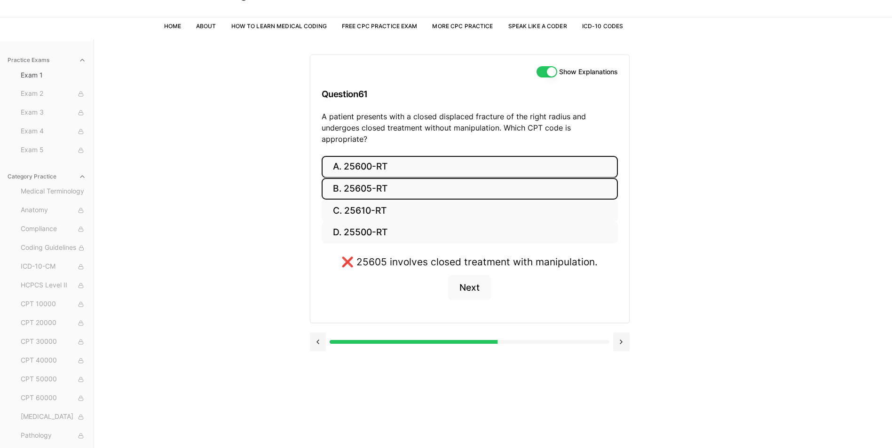
click at [397, 157] on button "A. 25600-RT" at bounding box center [470, 167] width 296 height 22
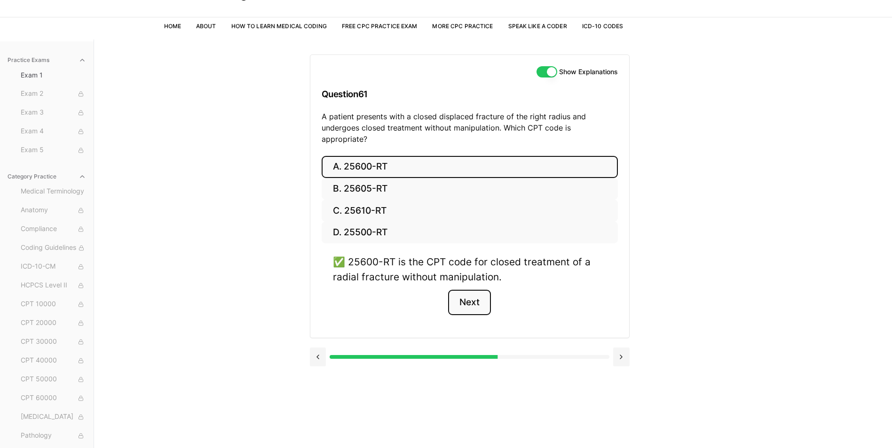
click at [477, 293] on button "Next" at bounding box center [469, 302] width 43 height 25
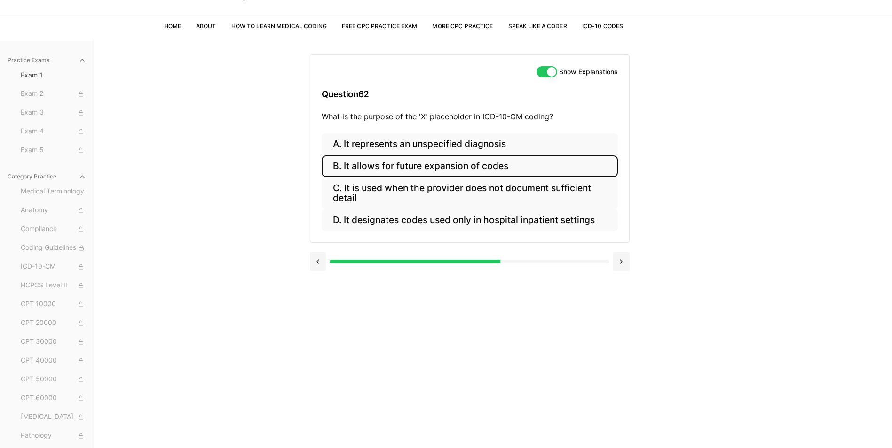
click at [441, 167] on button "B. It allows for future expansion of codes" at bounding box center [470, 167] width 296 height 22
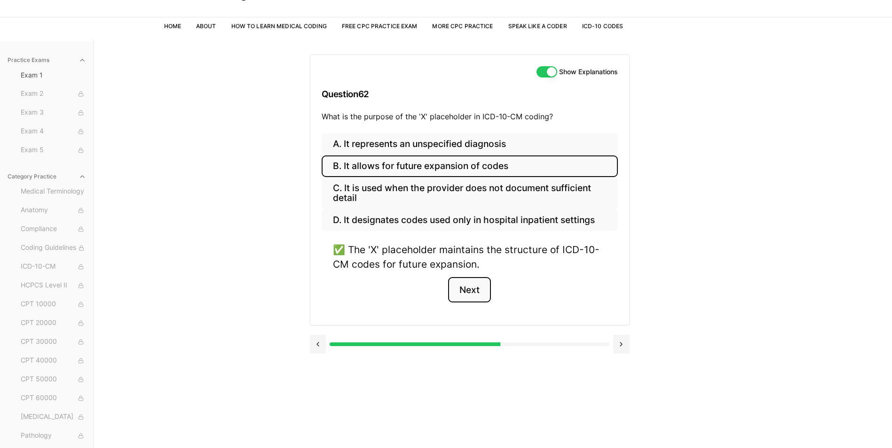
click at [469, 293] on button "Next" at bounding box center [469, 289] width 43 height 25
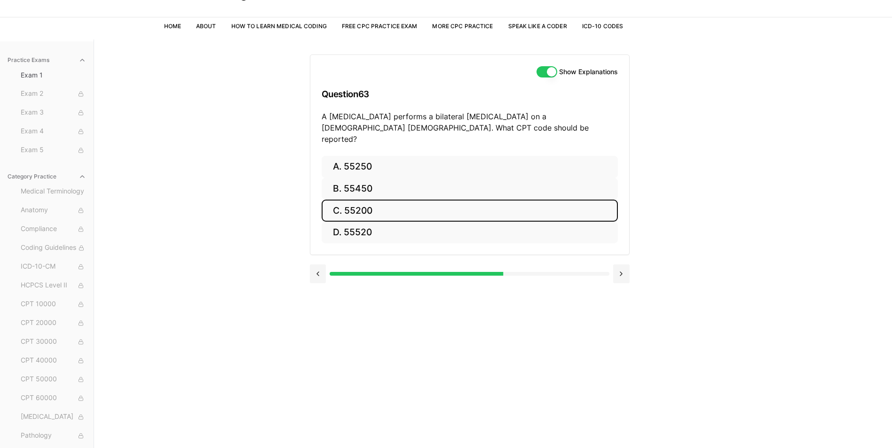
click at [390, 201] on button "C. 55200" at bounding box center [470, 211] width 296 height 22
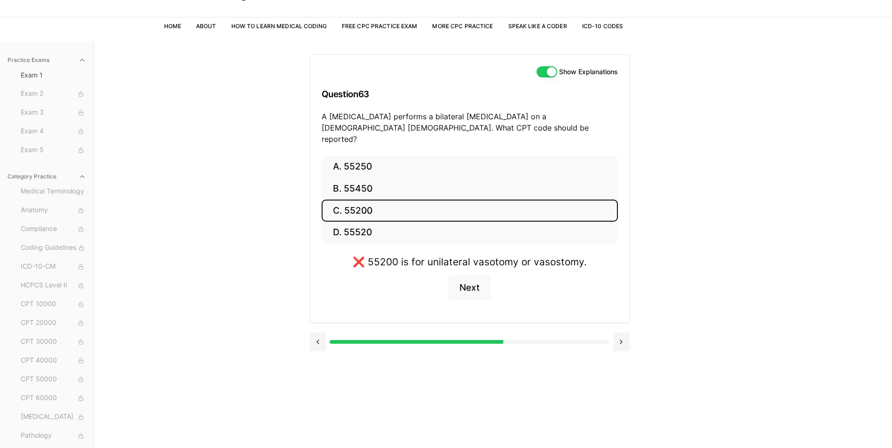
click at [387, 200] on button "C. 55200" at bounding box center [470, 211] width 296 height 22
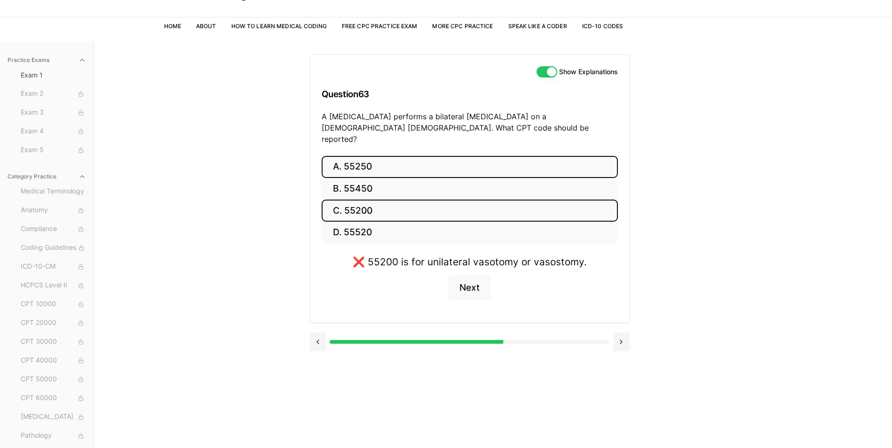
click at [386, 157] on button "A. 55250" at bounding box center [470, 167] width 296 height 22
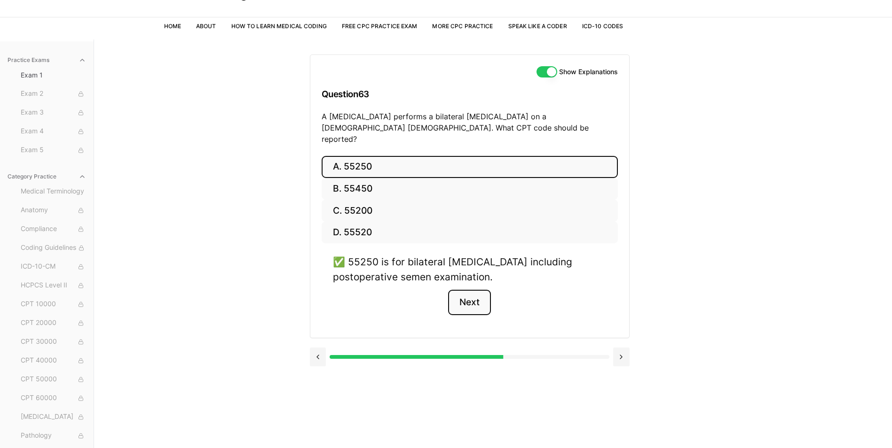
click at [475, 293] on button "Next" at bounding box center [469, 302] width 43 height 25
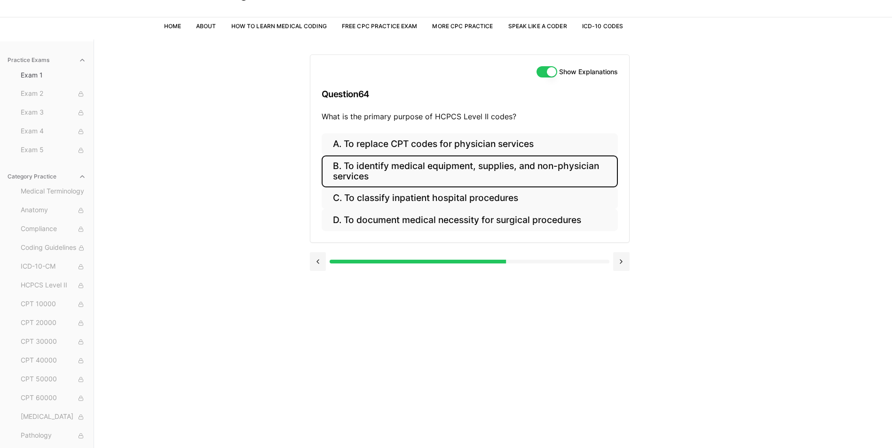
click at [435, 167] on button "B. To identify medical equipment, supplies, and non-physician services" at bounding box center [470, 172] width 296 height 32
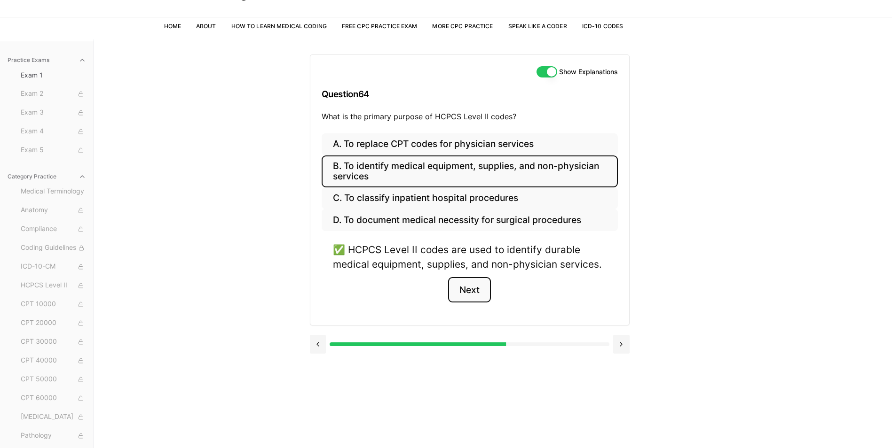
click at [461, 289] on button "Next" at bounding box center [469, 289] width 43 height 25
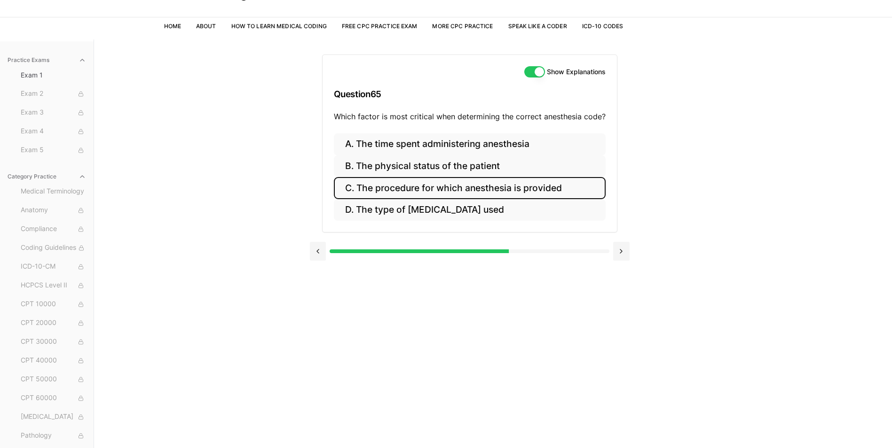
click at [461, 186] on button "C. The procedure for which anesthesia is provided" at bounding box center [470, 188] width 272 height 22
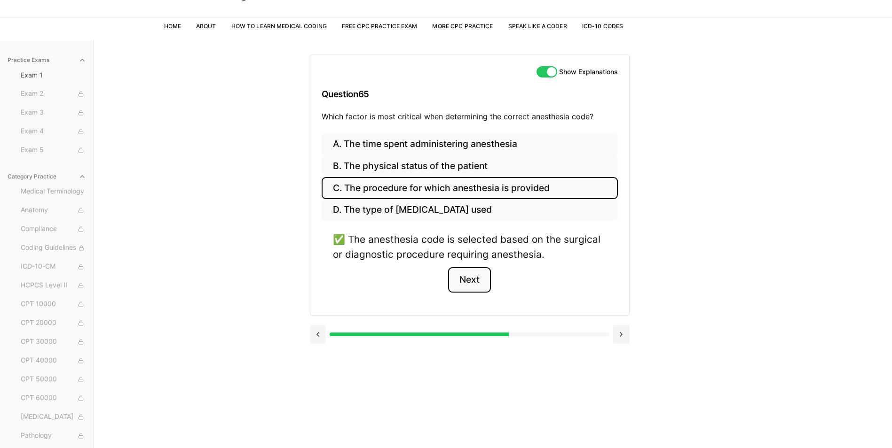
click at [475, 280] on button "Next" at bounding box center [469, 279] width 43 height 25
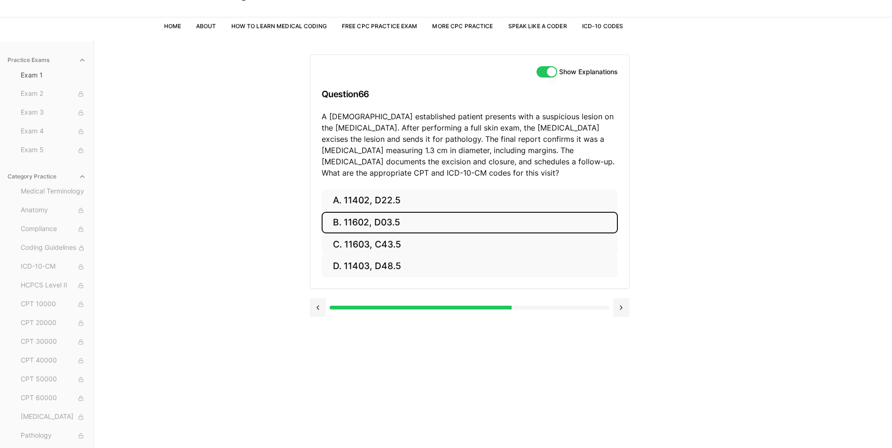
click at [440, 226] on button "B. 11602, D03.5" at bounding box center [470, 223] width 296 height 22
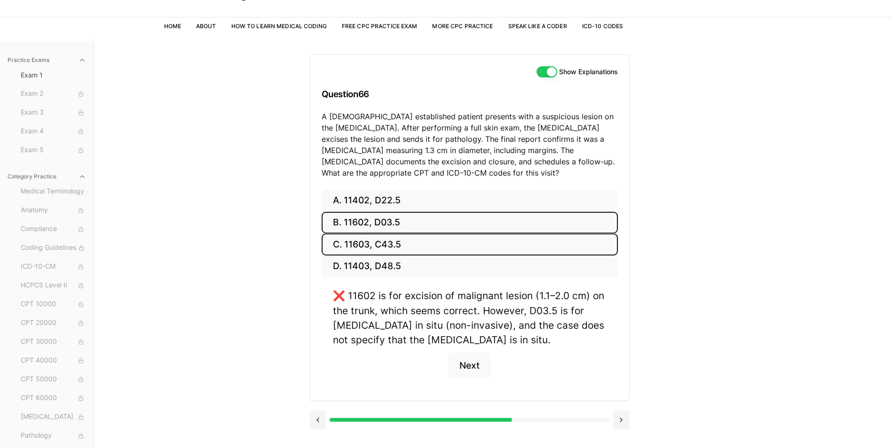
click at [425, 245] on button "C. 11603, C43.5" at bounding box center [470, 245] width 296 height 22
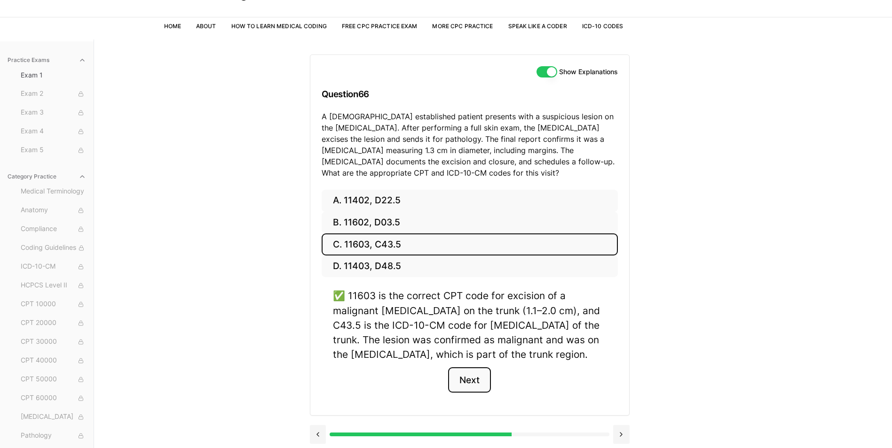
click at [474, 376] on button "Next" at bounding box center [469, 380] width 43 height 25
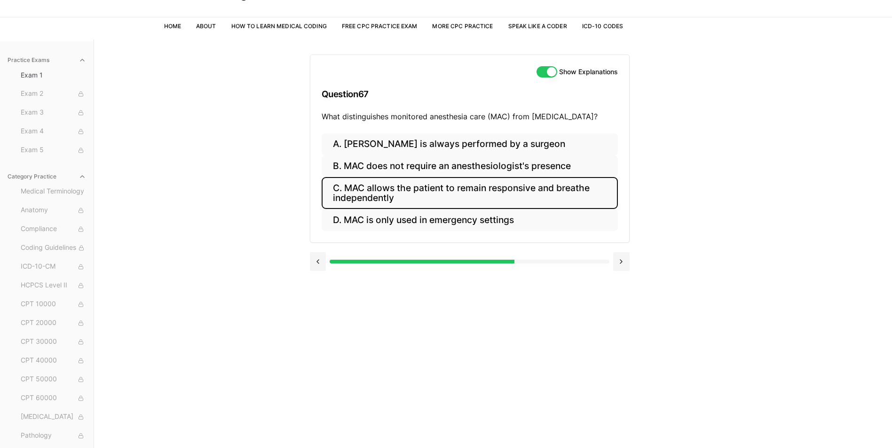
click at [393, 187] on button "C. MAC allows the patient to remain responsive and breathe independently" at bounding box center [470, 193] width 296 height 32
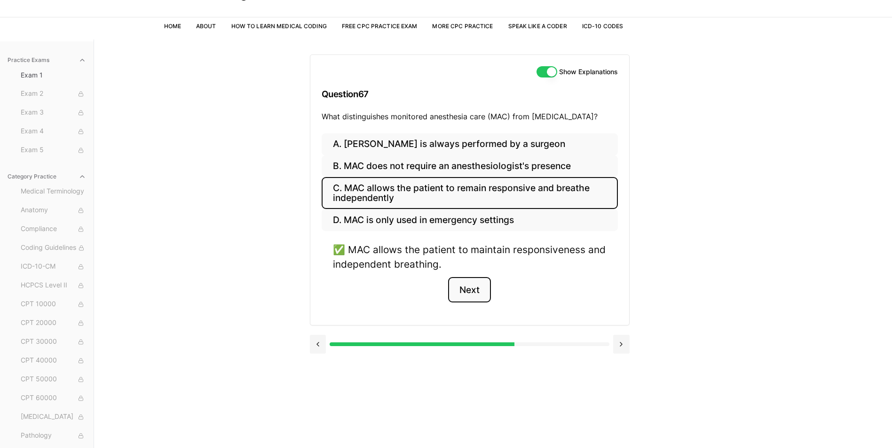
click at [481, 293] on button "Next" at bounding box center [469, 289] width 43 height 25
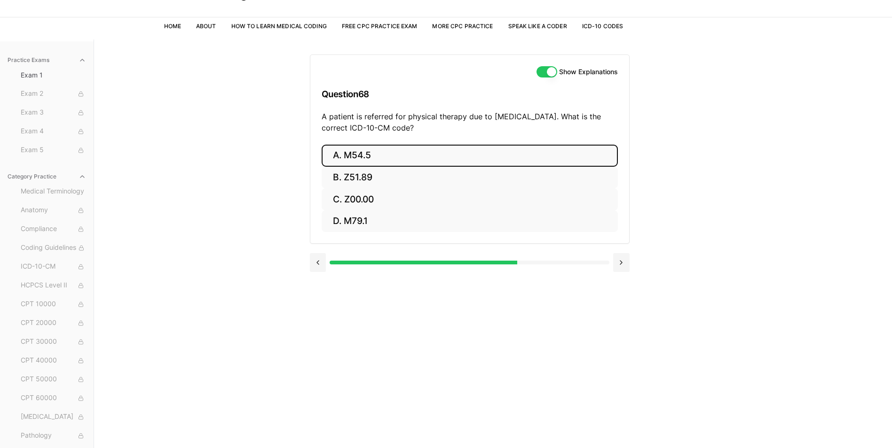
click at [404, 153] on button "A. M54.5" at bounding box center [470, 156] width 296 height 22
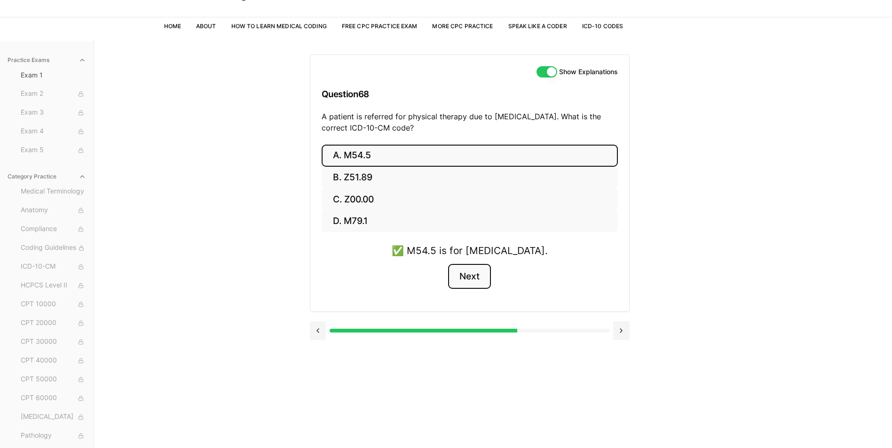
click at [464, 277] on button "Next" at bounding box center [469, 276] width 43 height 25
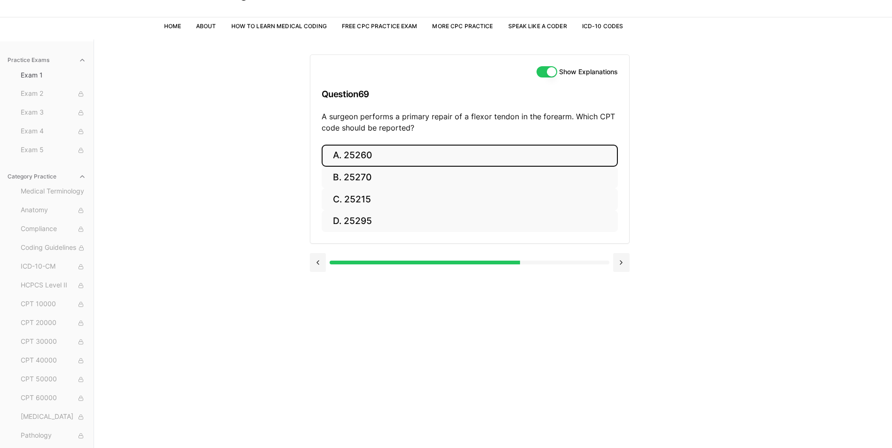
click at [341, 152] on button "A. 25260" at bounding box center [470, 156] width 296 height 22
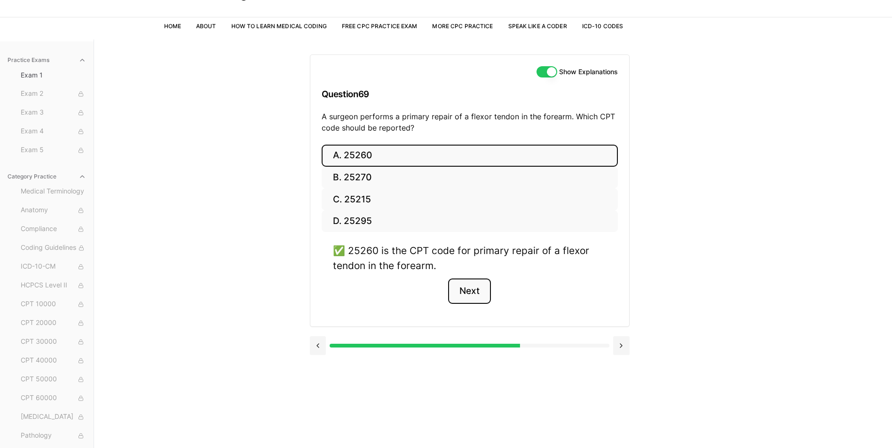
click at [459, 284] on button "Next" at bounding box center [469, 291] width 43 height 25
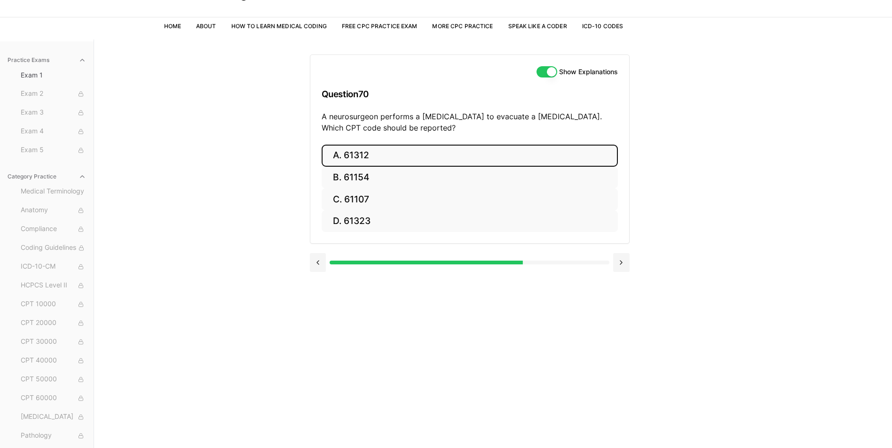
click at [375, 157] on button "A. 61312" at bounding box center [470, 156] width 296 height 22
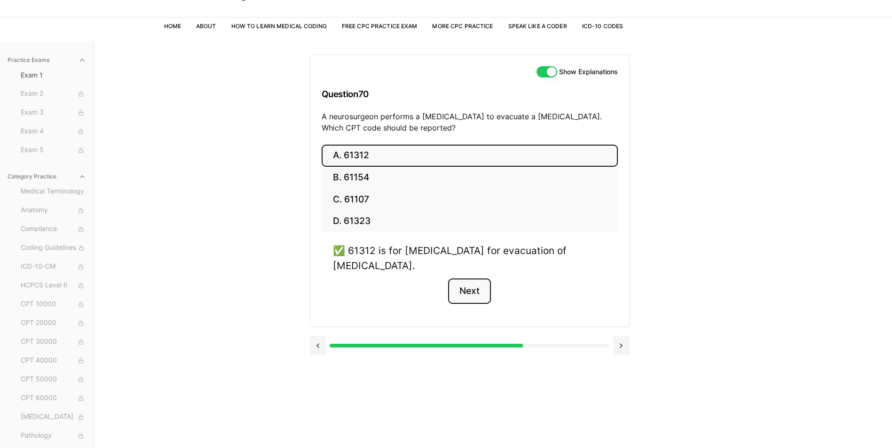
click at [466, 289] on button "Next" at bounding box center [469, 291] width 43 height 25
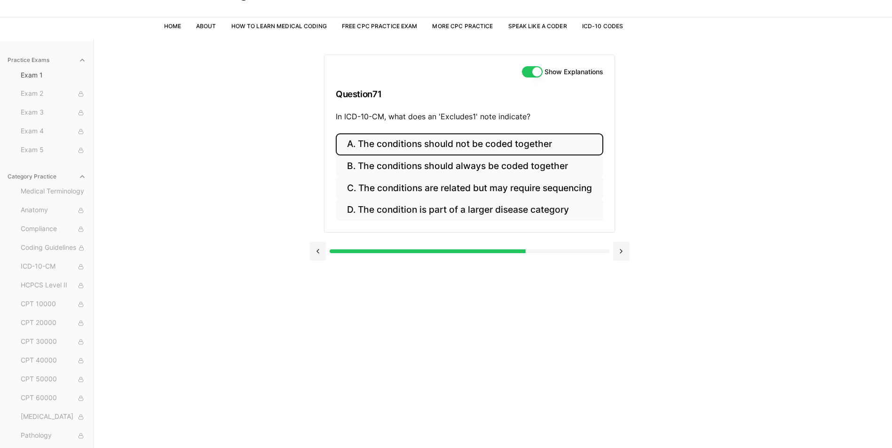
click at [473, 148] on button "A. The conditions should not be coded together" at bounding box center [469, 145] width 267 height 22
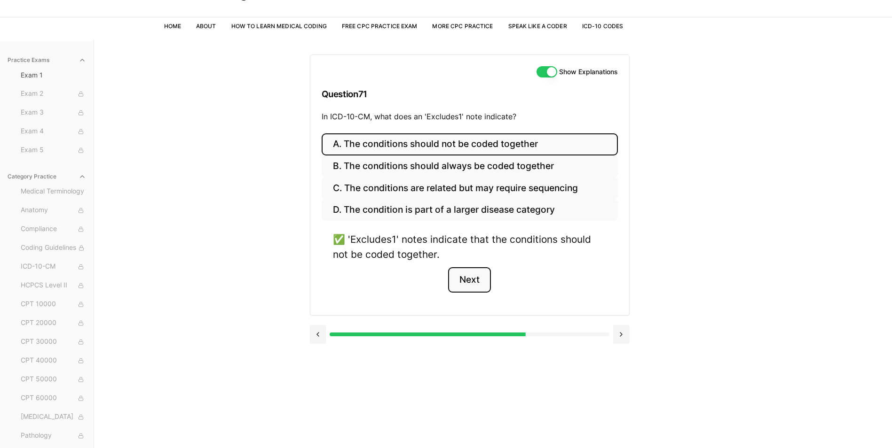
click at [464, 277] on button "Next" at bounding box center [469, 279] width 43 height 25
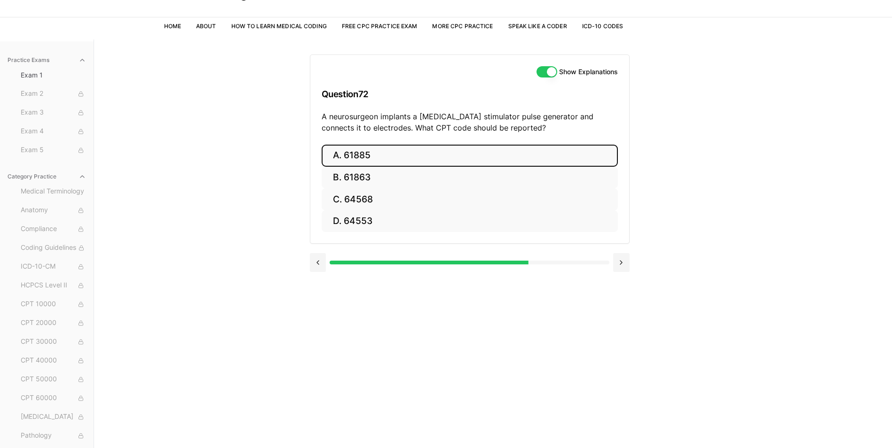
click at [383, 159] on button "A. 61885" at bounding box center [470, 156] width 296 height 22
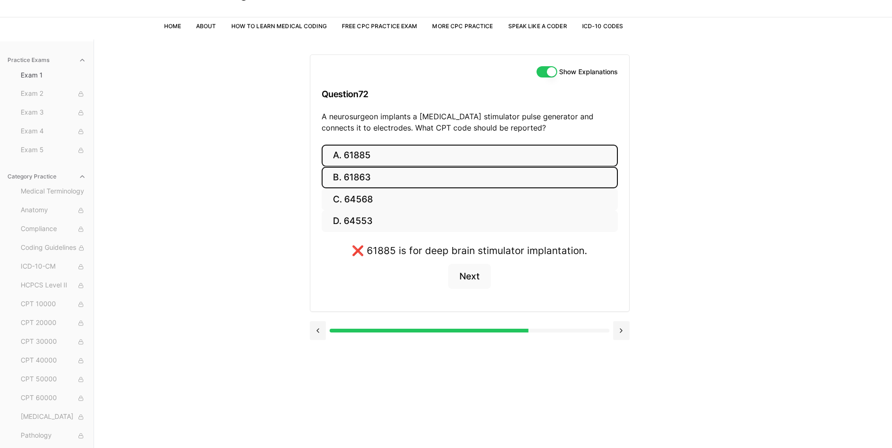
click at [428, 179] on button "B. 61863" at bounding box center [470, 178] width 296 height 22
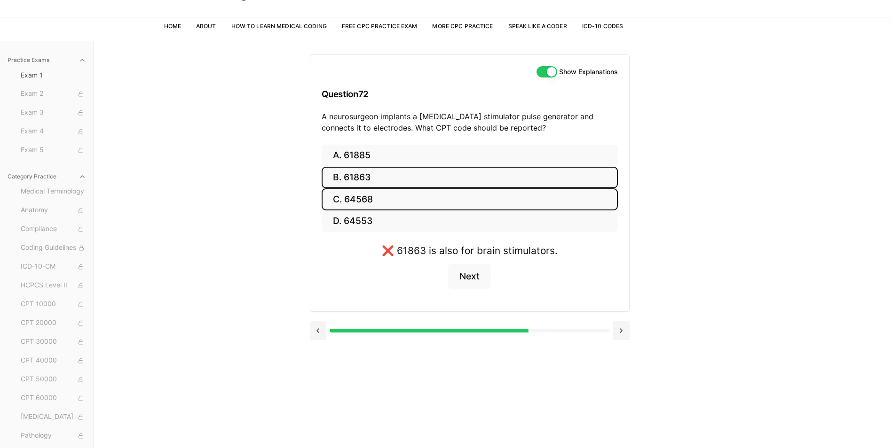
click at [363, 203] on button "C. 64568" at bounding box center [470, 200] width 296 height 22
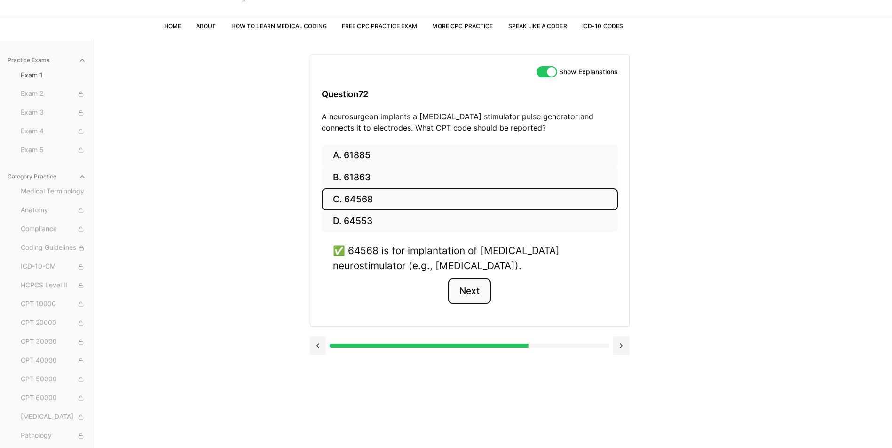
click at [464, 299] on button "Next" at bounding box center [469, 291] width 43 height 25
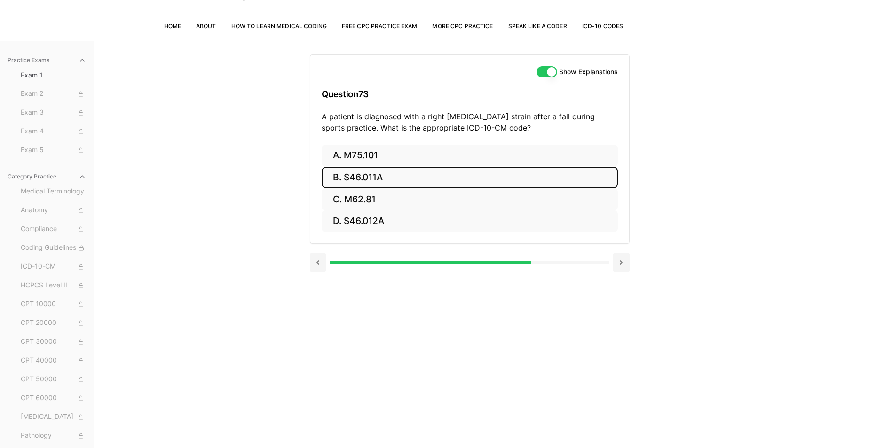
click at [347, 175] on button "B. S46.011A" at bounding box center [470, 178] width 296 height 22
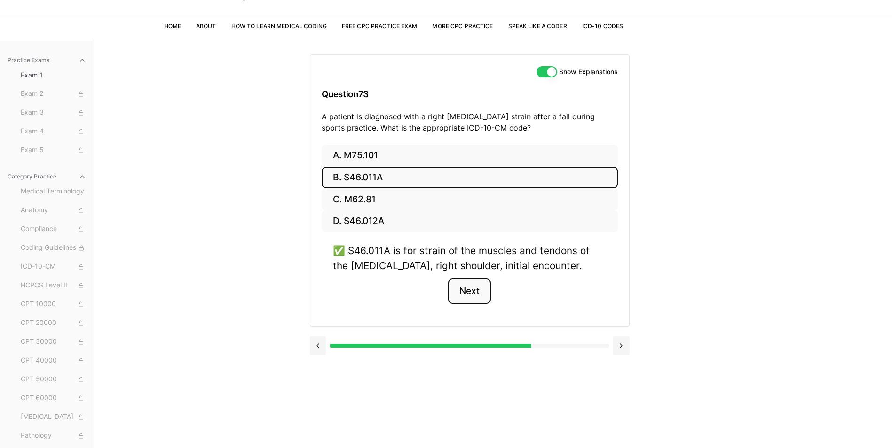
click at [463, 290] on button "Next" at bounding box center [469, 291] width 43 height 25
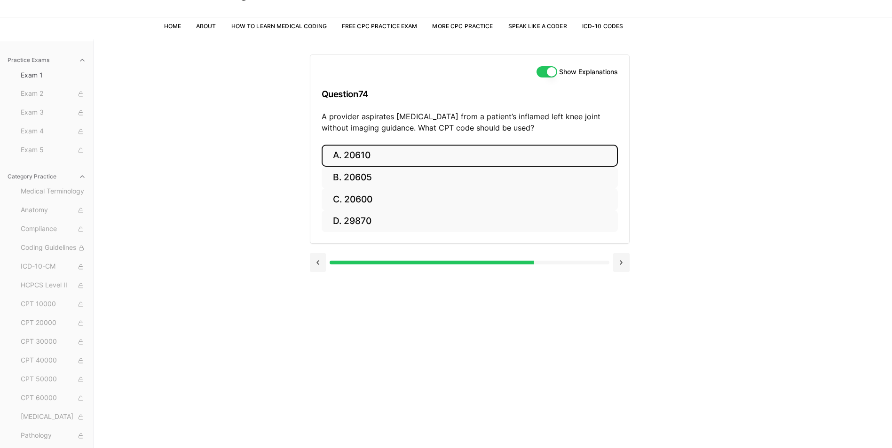
click at [340, 154] on button "A. 20610" at bounding box center [470, 156] width 296 height 22
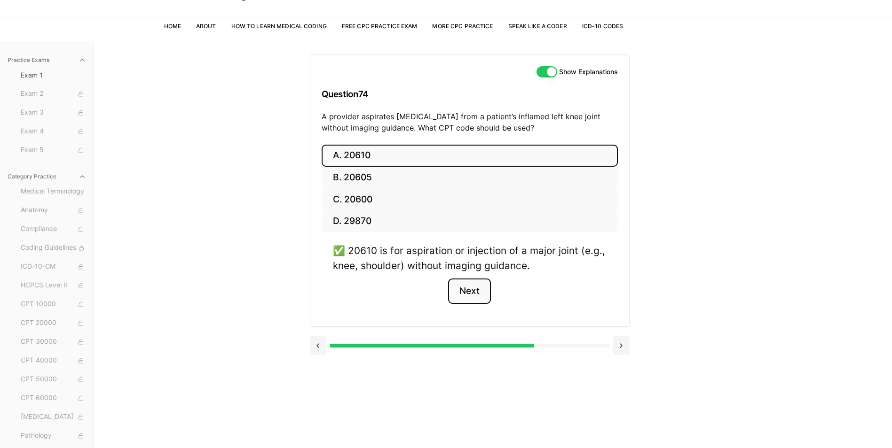
click at [474, 295] on button "Next" at bounding box center [469, 291] width 43 height 25
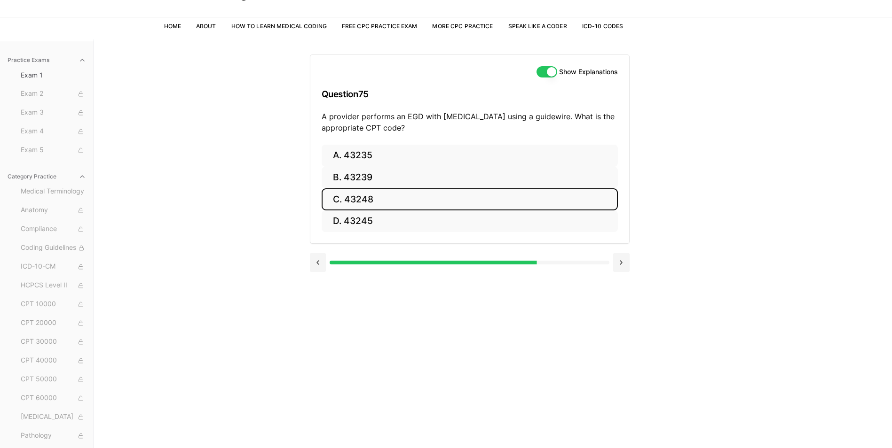
click at [386, 198] on button "C. 43248" at bounding box center [470, 200] width 296 height 22
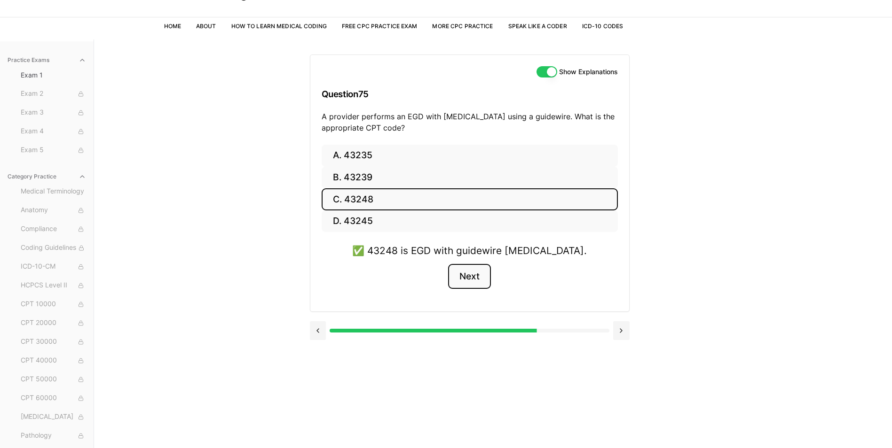
click at [475, 277] on button "Next" at bounding box center [469, 276] width 43 height 25
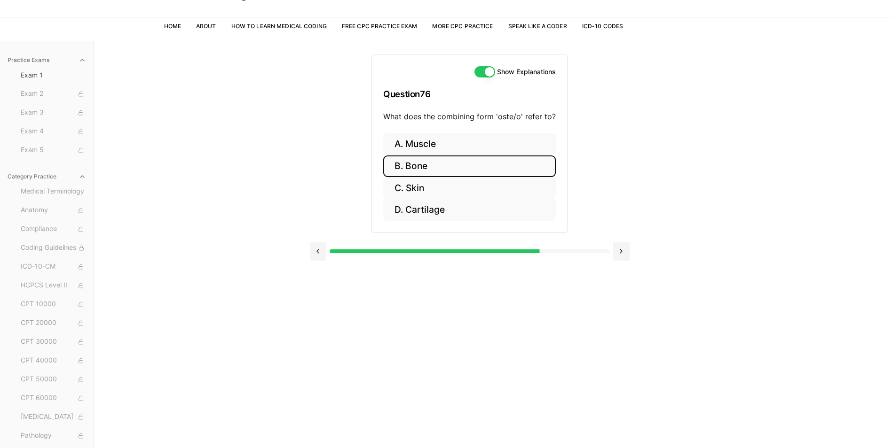
click at [415, 163] on button "B. Bone" at bounding box center [469, 167] width 173 height 22
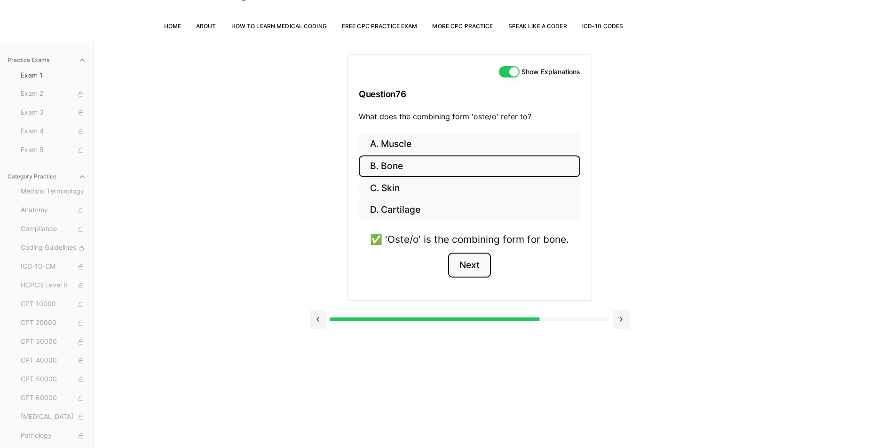
click at [465, 264] on button "Next" at bounding box center [469, 265] width 43 height 25
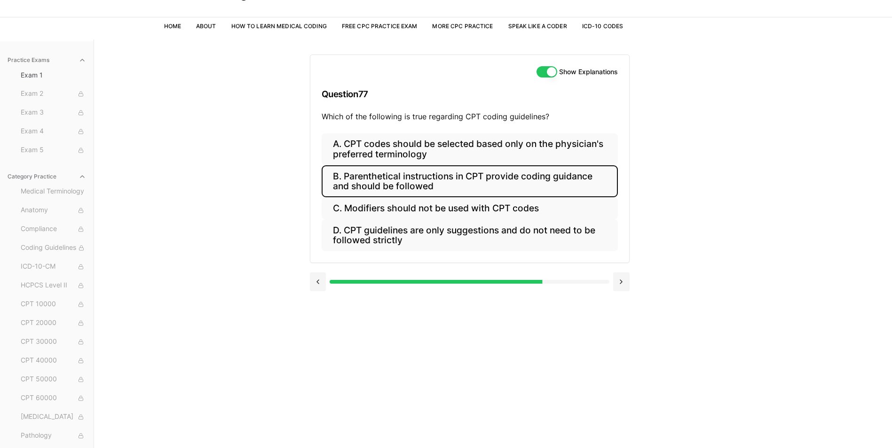
click at [512, 179] on button "B. Parenthetical instructions in CPT provide coding guidance and should be foll…" at bounding box center [470, 181] width 296 height 32
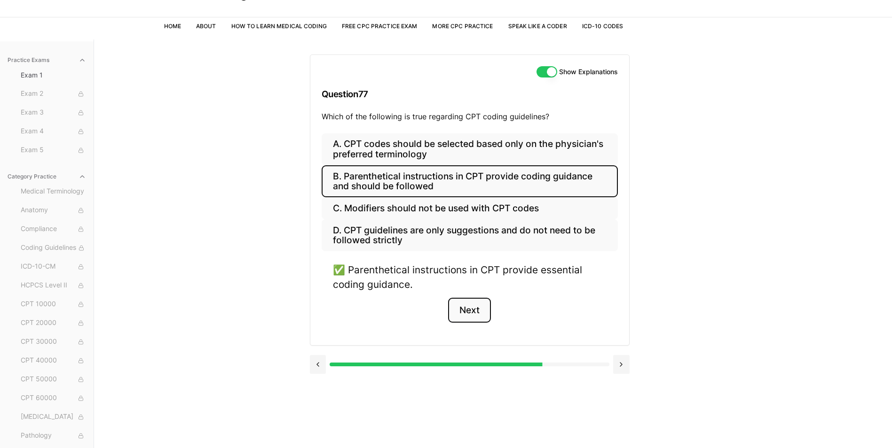
click at [470, 310] on button "Next" at bounding box center [469, 310] width 43 height 25
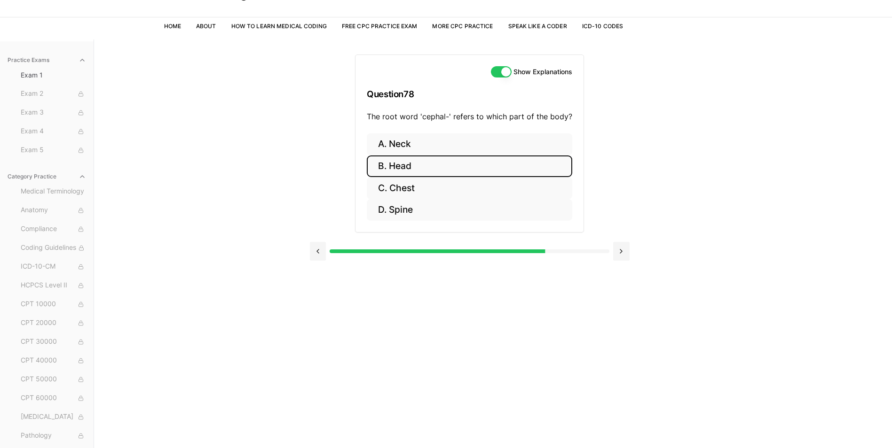
click at [405, 170] on button "B. Head" at bounding box center [469, 167] width 205 height 22
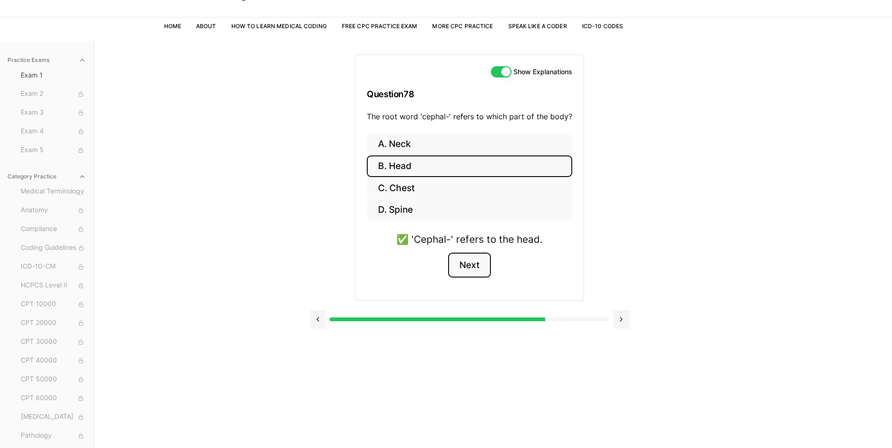
click at [473, 265] on button "Next" at bounding box center [469, 265] width 43 height 25
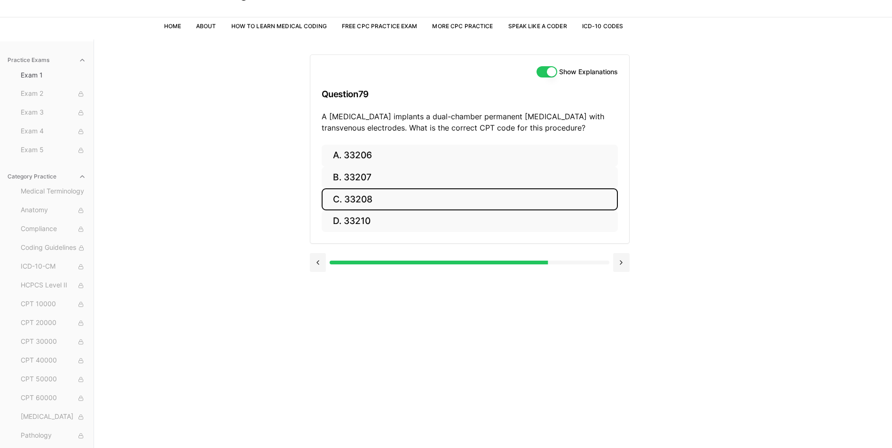
click at [389, 199] on button "C. 33208" at bounding box center [470, 200] width 296 height 22
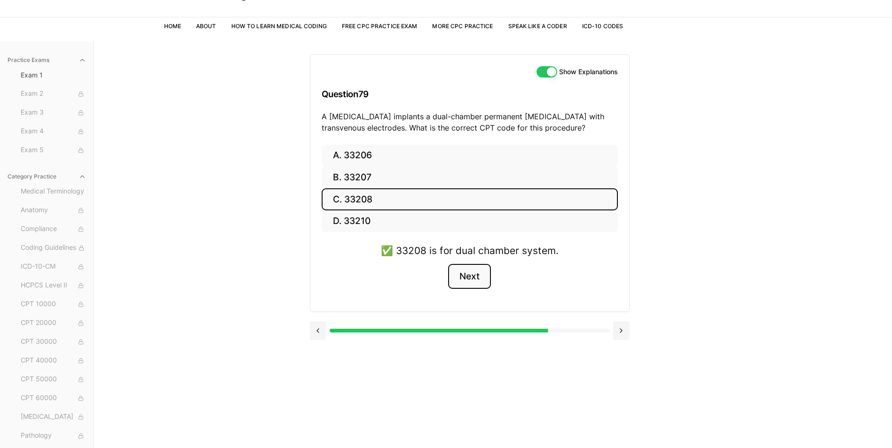
click at [470, 278] on button "Next" at bounding box center [469, 276] width 43 height 25
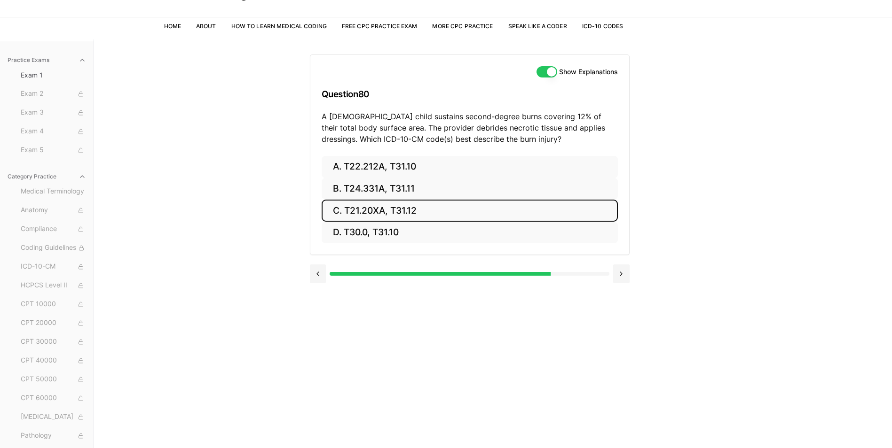
click at [388, 211] on button "C. T21.20XA, T31.12" at bounding box center [470, 211] width 296 height 22
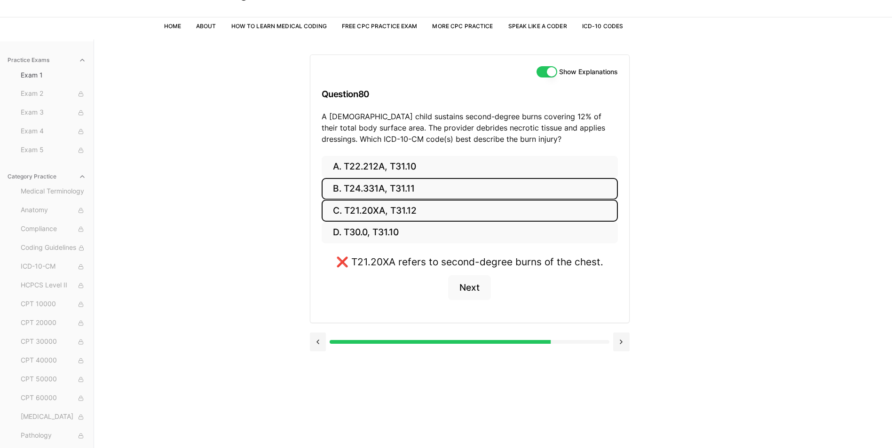
click at [392, 190] on button "B. T24.331A, T31.11" at bounding box center [470, 189] width 296 height 22
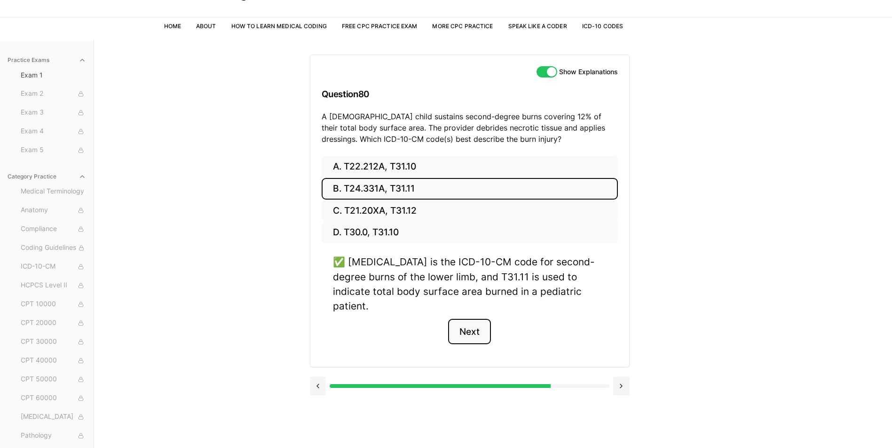
click at [483, 319] on button "Next" at bounding box center [469, 331] width 43 height 25
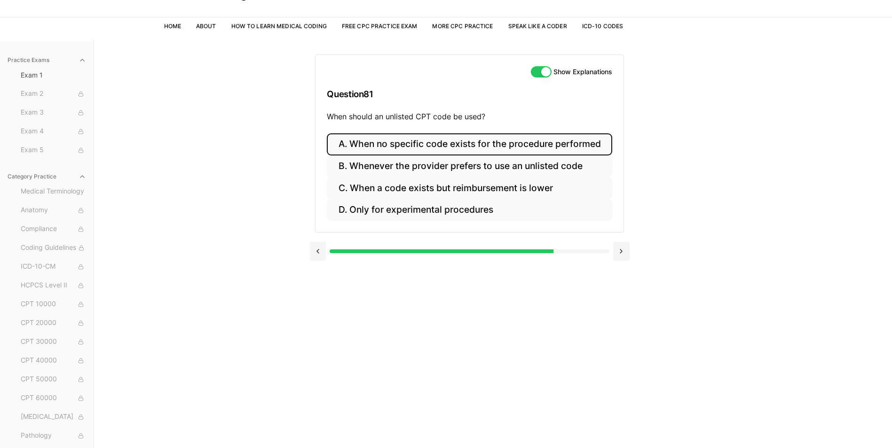
click at [539, 149] on button "A. When no specific code exists for the procedure performed" at bounding box center [469, 145] width 285 height 22
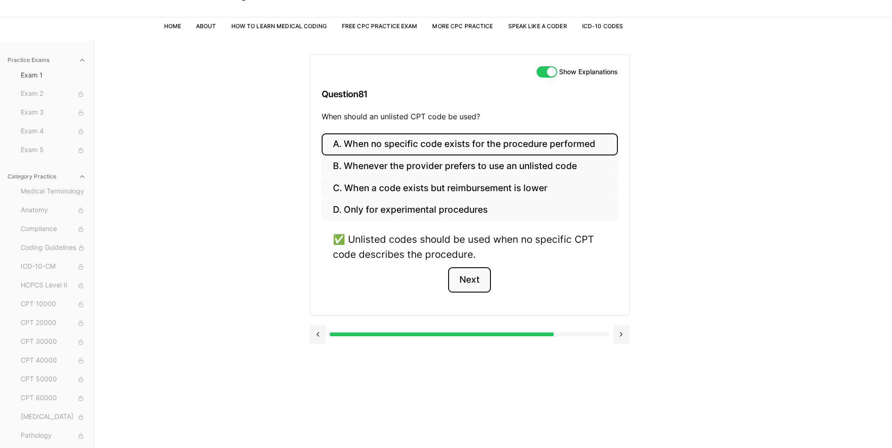
click at [484, 285] on button "Next" at bounding box center [469, 279] width 43 height 25
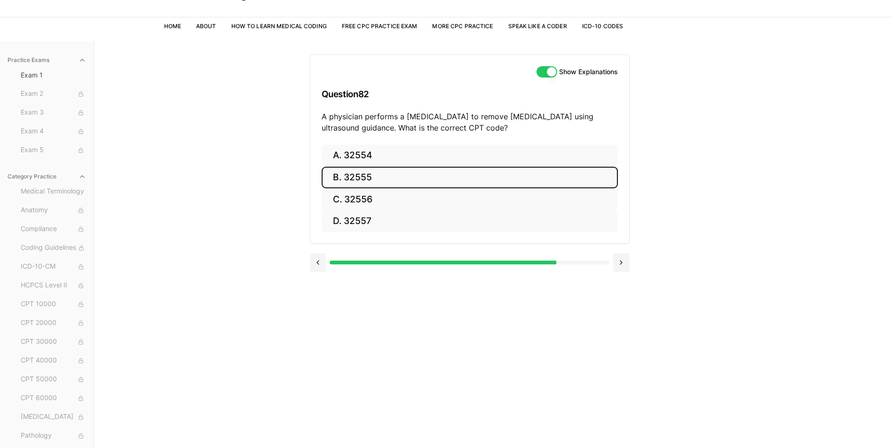
click at [376, 174] on button "B. 32555" at bounding box center [470, 178] width 296 height 22
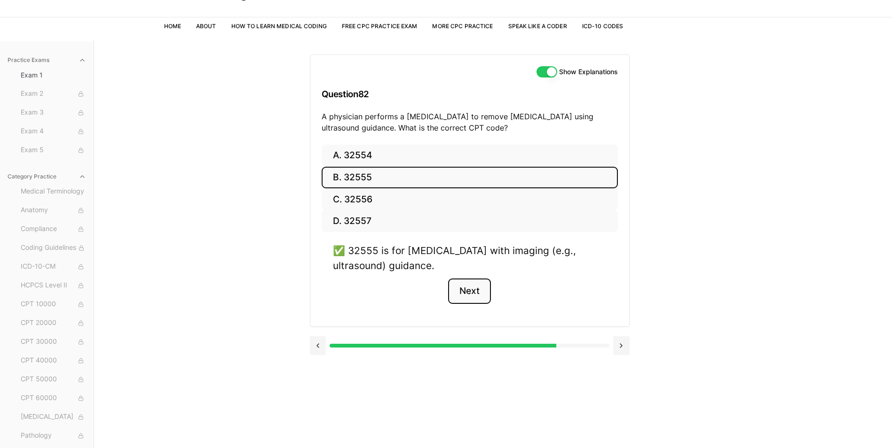
click at [473, 286] on button "Next" at bounding box center [469, 291] width 43 height 25
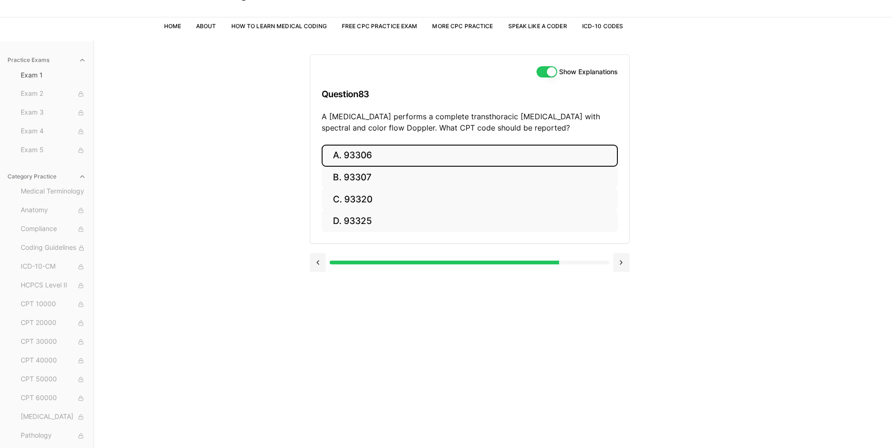
click at [408, 152] on button "A. 93306" at bounding box center [470, 156] width 296 height 22
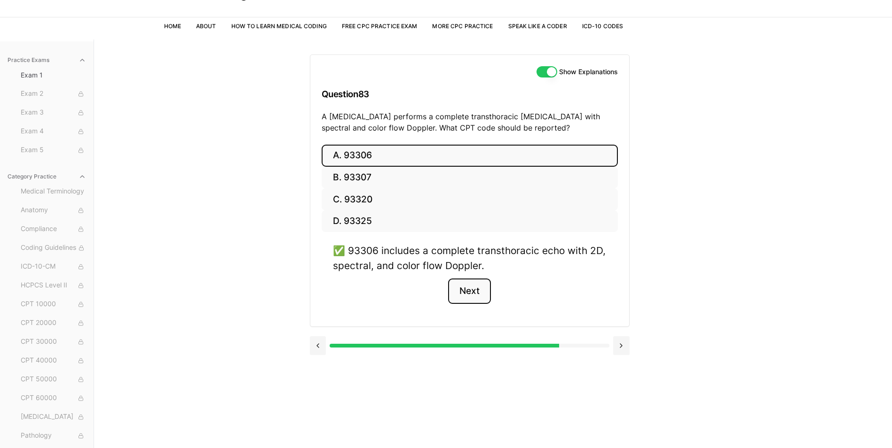
click at [480, 290] on button "Next" at bounding box center [469, 291] width 43 height 25
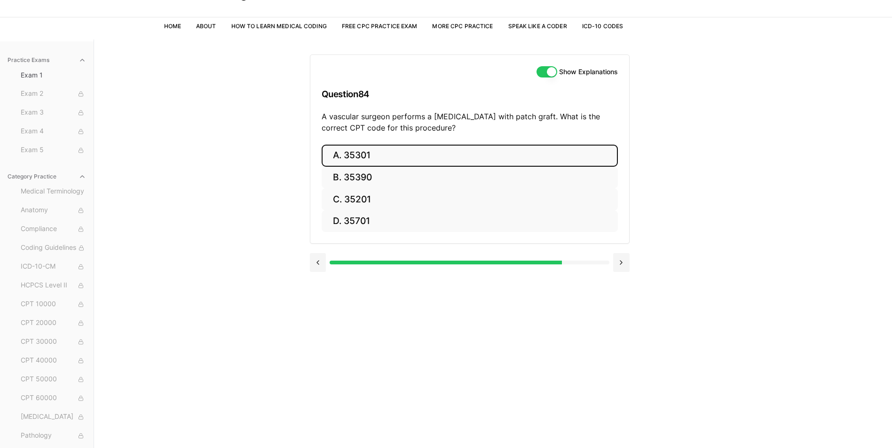
click at [377, 152] on button "A. 35301" at bounding box center [470, 156] width 296 height 22
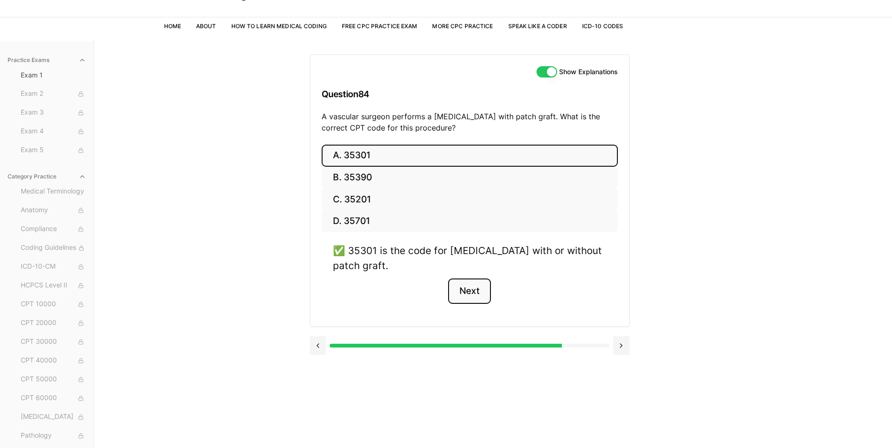
click at [473, 292] on button "Next" at bounding box center [469, 291] width 43 height 25
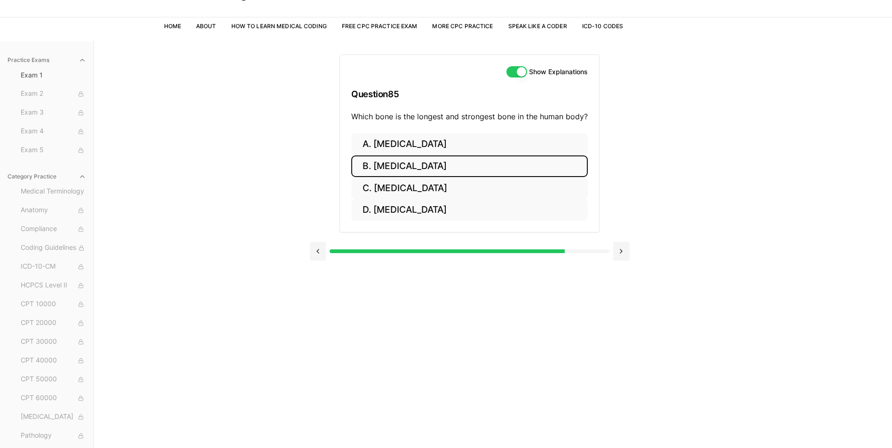
click at [405, 168] on button "B. Femur" at bounding box center [469, 167] width 236 height 22
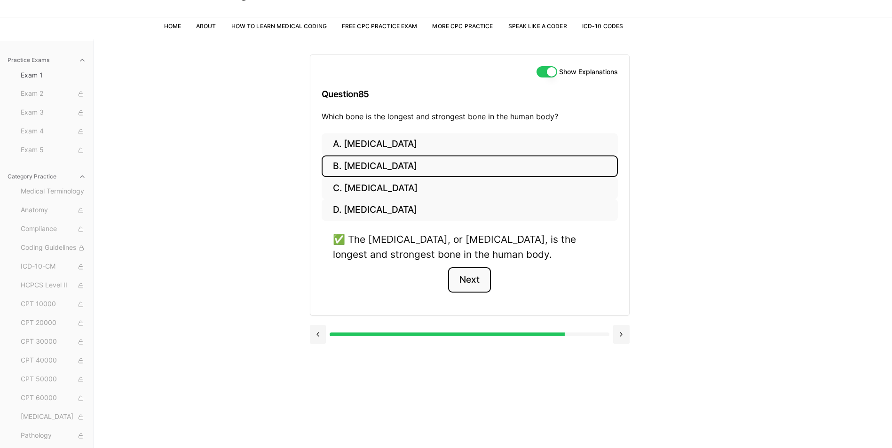
click at [473, 279] on button "Next" at bounding box center [469, 279] width 43 height 25
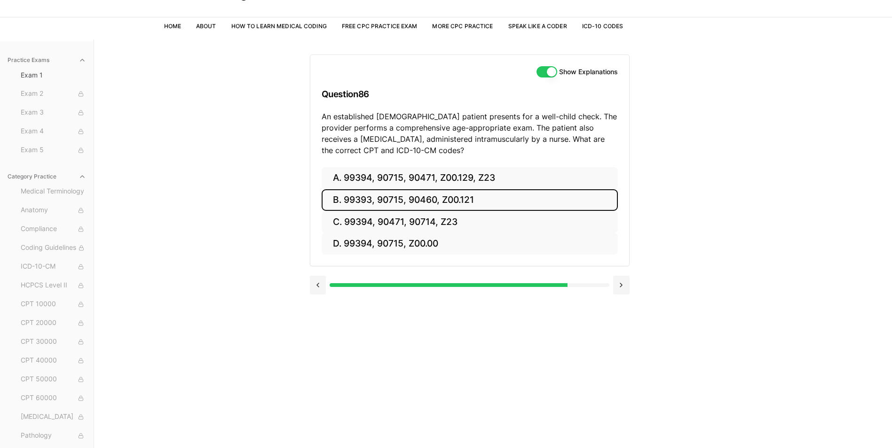
click at [462, 195] on button "B. 99393, 90715, 90460, Z00.121" at bounding box center [470, 200] width 296 height 22
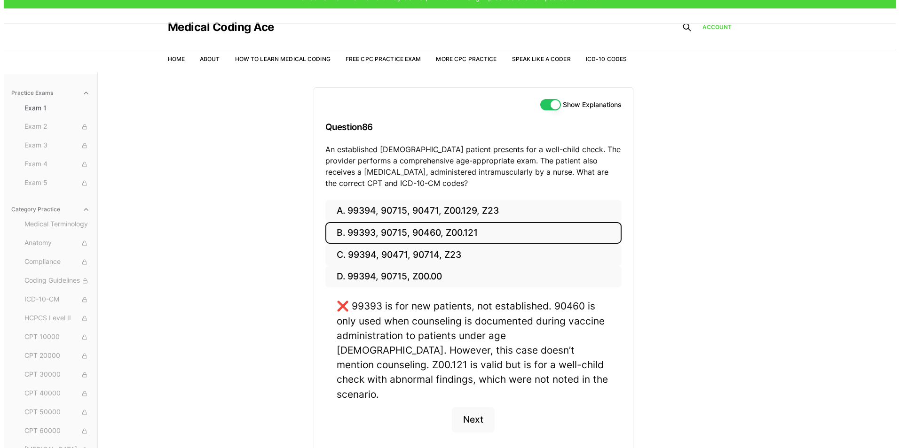
scroll to position [0, 0]
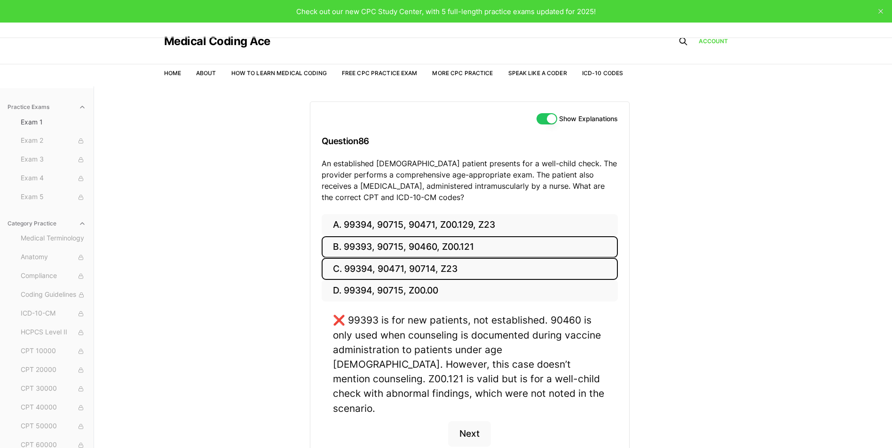
click at [427, 265] on button "C. 99394, 90471, 90714, Z23" at bounding box center [470, 269] width 296 height 22
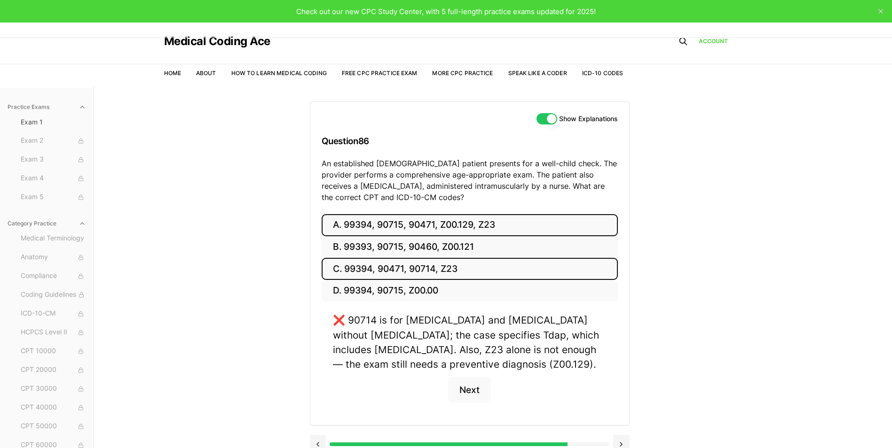
click at [431, 224] on button "A. 99394, 90715, 90471, Z00.129, Z23" at bounding box center [470, 225] width 296 height 22
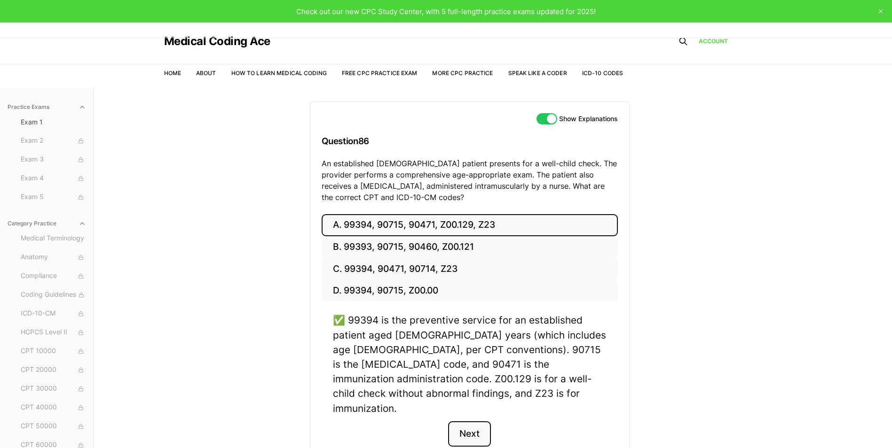
click at [482, 424] on button "Next" at bounding box center [469, 434] width 43 height 25
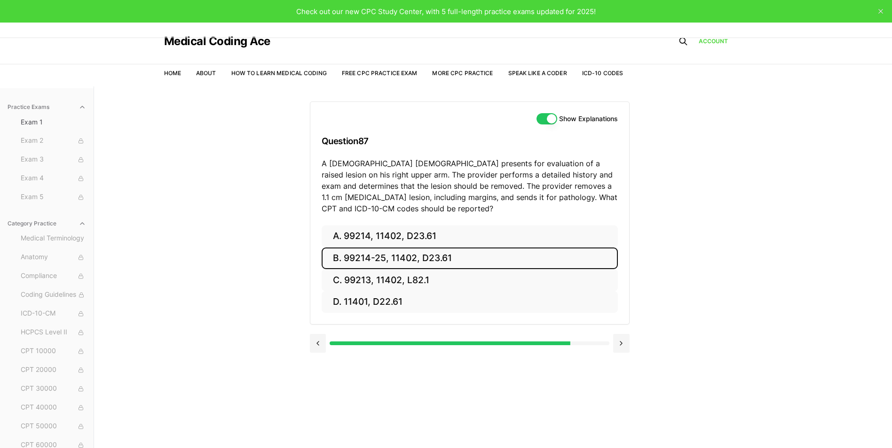
click at [353, 264] on button "B. 99214-25, 11402, D23.61" at bounding box center [470, 259] width 296 height 22
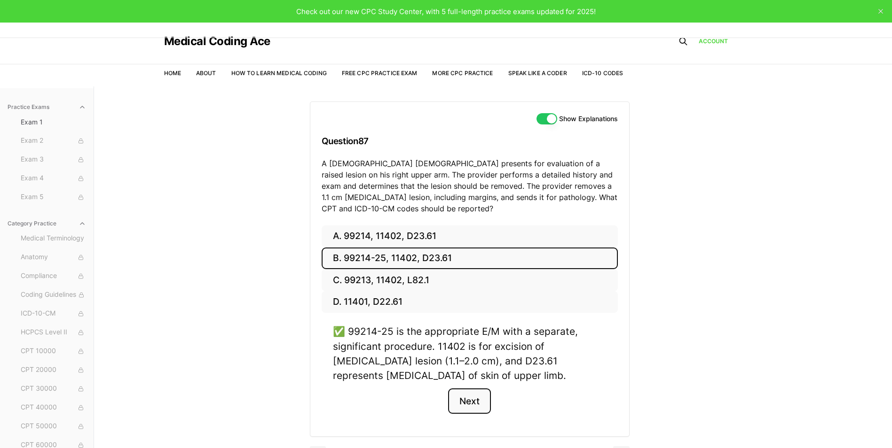
click at [463, 399] on button "Next" at bounding box center [469, 401] width 43 height 25
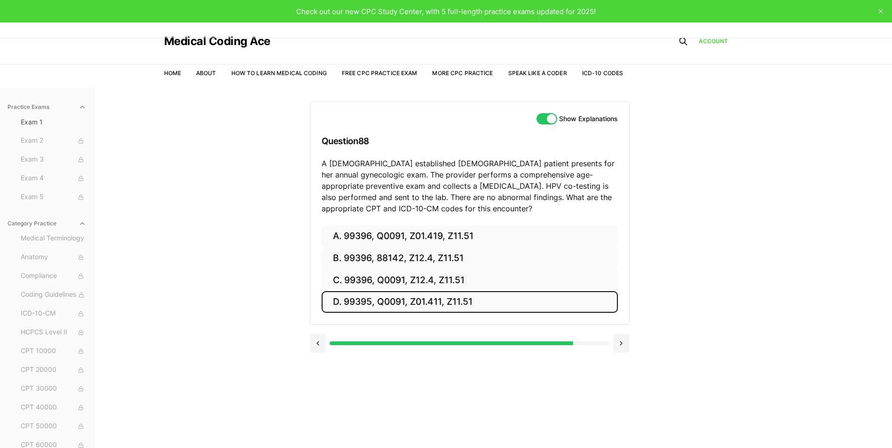
click at [377, 304] on button "D. 99395, Q0091, Z01.411, Z11.51" at bounding box center [470, 302] width 296 height 22
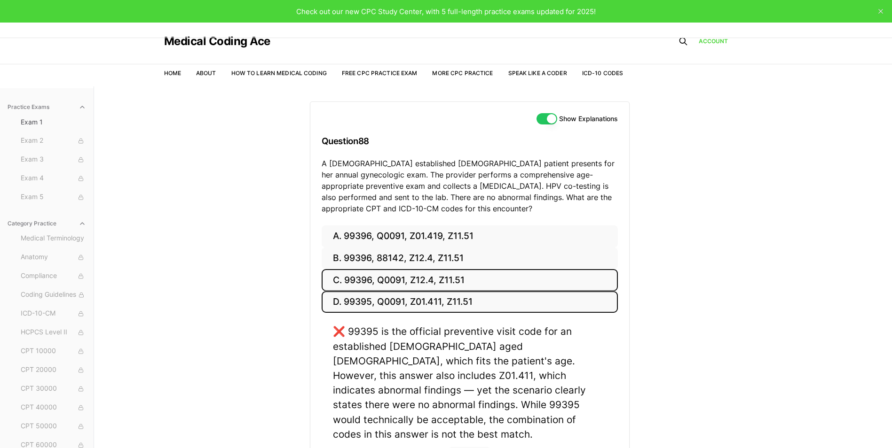
click at [442, 281] on button "C. 99396, Q0091, Z12.4, Z11.51" at bounding box center [470, 280] width 296 height 22
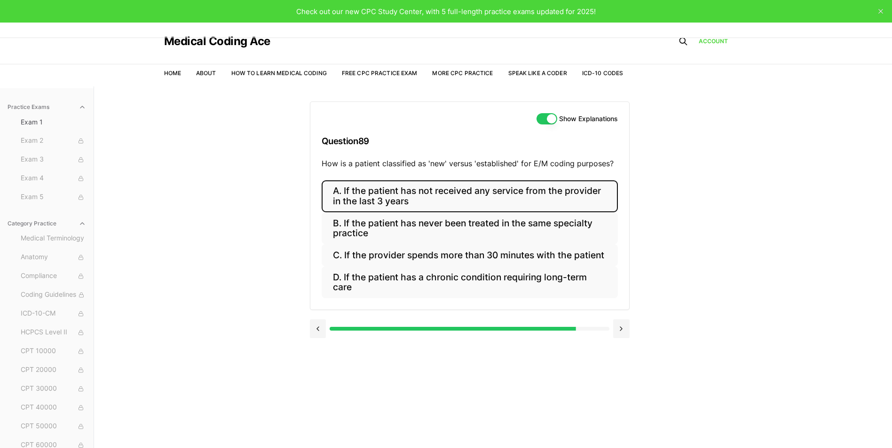
click at [482, 194] on button "A. If the patient has not received any service from the provider in the last 3 …" at bounding box center [470, 197] width 296 height 32
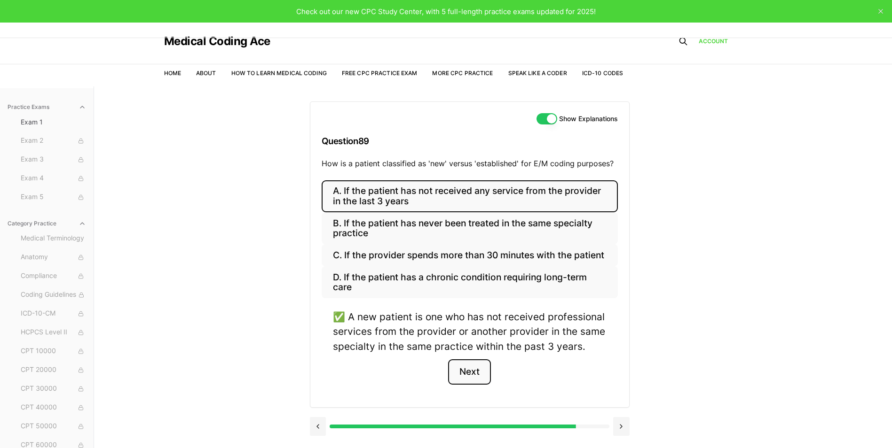
click at [480, 380] on button "Next" at bounding box center [469, 372] width 43 height 25
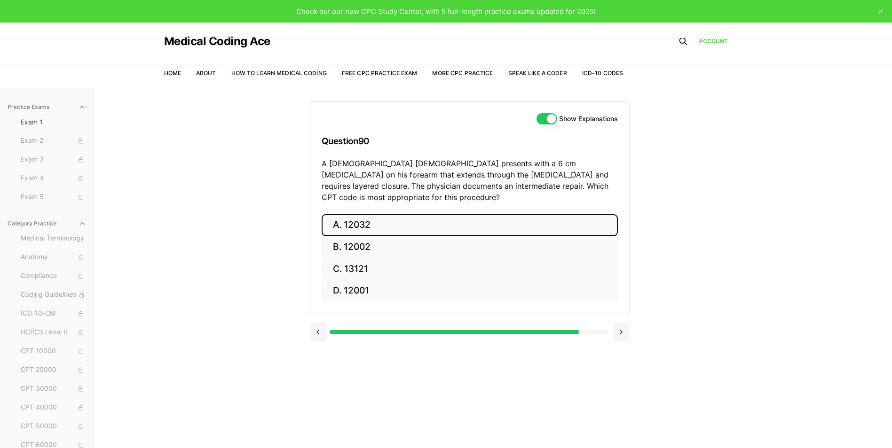
click at [363, 214] on button "A. 12032" at bounding box center [470, 225] width 296 height 22
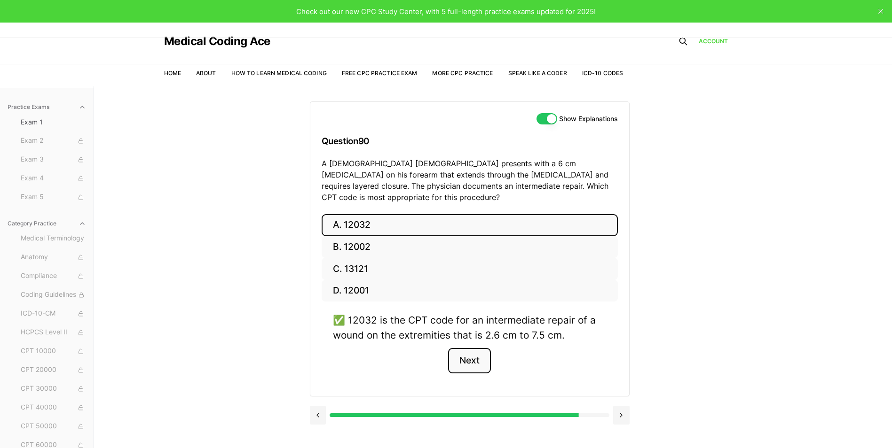
click at [464, 351] on button "Next" at bounding box center [469, 360] width 43 height 25
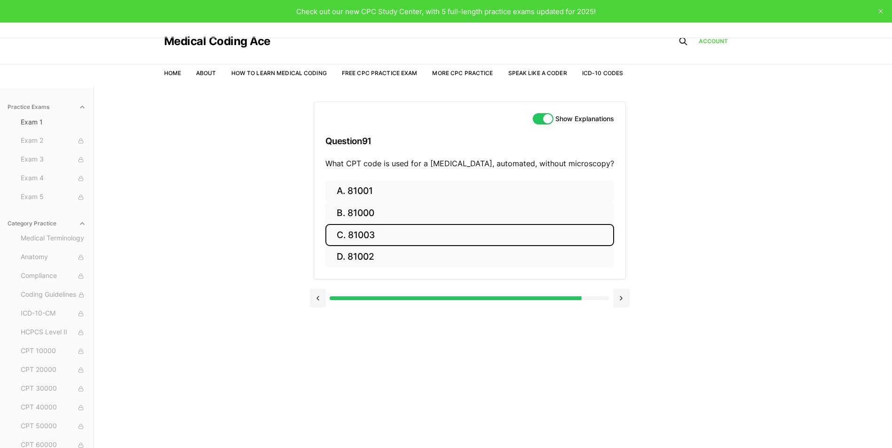
click at [415, 234] on button "C. 81003" at bounding box center [469, 235] width 289 height 22
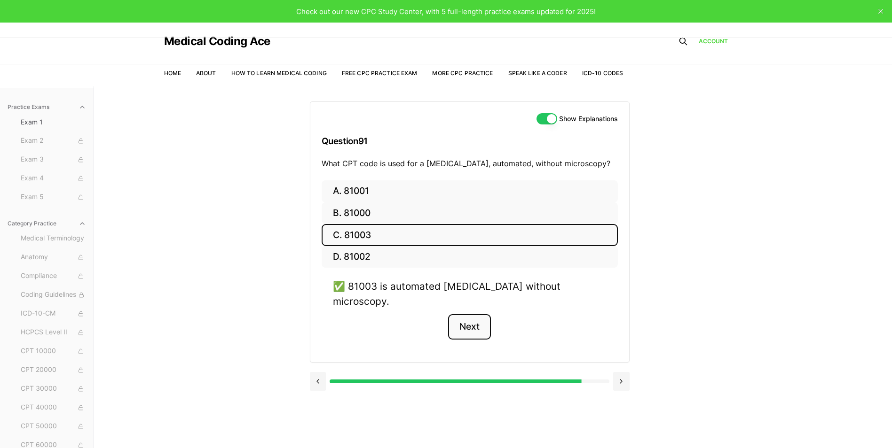
click at [463, 314] on button "Next" at bounding box center [469, 326] width 43 height 25
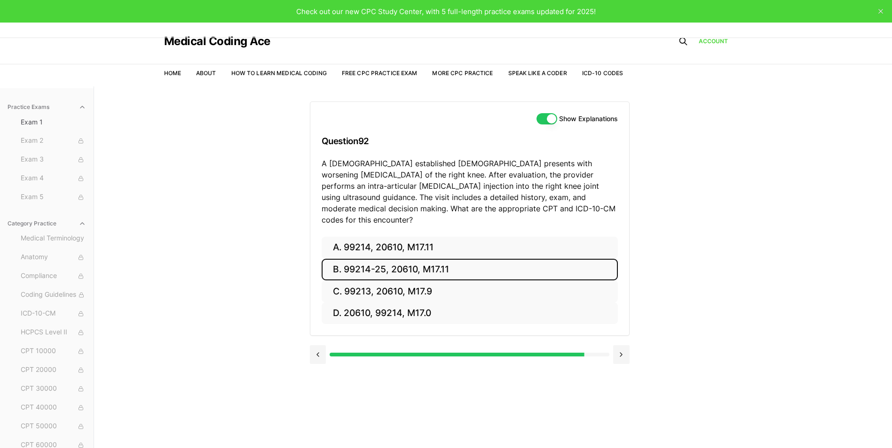
click at [397, 259] on button "B. 99214-25, 20610, M17.11" at bounding box center [470, 270] width 296 height 22
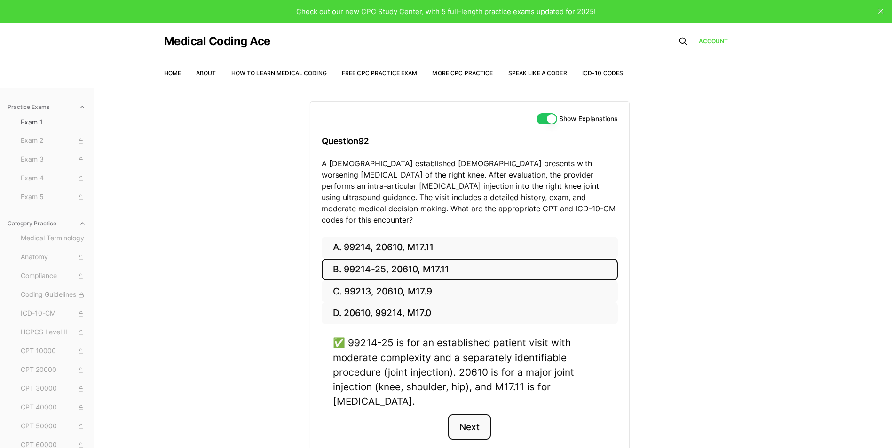
click at [482, 425] on button "Next" at bounding box center [469, 427] width 43 height 25
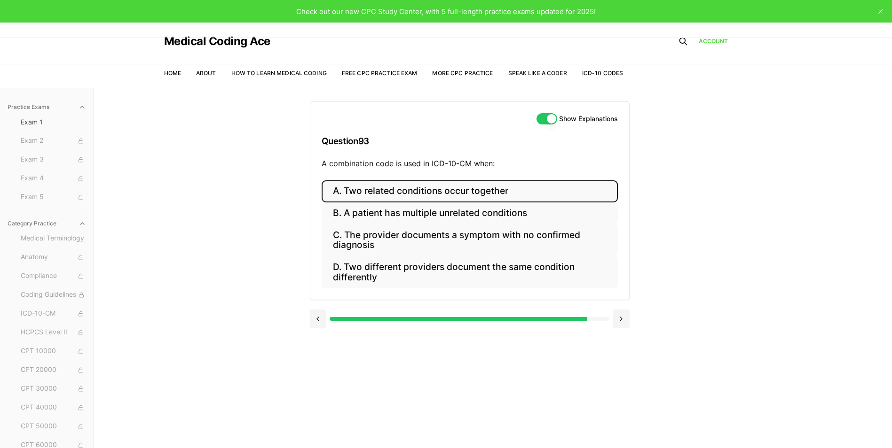
click at [451, 189] on button "A. Two related conditions occur together" at bounding box center [470, 192] width 296 height 22
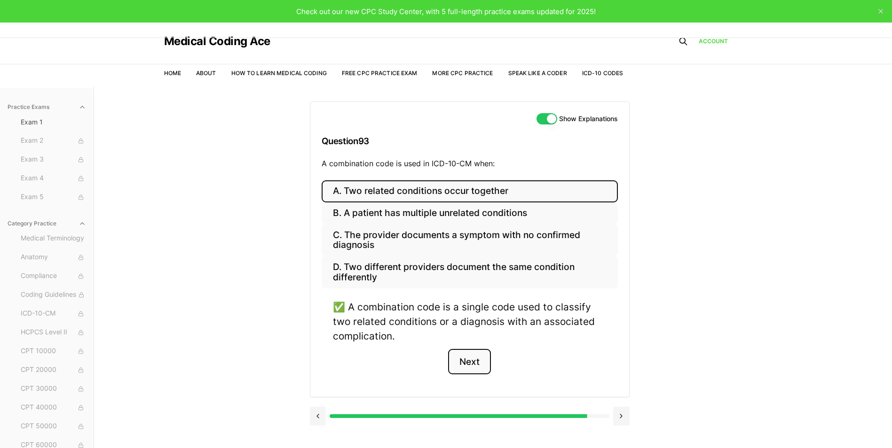
click at [469, 359] on button "Next" at bounding box center [469, 361] width 43 height 25
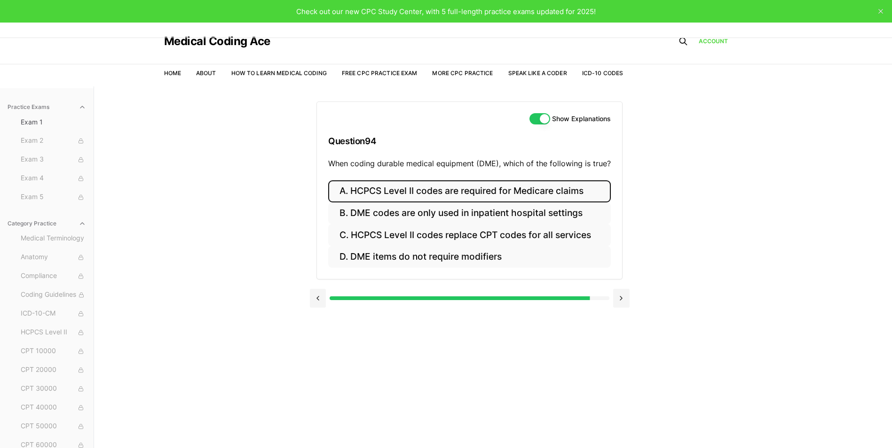
click at [548, 189] on button "A. HCPCS Level II codes are required for Medicare claims" at bounding box center [469, 192] width 283 height 22
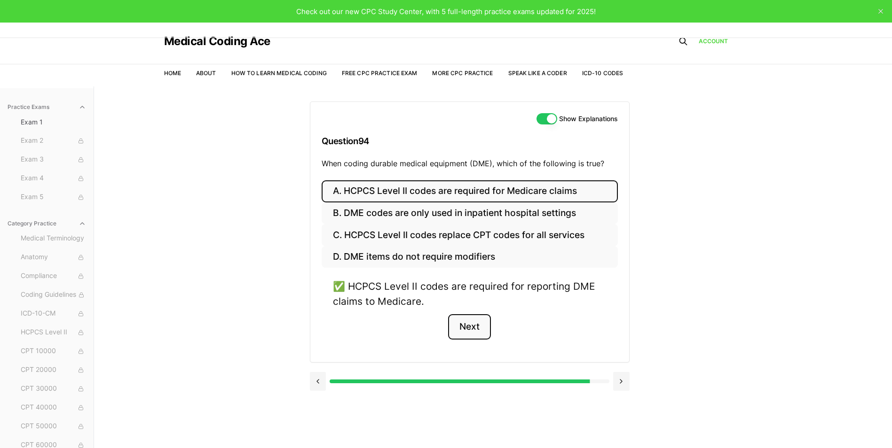
click at [475, 327] on button "Next" at bounding box center [469, 326] width 43 height 25
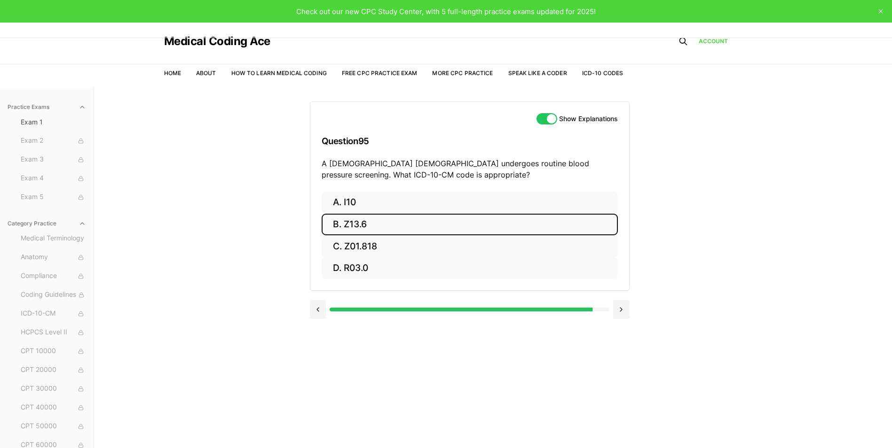
click at [424, 225] on button "B. Z13.6" at bounding box center [470, 225] width 296 height 22
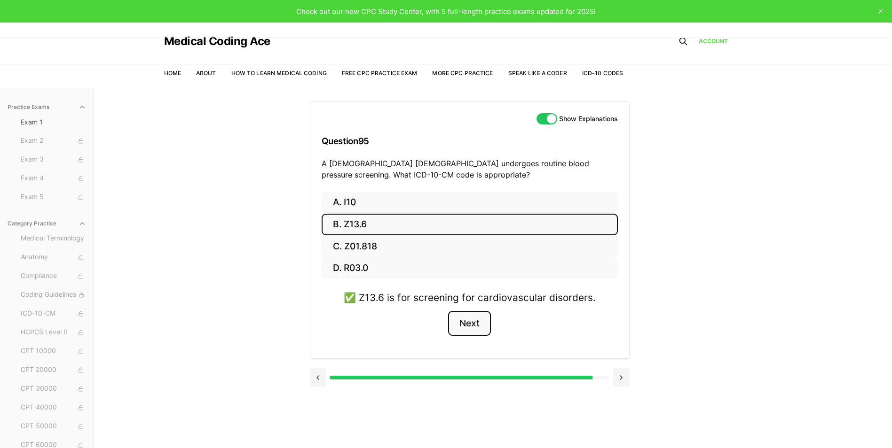
click at [478, 327] on button "Next" at bounding box center [469, 323] width 43 height 25
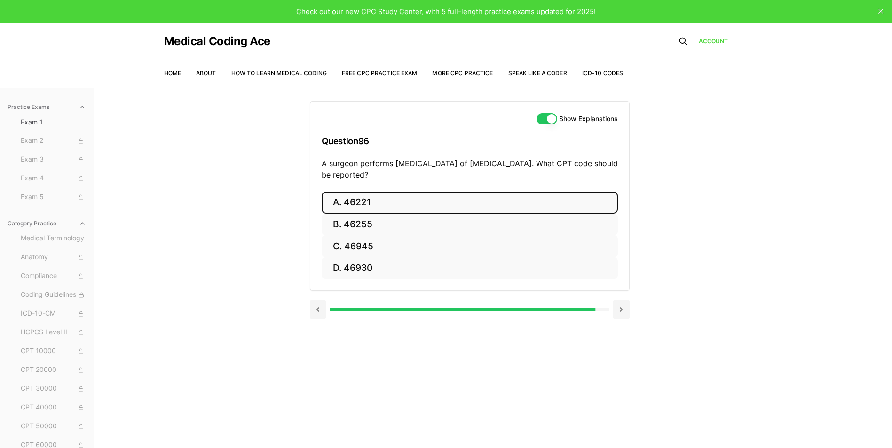
click at [369, 199] on button "A. 46221" at bounding box center [470, 203] width 296 height 22
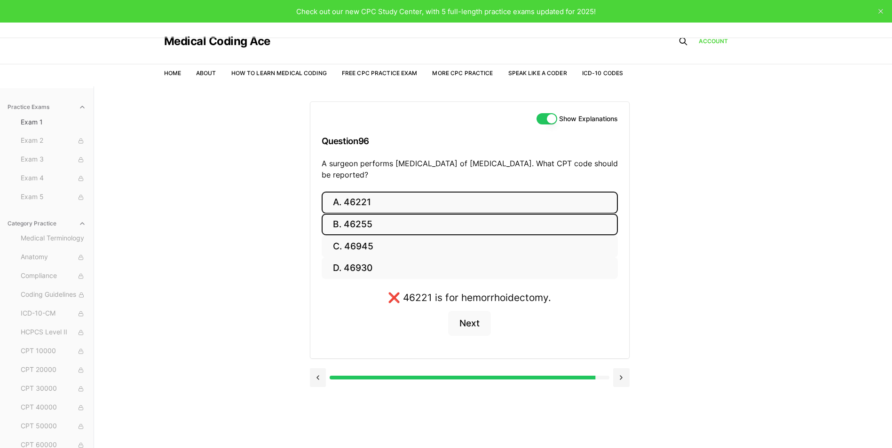
click at [342, 229] on button "B. 46255" at bounding box center [470, 225] width 296 height 22
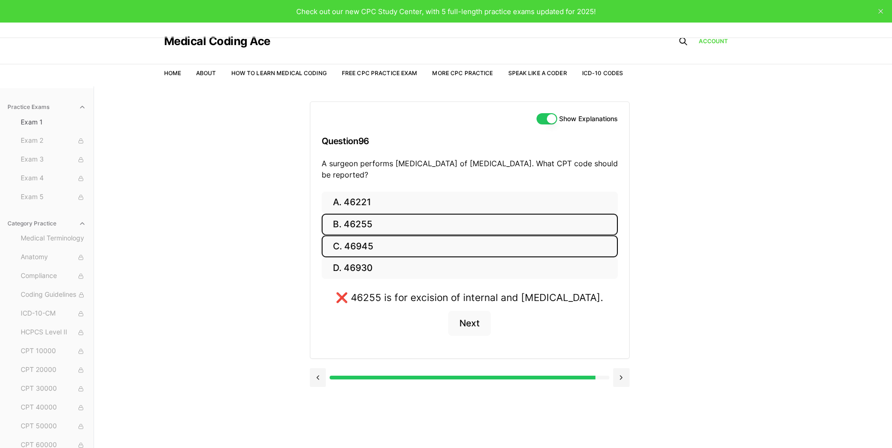
click at [345, 249] on button "C. 46945" at bounding box center [470, 247] width 296 height 22
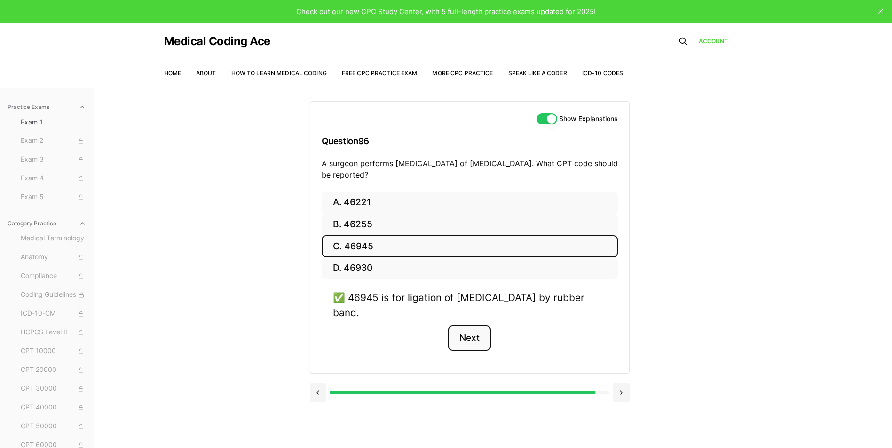
click at [465, 337] on button "Next" at bounding box center [469, 338] width 43 height 25
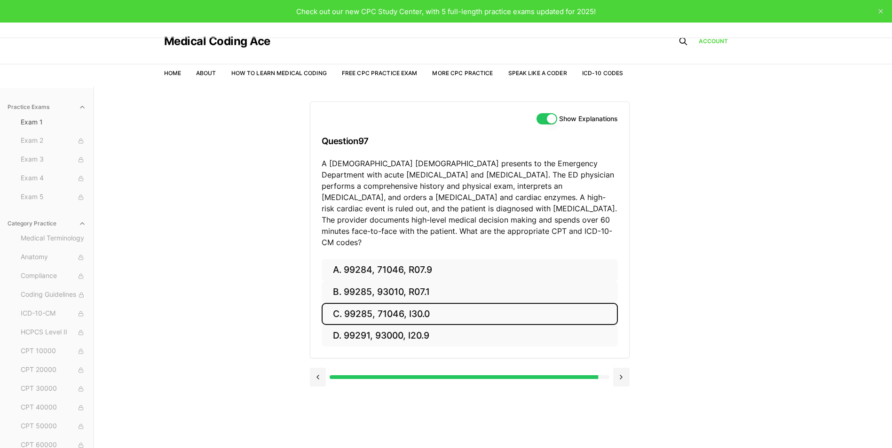
click at [357, 308] on button "C. 99285, 71046, I30.0" at bounding box center [470, 314] width 296 height 22
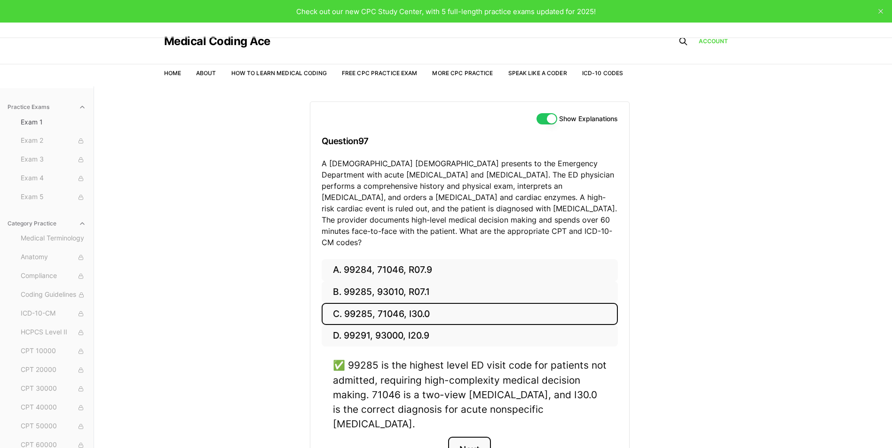
click at [469, 437] on button "Next" at bounding box center [469, 449] width 43 height 25
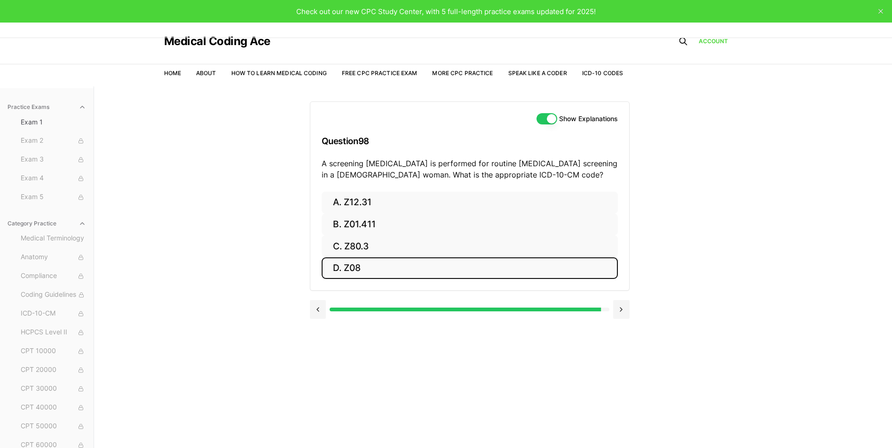
click at [338, 271] on button "D. Z08" at bounding box center [470, 269] width 296 height 22
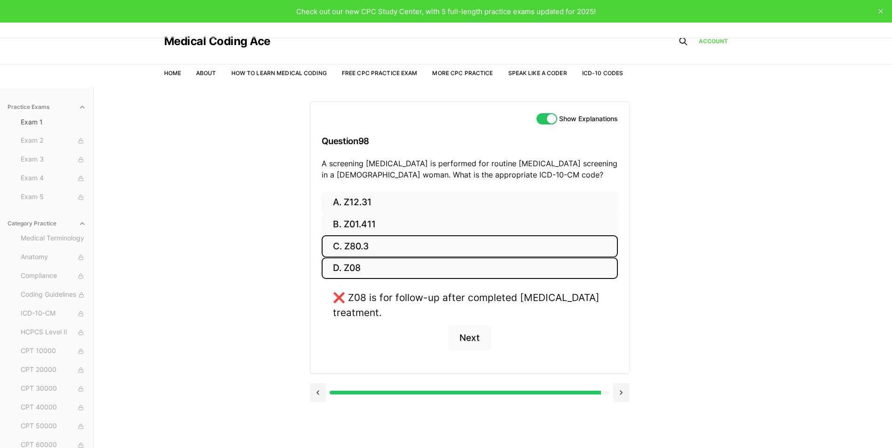
click at [348, 247] on button "C. Z80.3" at bounding box center [470, 247] width 296 height 22
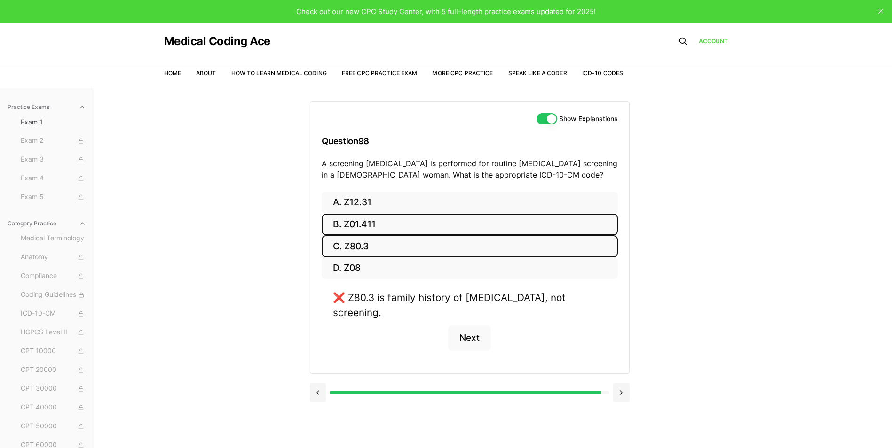
click at [357, 223] on button "B. Z01.411" at bounding box center [470, 225] width 296 height 22
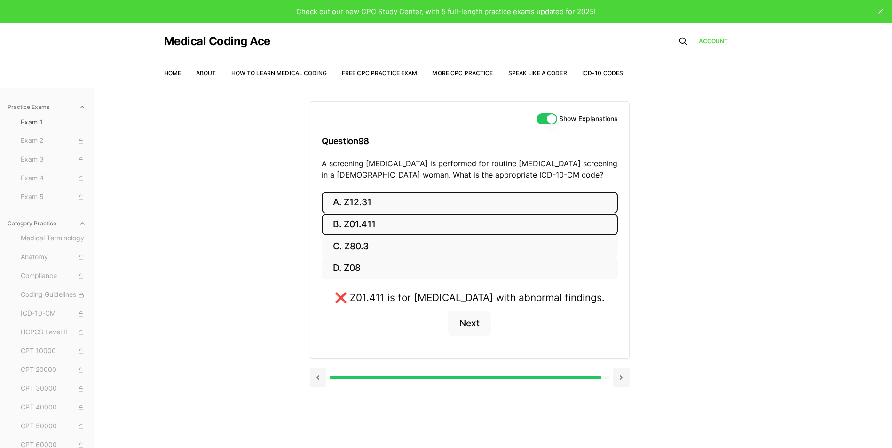
click at [360, 201] on button "A. Z12.31" at bounding box center [470, 203] width 296 height 22
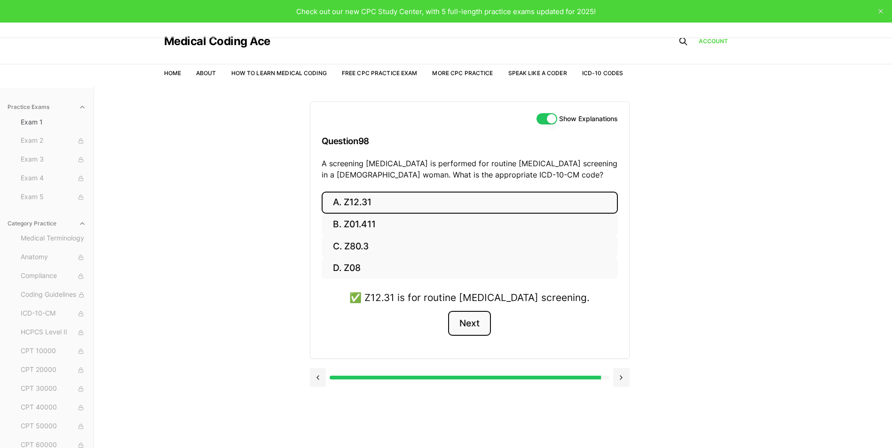
click at [469, 324] on button "Next" at bounding box center [469, 323] width 43 height 25
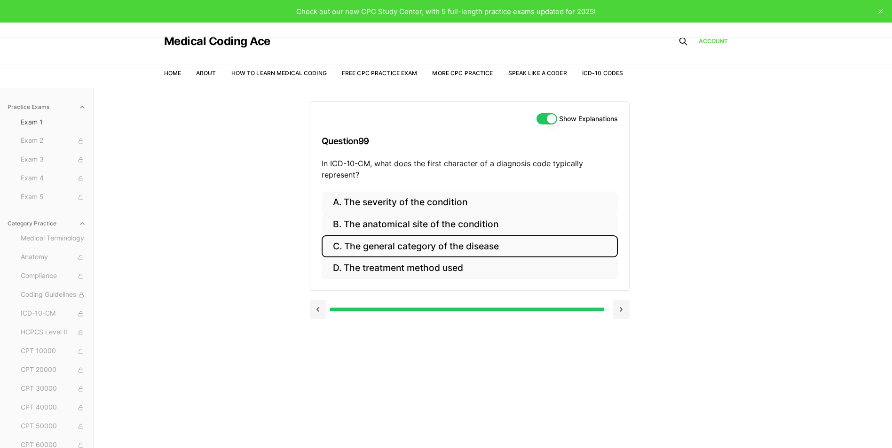
click at [448, 248] on button "C. The general category of the disease" at bounding box center [470, 247] width 296 height 22
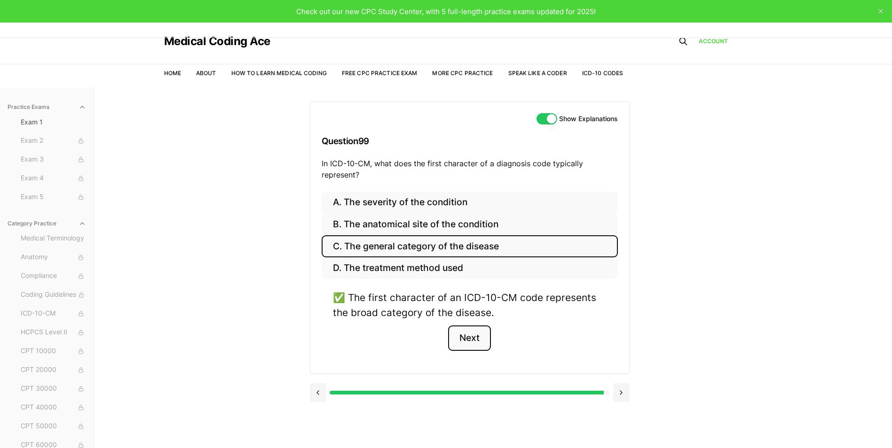
click at [481, 337] on button "Next" at bounding box center [469, 338] width 43 height 25
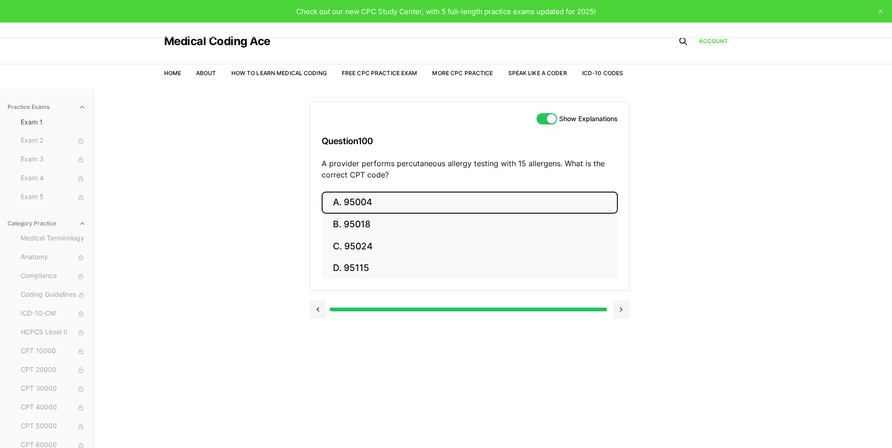
click at [393, 207] on button "A. 95004" at bounding box center [470, 203] width 296 height 22
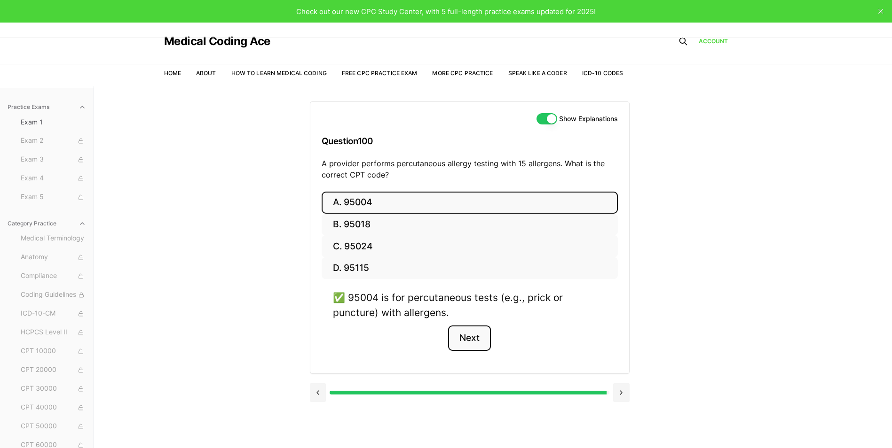
click at [465, 331] on button "Next" at bounding box center [469, 338] width 43 height 25
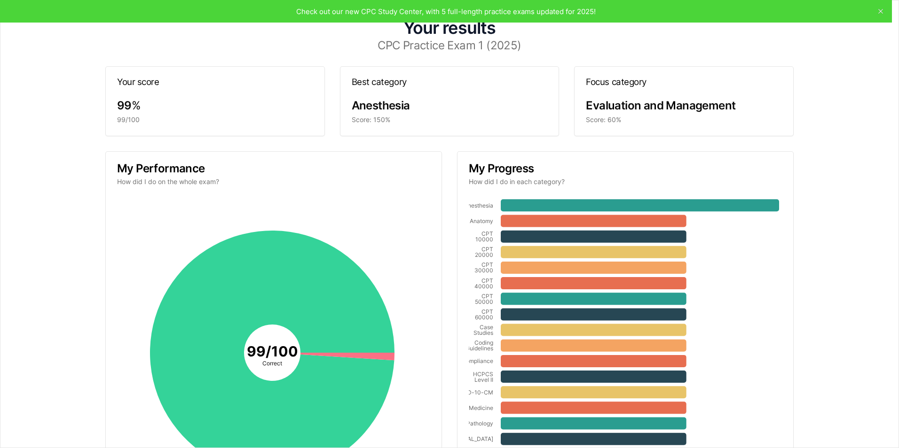
click at [654, 16] on div "Your results CPC Practice Exam 1 (2025) Your score 99 % 99/100 Best category An…" at bounding box center [449, 287] width 875 height 550
click at [576, 16] on div "Your results CPC Practice Exam 1 (2025) Your score 99 % 99/100 Best category An…" at bounding box center [449, 287] width 875 height 550
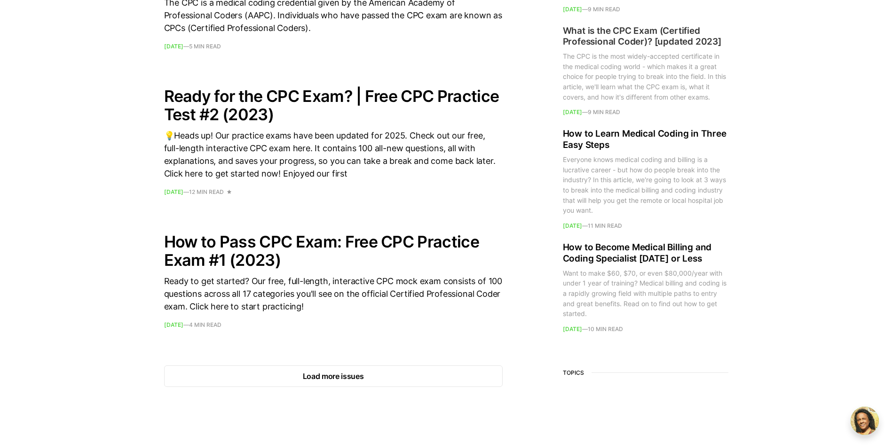
scroll to position [1303, 0]
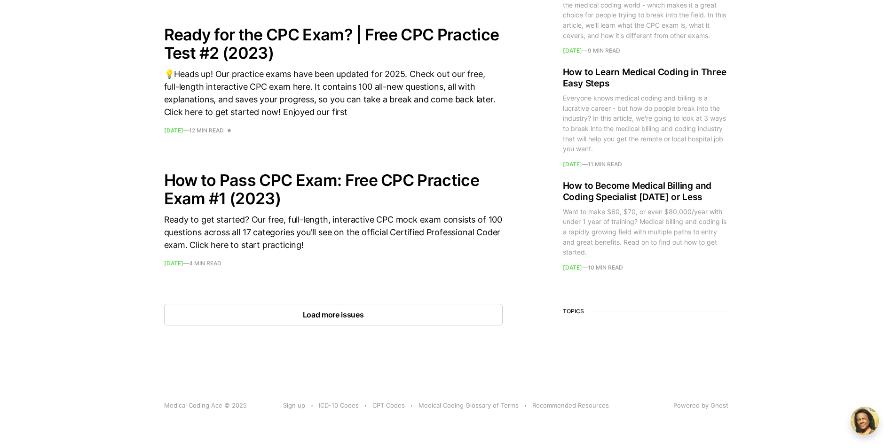
click at [393, 316] on button "Load more issues" at bounding box center [333, 315] width 338 height 22
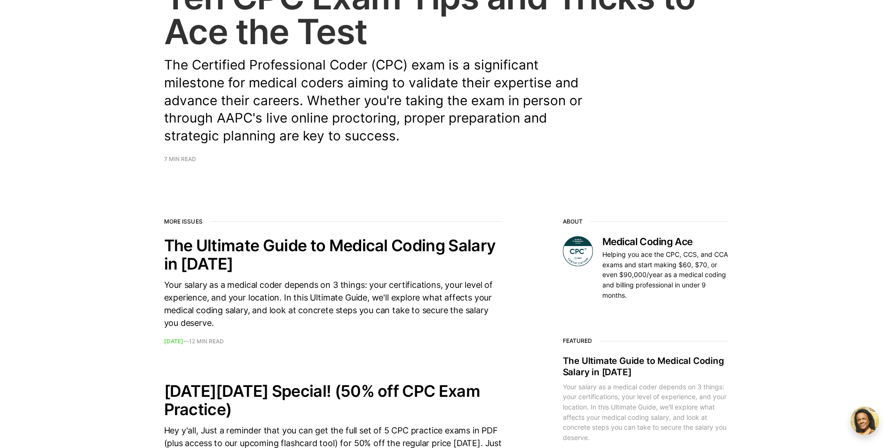
scroll to position [0, 0]
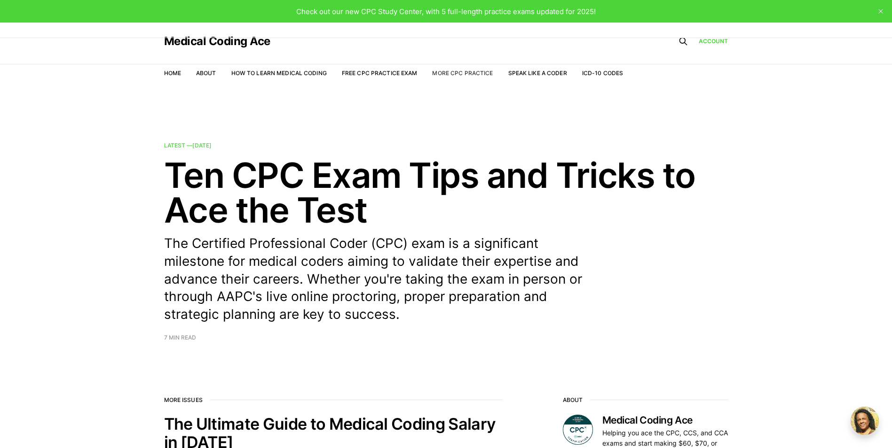
click at [447, 70] on link "More CPC Practice" at bounding box center [462, 73] width 61 height 7
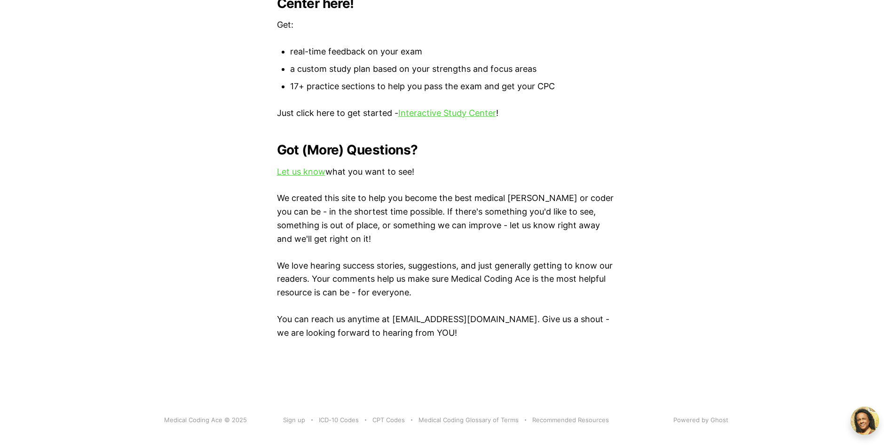
scroll to position [1083, 0]
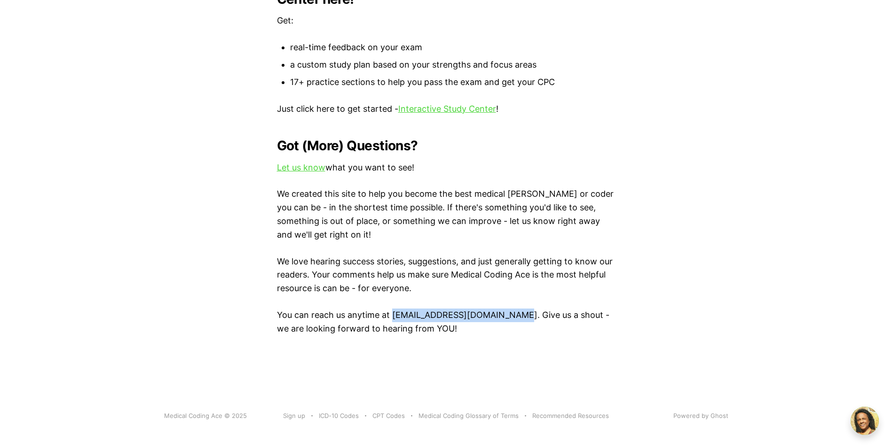
drag, startPoint x: 391, startPoint y: 304, endPoint x: 514, endPoint y: 303, distance: 123.6
click at [514, 309] on p "You can reach us anytime at medicalcodingace@gmail.com. Give us a shout - we ar…" at bounding box center [446, 322] width 338 height 27
drag, startPoint x: 514, startPoint y: 303, endPoint x: 480, endPoint y: 308, distance: 34.3
copy p "medicalcodingace@gmail.com."
click at [337, 411] on link "ICD-10 Codes" at bounding box center [339, 416] width 40 height 10
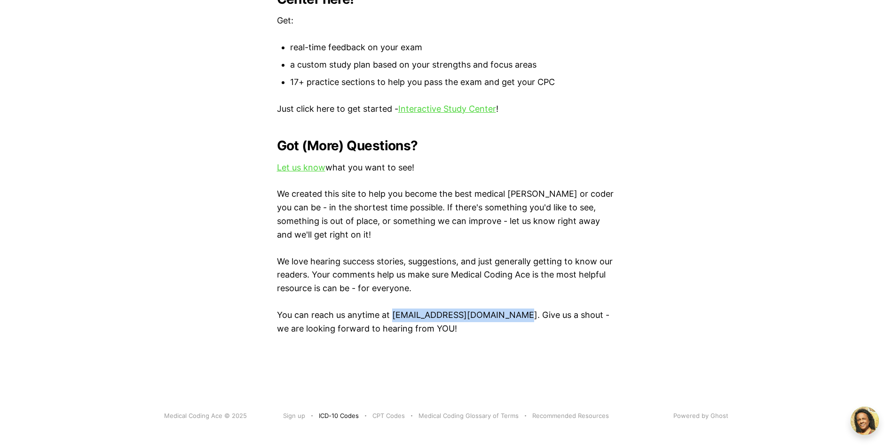
click at [337, 411] on link "ICD-10 Codes" at bounding box center [339, 416] width 40 height 10
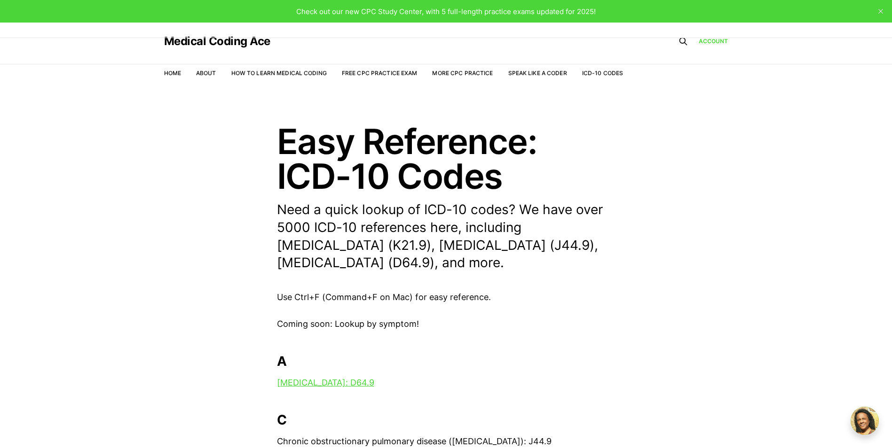
click at [651, 18] on div "Check out our new CPC Study Center, with 5 full-length practice exams updated f…" at bounding box center [446, 11] width 892 height 23
click at [479, 73] on link "More CPC Practice" at bounding box center [462, 73] width 61 height 7
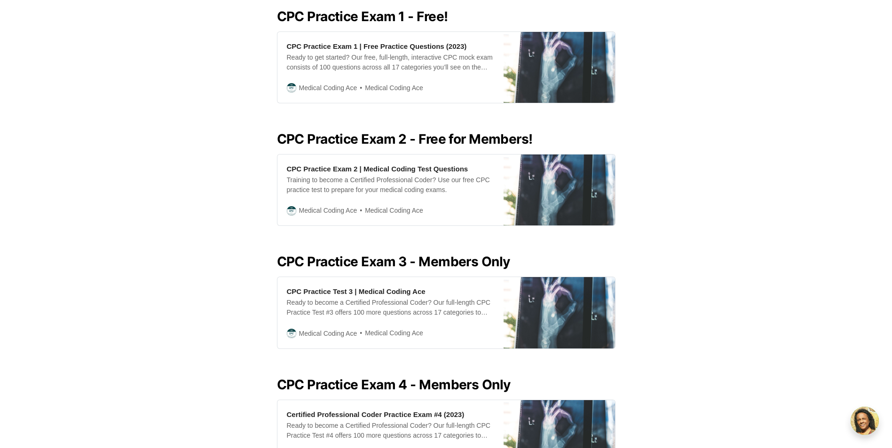
scroll to position [472, 0]
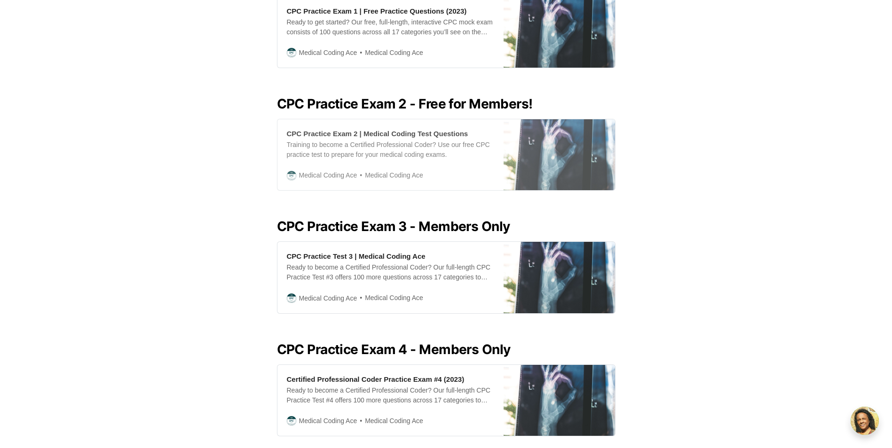
click at [374, 129] on div "CPC Practice Exam 2 | Medical Coding Test Questions" at bounding box center [377, 134] width 181 height 10
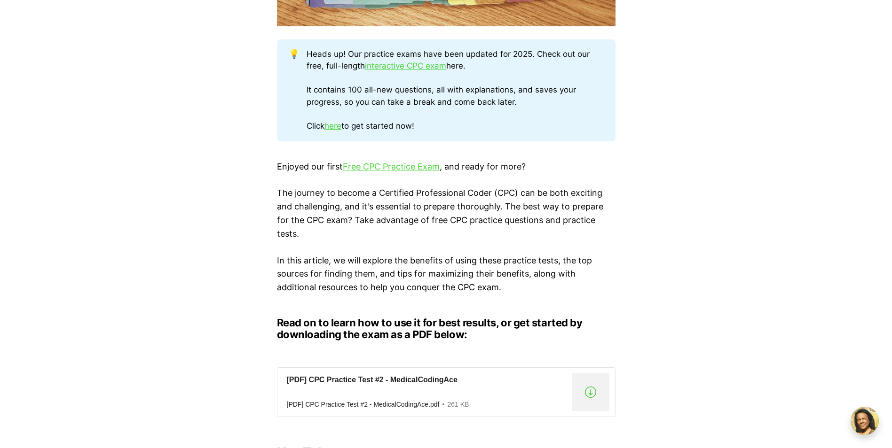
scroll to position [517, 0]
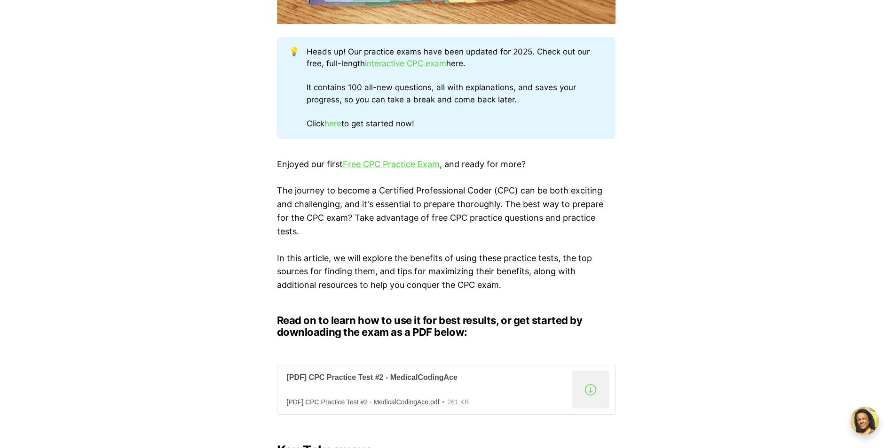
click at [586, 390] on div ".a{fill:none;stroke:currentColor;stroke-linecap:round;stroke-linejoin:round;str…" at bounding box center [591, 390] width 38 height 38
click at [425, 381] on div "[PDF] CPC Practice Test #2 - MedicalCodingAce" at bounding box center [427, 378] width 281 height 10
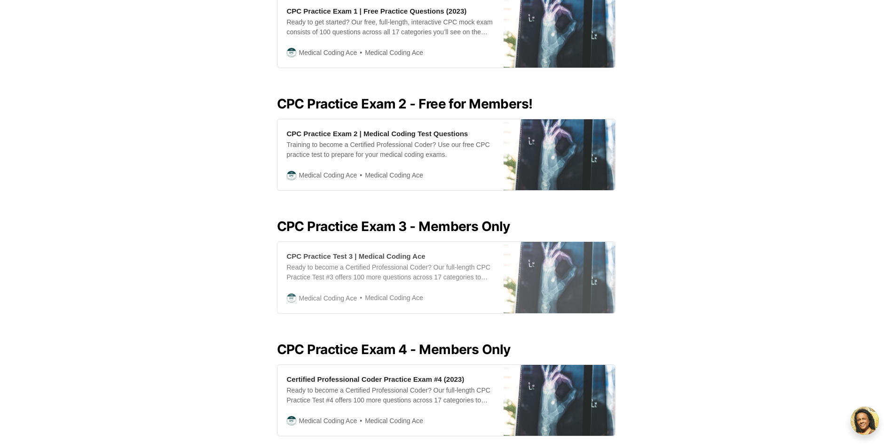
click at [383, 252] on div "CPC Practice Test 3 | Medical Coding Ace" at bounding box center [356, 257] width 139 height 10
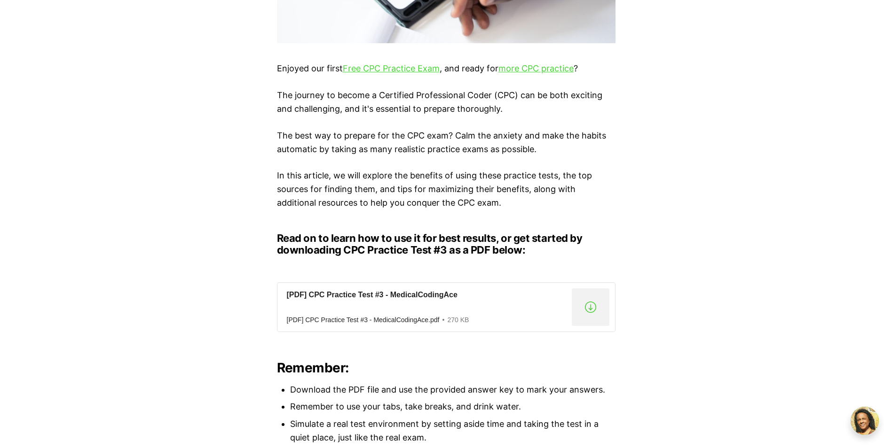
scroll to position [611, 0]
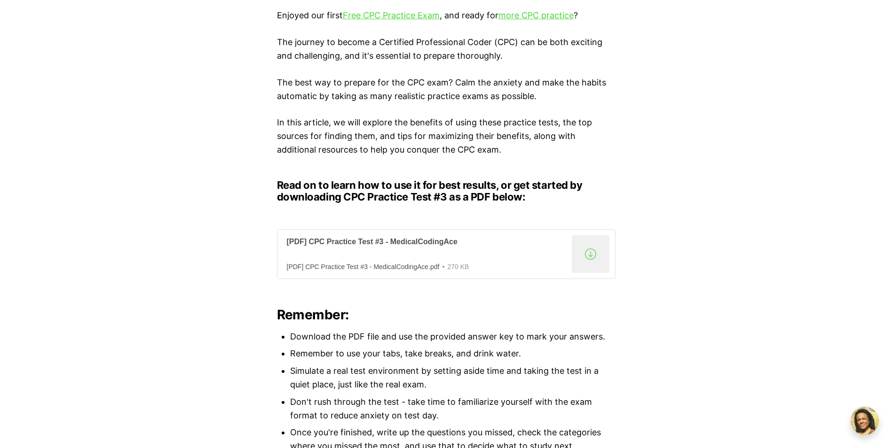
click at [592, 257] on div ".a{fill:none;stroke:currentColor;stroke-linecap:round;stroke-linejoin:round;str…" at bounding box center [591, 255] width 38 height 38
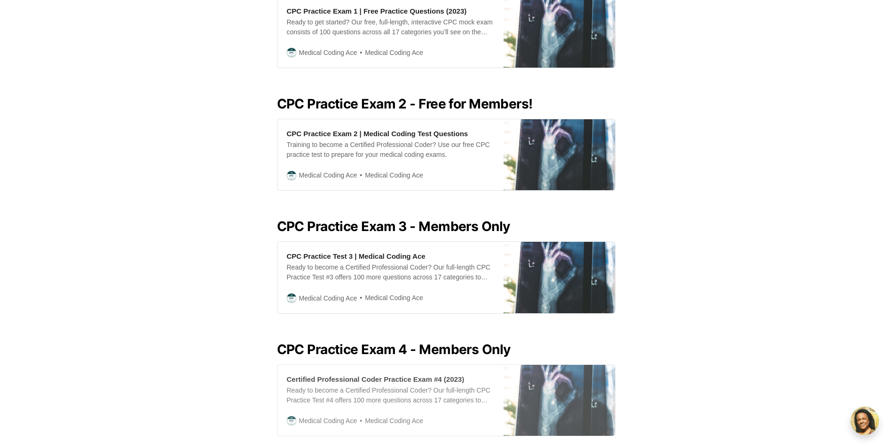
click at [379, 375] on div "Certified Professional Coder Practice Exam #4 (2023)" at bounding box center [376, 380] width 178 height 10
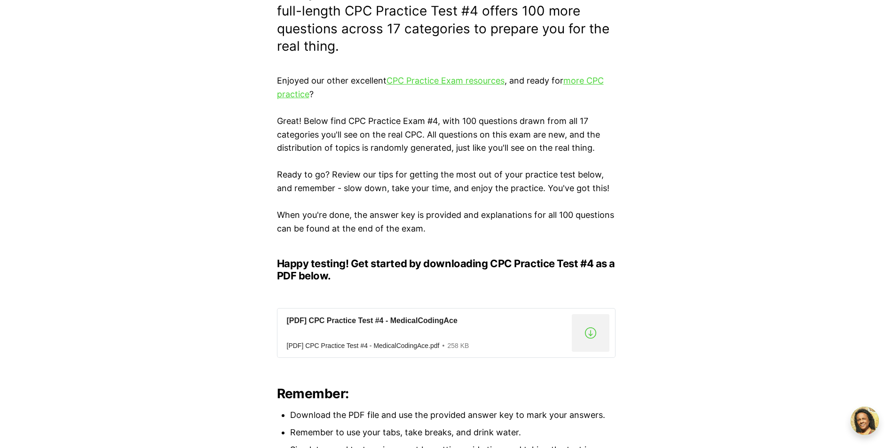
scroll to position [329, 0]
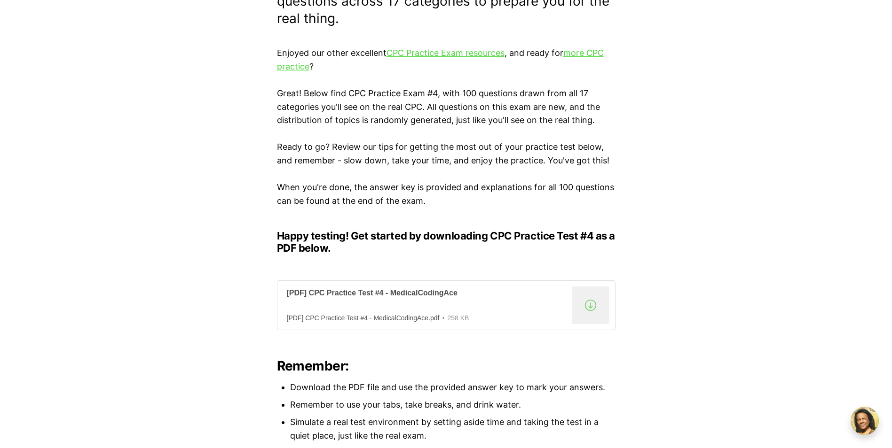
click at [592, 306] on div ".a{fill:none;stroke:currentColor;stroke-linecap:round;stroke-linejoin:round;str…" at bounding box center [591, 306] width 38 height 38
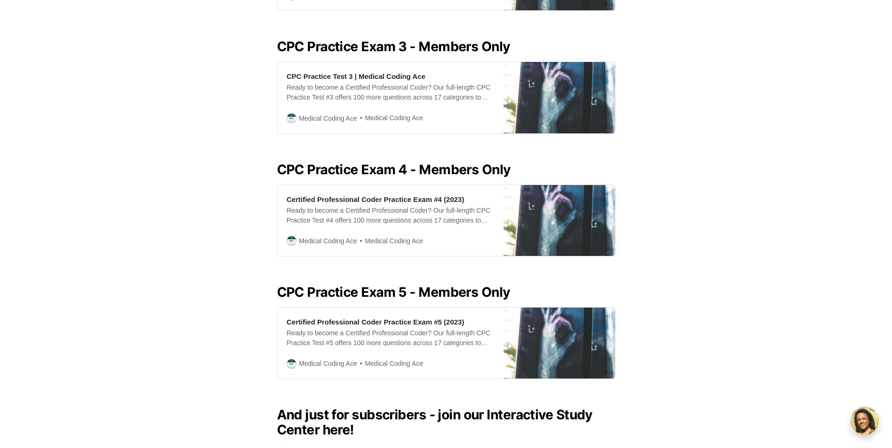
scroll to position [660, 0]
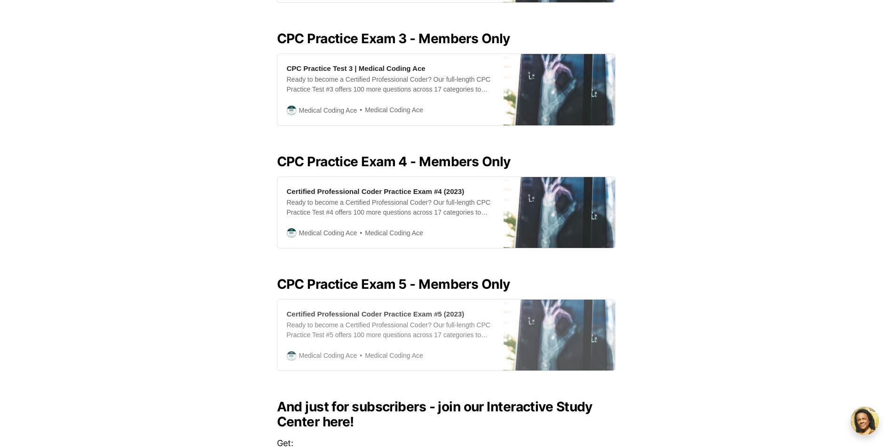
click at [337, 309] on div "Certified Professional Coder Practice Exam #5 (2023)" at bounding box center [376, 314] width 178 height 10
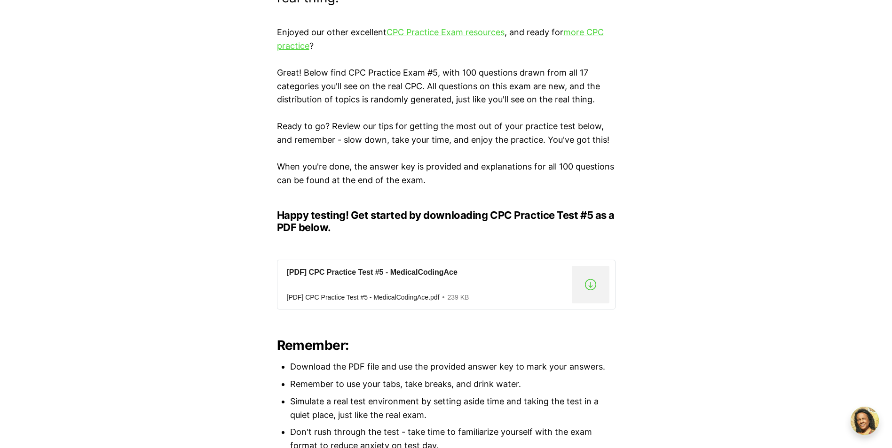
scroll to position [376, 0]
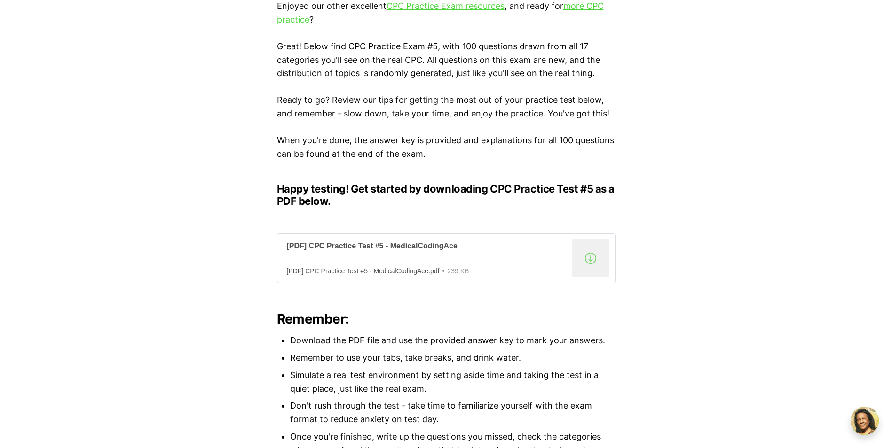
click at [593, 253] on div ".a{fill:none;stroke:currentColor;stroke-linecap:round;stroke-linejoin:round;str…" at bounding box center [591, 259] width 38 height 38
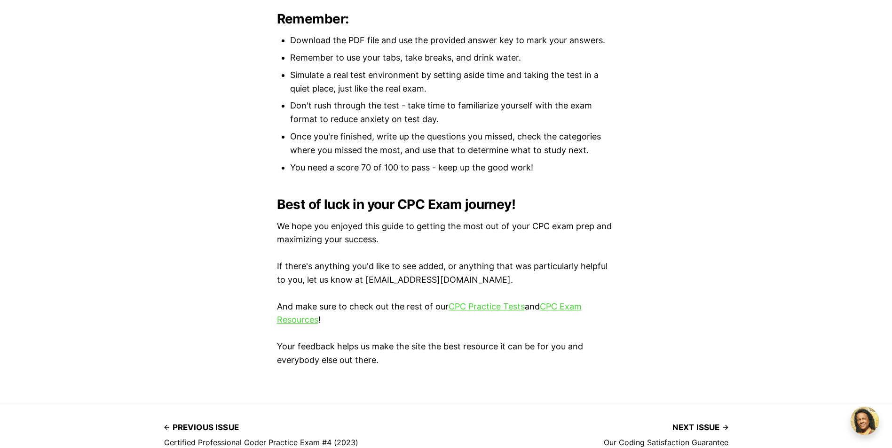
scroll to position [705, 0]
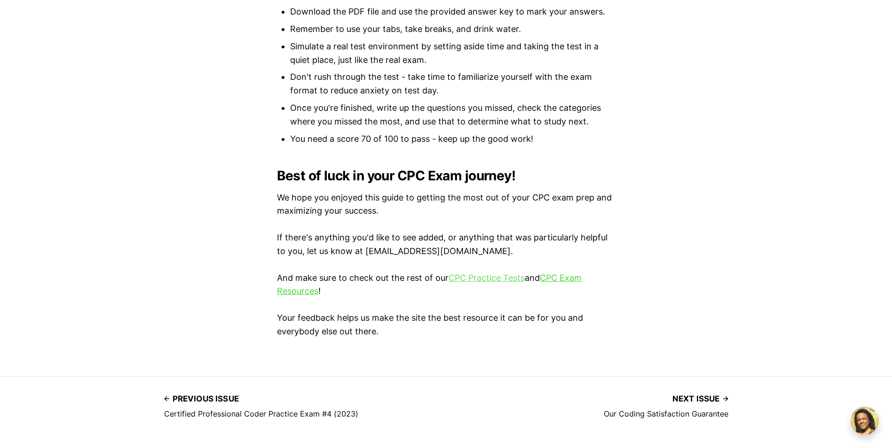
click at [474, 277] on link "CPC Practice Tests" at bounding box center [486, 278] width 76 height 10
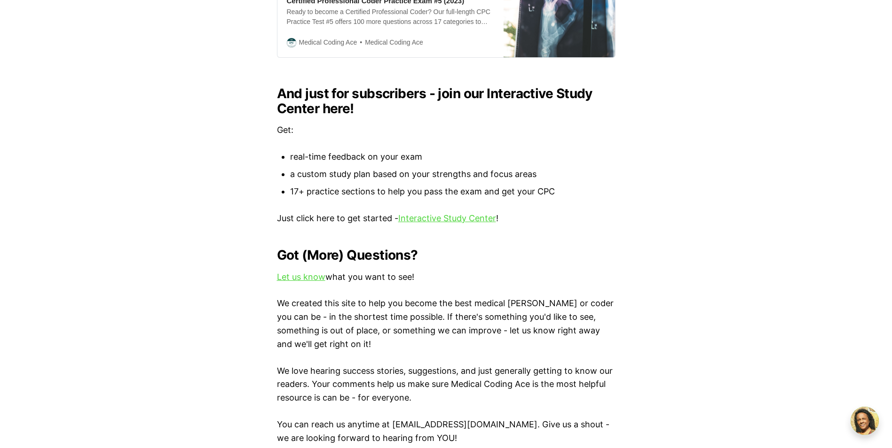
scroll to position [987, 0]
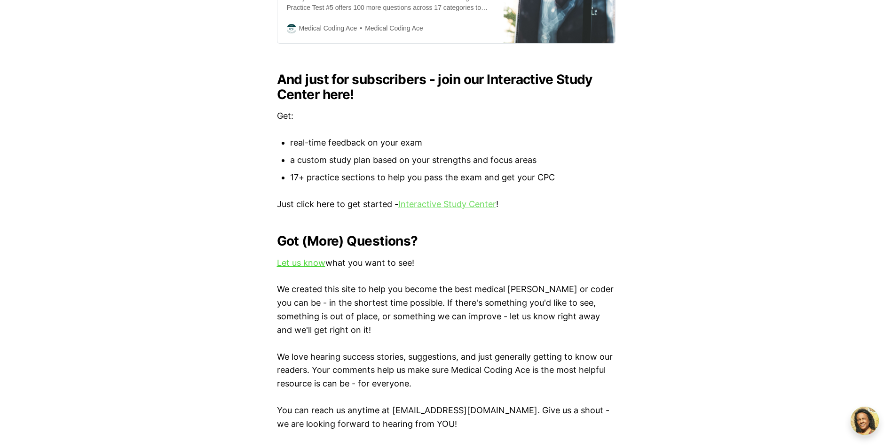
click at [436, 199] on link "Interactive Study Center" at bounding box center [447, 204] width 98 height 10
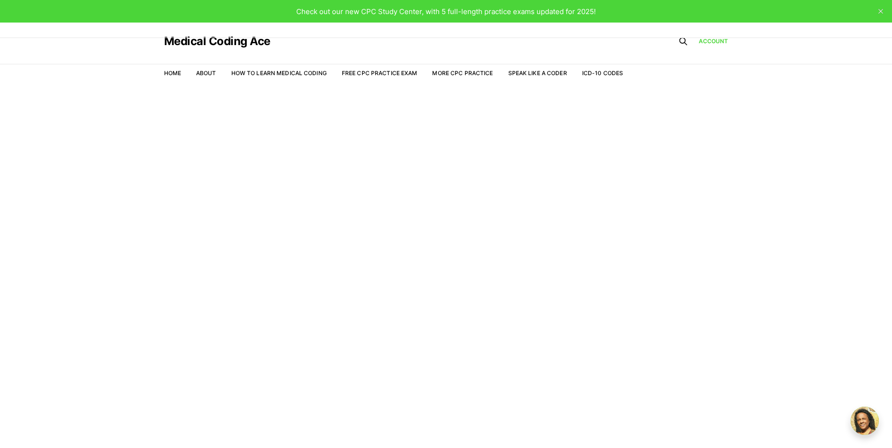
click at [429, 195] on main "Welcome to the Study Center" at bounding box center [446, 278] width 892 height 385
click at [472, 73] on link "More CPC Practice" at bounding box center [462, 73] width 61 height 7
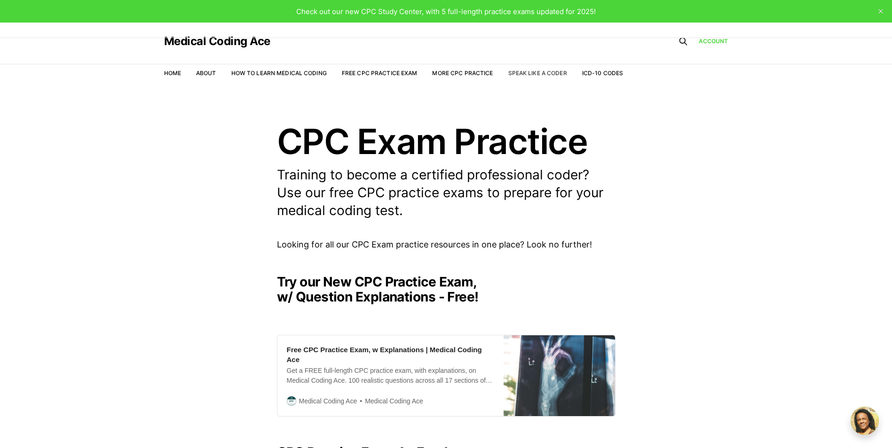
click at [519, 73] on link "Speak Like a Coder" at bounding box center [537, 73] width 59 height 7
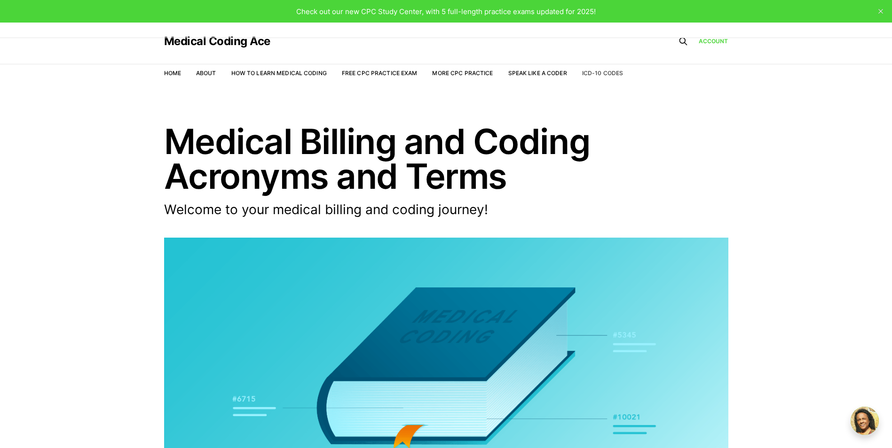
click at [605, 71] on link "ICD-10 Codes" at bounding box center [602, 73] width 41 height 7
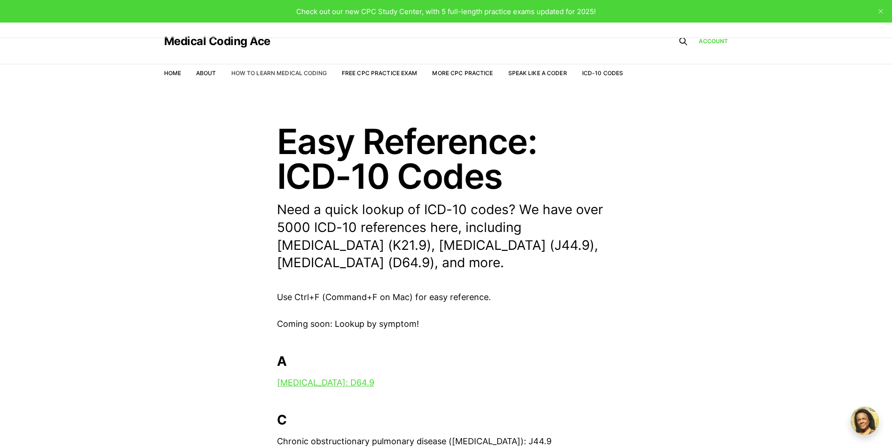
click at [269, 73] on link "How to Learn Medical Coding" at bounding box center [278, 73] width 95 height 7
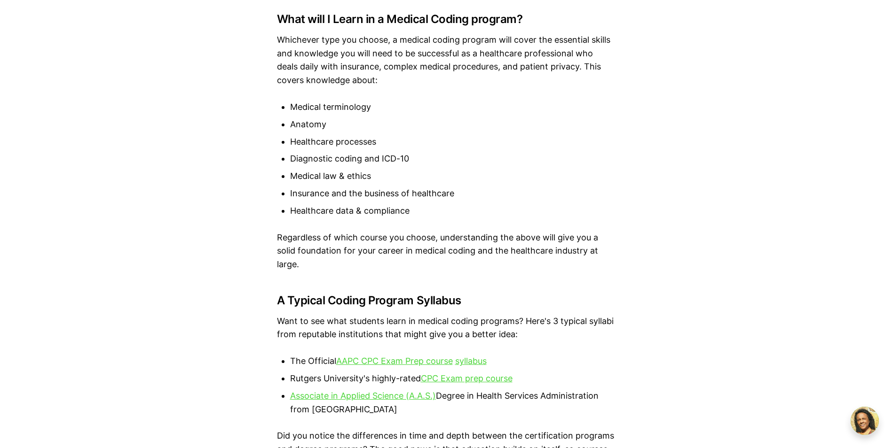
scroll to position [1692, 0]
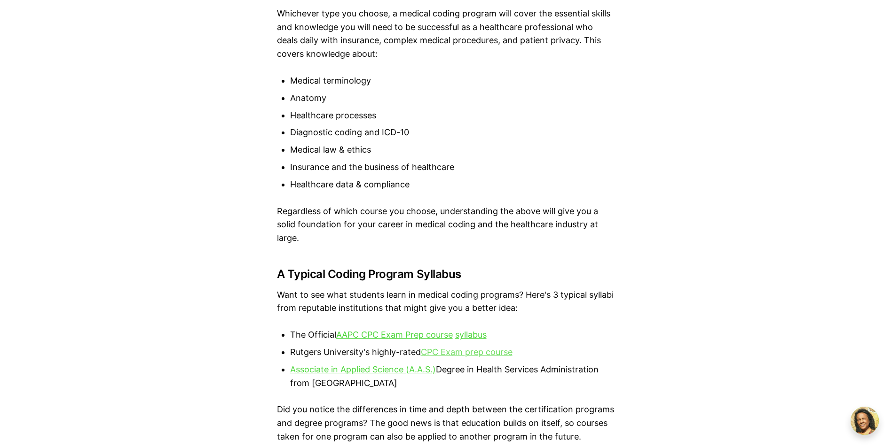
click at [504, 354] on link "CPC Exam prep course" at bounding box center [467, 352] width 92 height 10
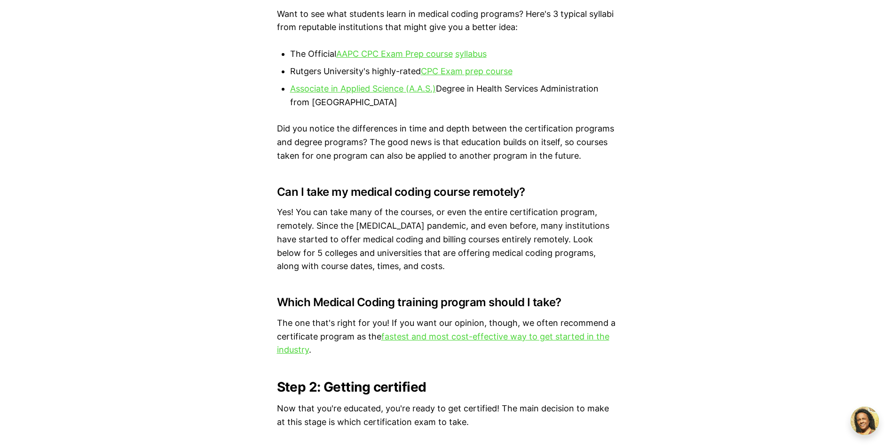
scroll to position [1974, 0]
click at [512, 338] on link "fastest and most cost-effective way to get started in the industry" at bounding box center [443, 343] width 332 height 24
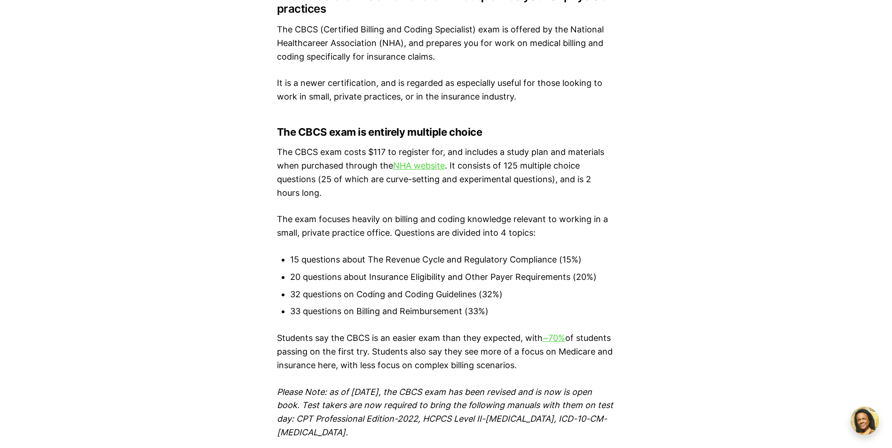
scroll to position [3855, 0]
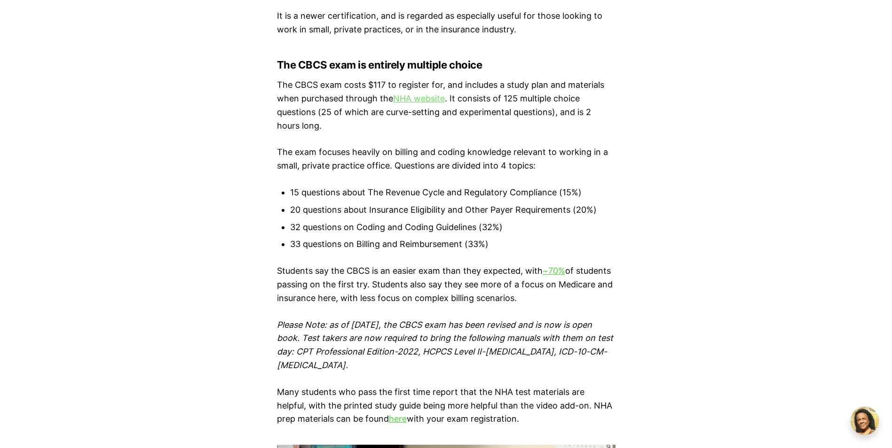
click at [413, 103] on link "NHA website" at bounding box center [419, 99] width 52 height 10
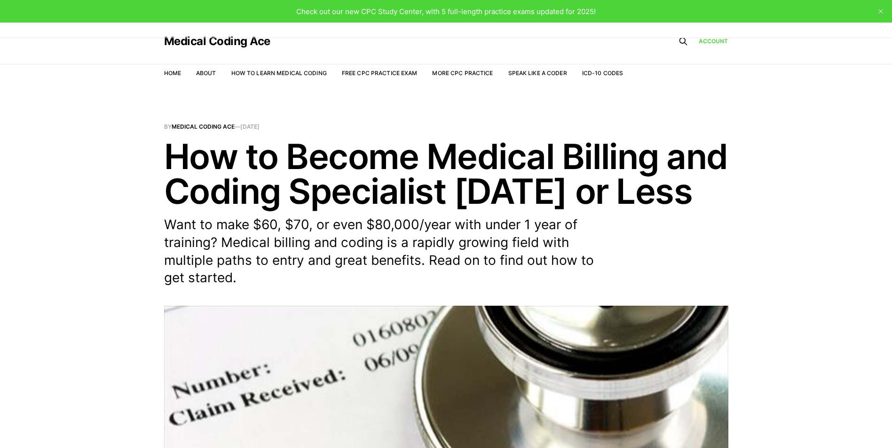
scroll to position [3854, 0]
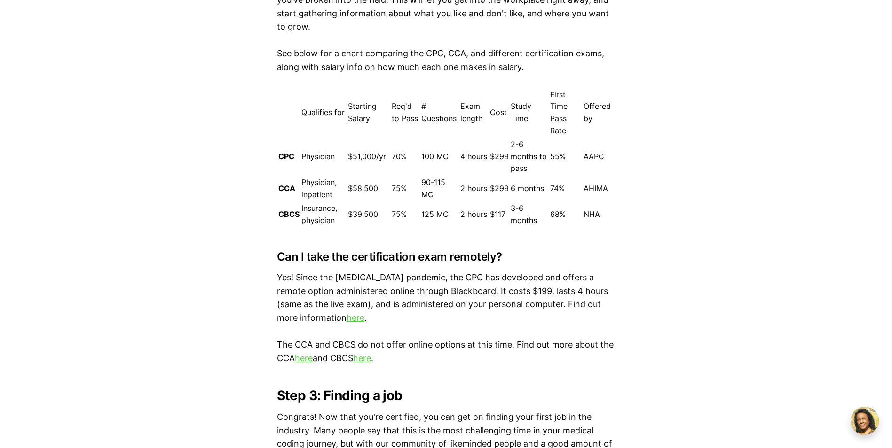
scroll to position [2915, 0]
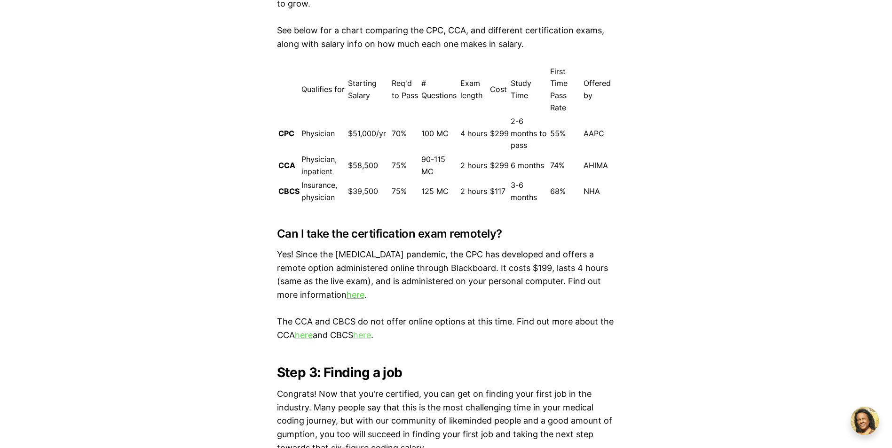
click at [371, 336] on link "here" at bounding box center [362, 335] width 18 height 10
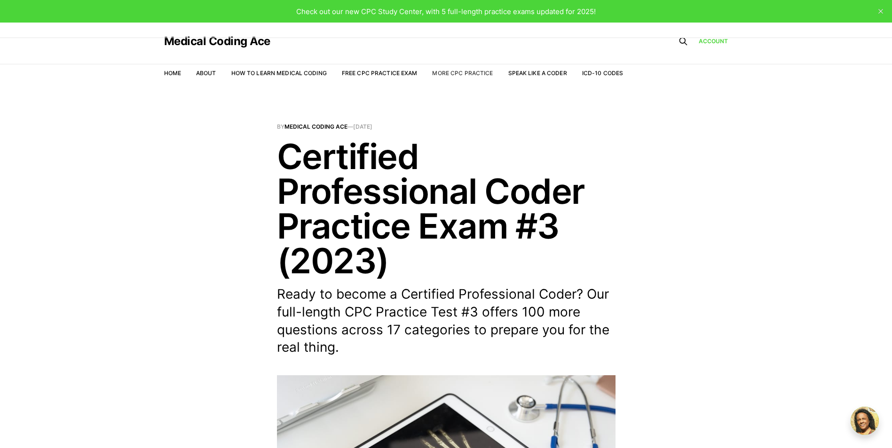
click at [482, 73] on link "More CPC Practice" at bounding box center [462, 73] width 61 height 7
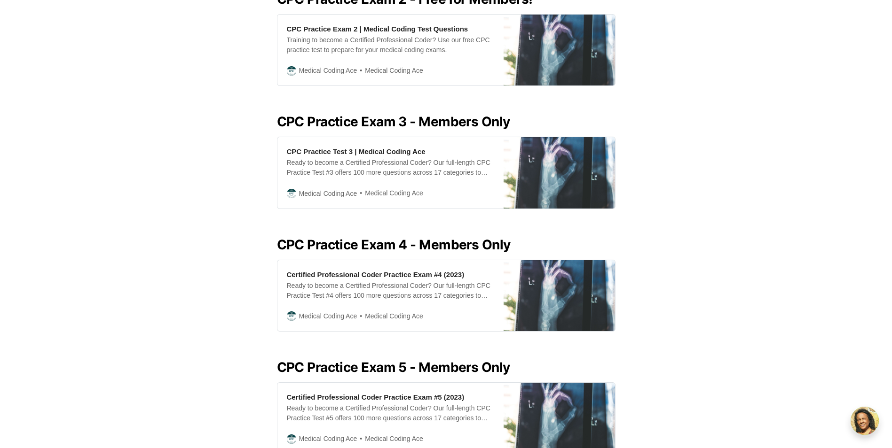
scroll to position [611, 0]
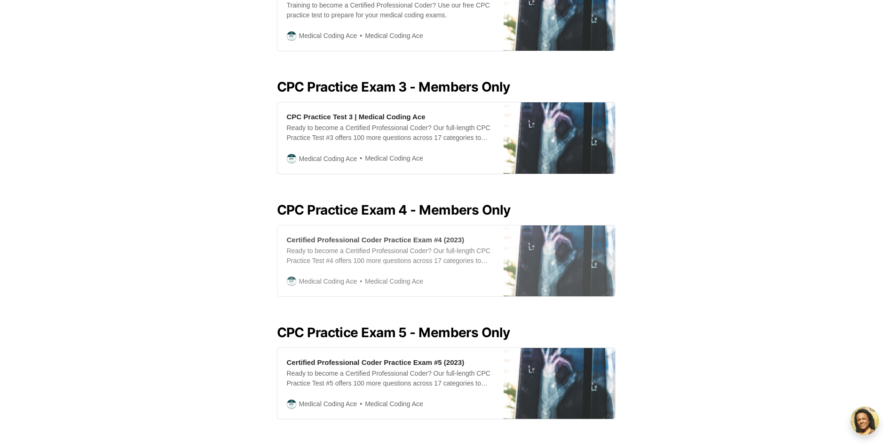
click at [338, 276] on span "Medical Coding Ace" at bounding box center [328, 281] width 58 height 10
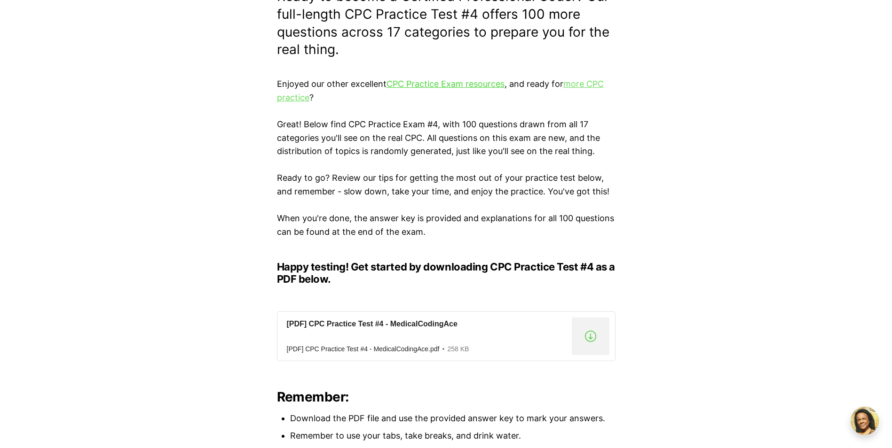
scroll to position [329, 0]
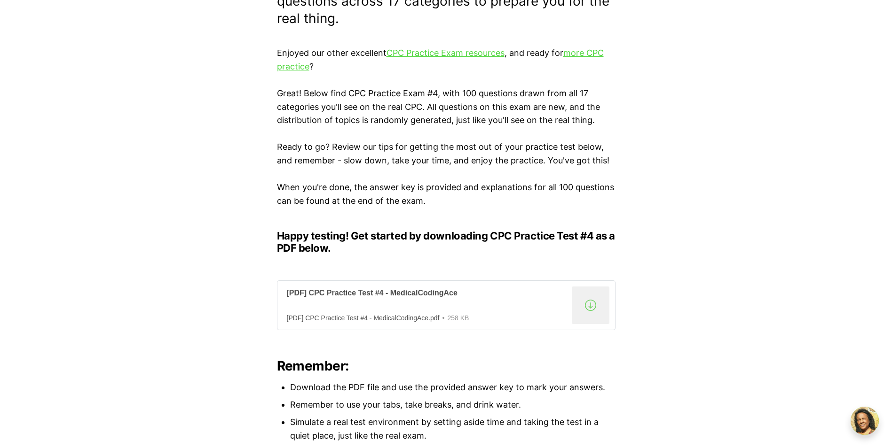
click at [391, 316] on div "[PDF] CPC Practice Test #4 - MedicalCodingAce.pdf" at bounding box center [363, 318] width 153 height 8
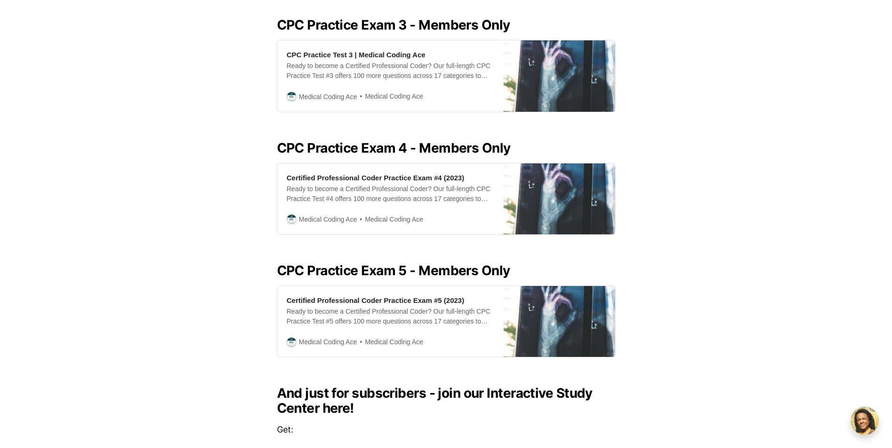
scroll to position [705, 0]
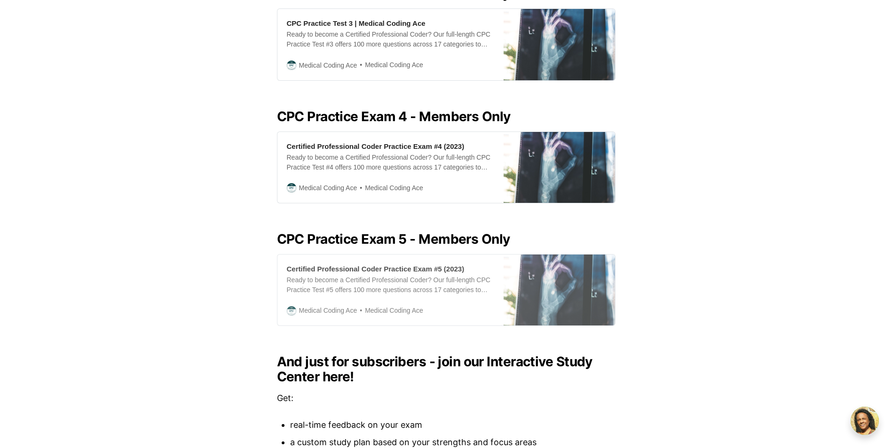
click at [347, 306] on span "Medical Coding Ace" at bounding box center [328, 311] width 58 height 10
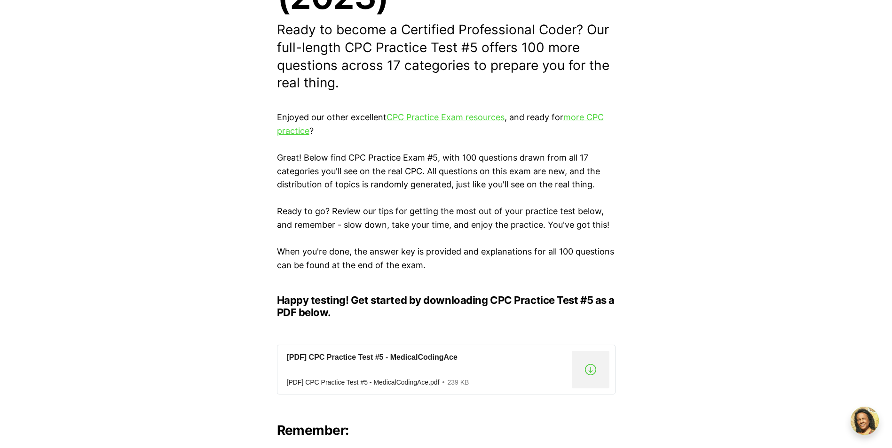
scroll to position [329, 0]
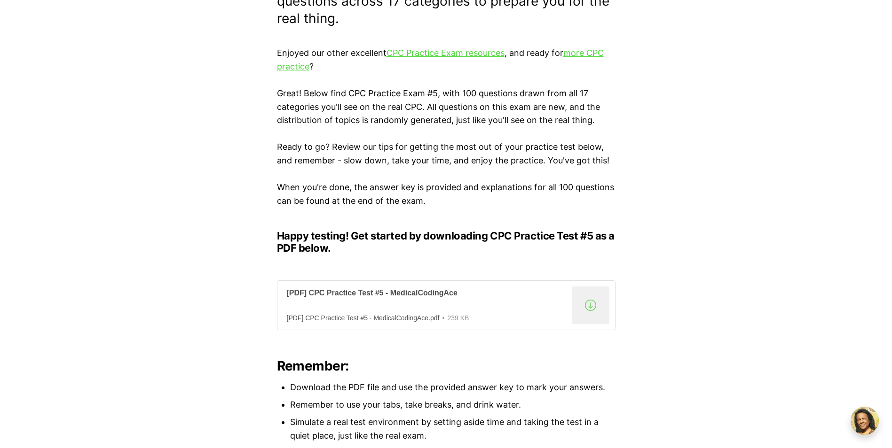
click at [594, 303] on div ".a{fill:none;stroke:currentColor;stroke-linecap:round;stroke-linejoin:round;str…" at bounding box center [591, 306] width 38 height 38
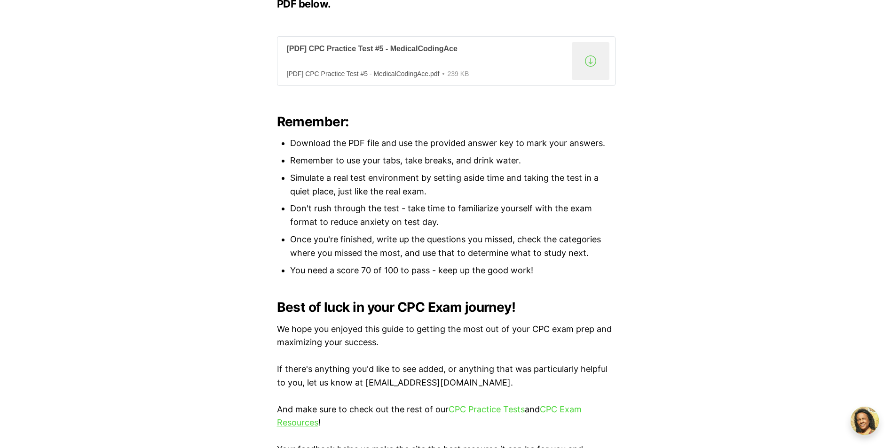
scroll to position [705, 0]
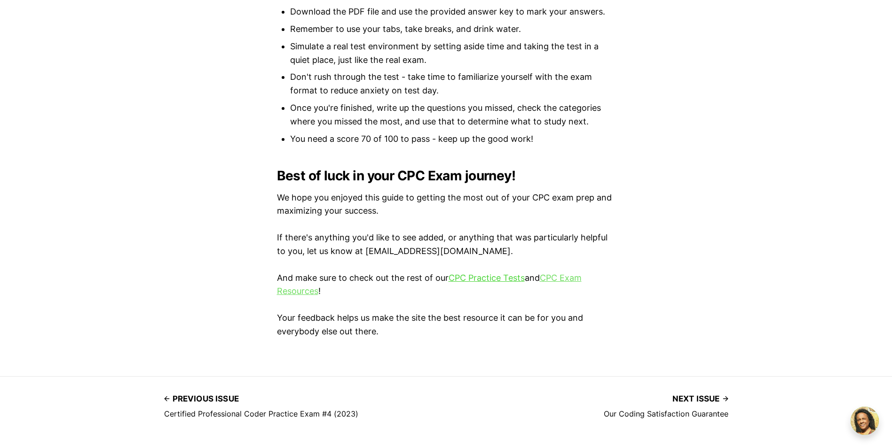
click at [560, 278] on link "CPC Exam Resources" at bounding box center [429, 285] width 305 height 24
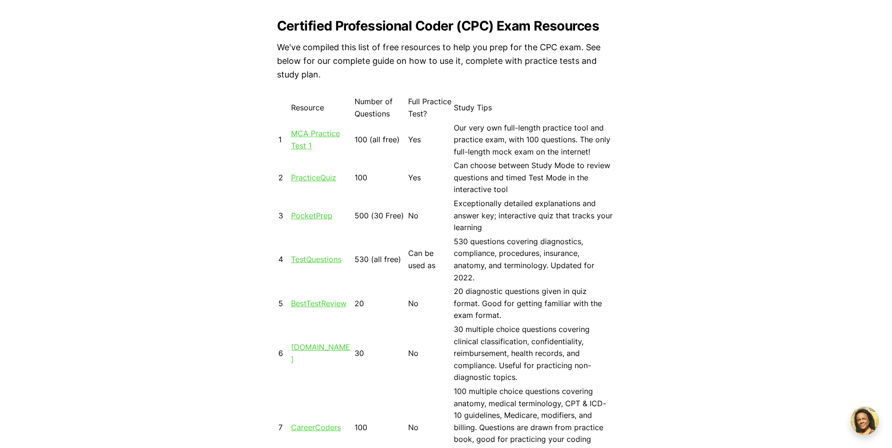
scroll to position [846, 0]
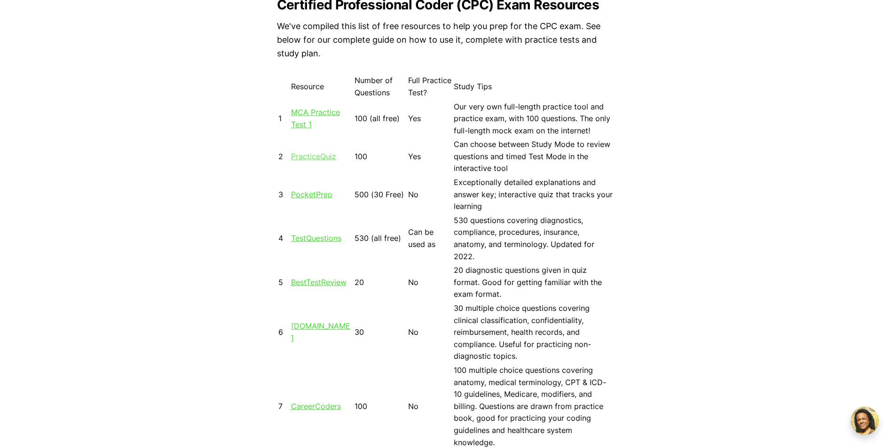
click at [308, 158] on link "PracticeQuiz" at bounding box center [313, 156] width 45 height 9
click at [315, 191] on link "PocketPrep" at bounding box center [311, 194] width 41 height 9
click at [329, 241] on link "TestQuestions" at bounding box center [316, 238] width 50 height 9
click at [320, 285] on link "BestTestReview" at bounding box center [318, 282] width 55 height 9
click at [319, 333] on link "Tests.com" at bounding box center [320, 333] width 59 height 22
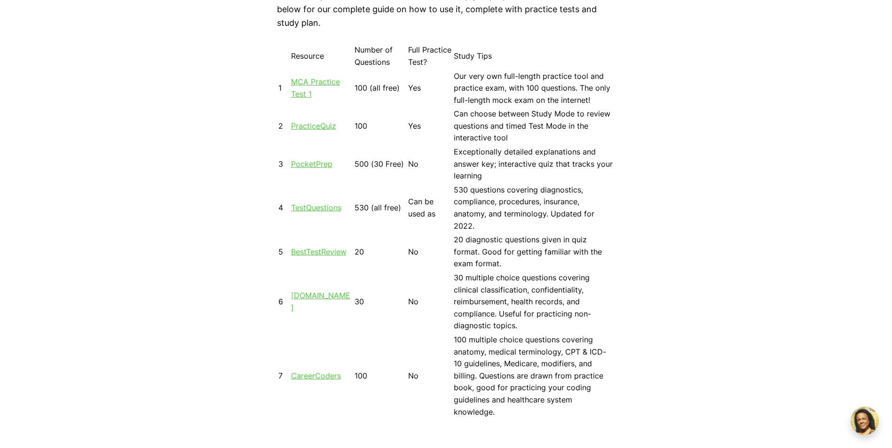
scroll to position [940, 0]
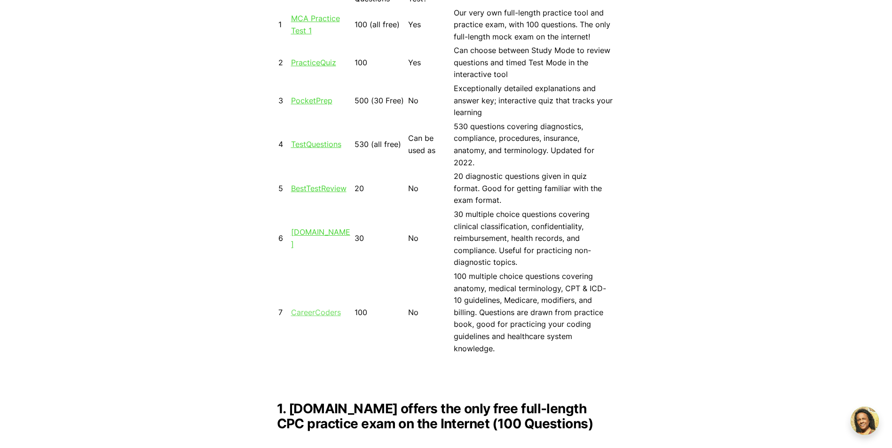
click at [323, 308] on link "CareerCoders" at bounding box center [316, 312] width 50 height 9
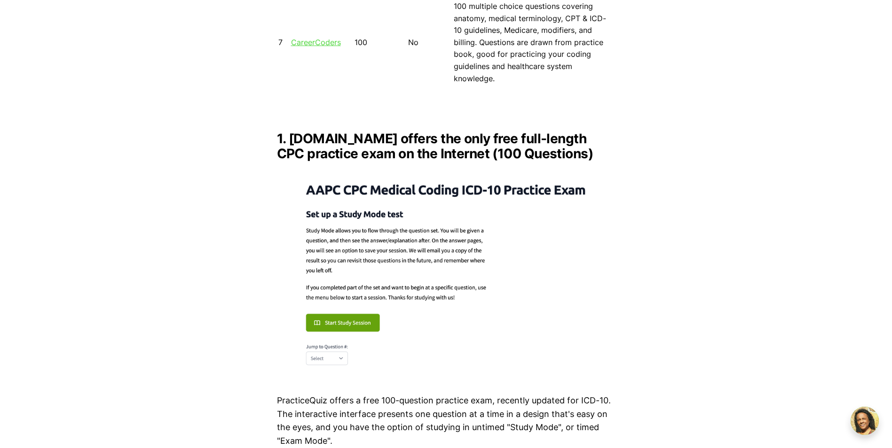
scroll to position [1222, 0]
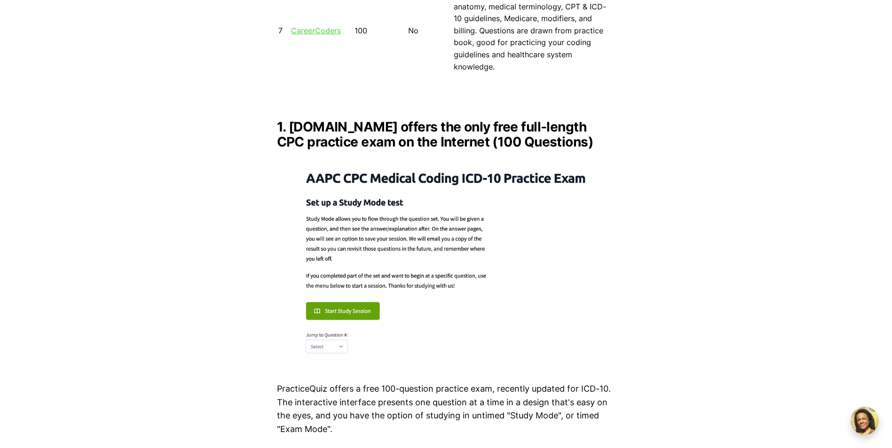
click at [360, 294] on img at bounding box center [446, 260] width 338 height 206
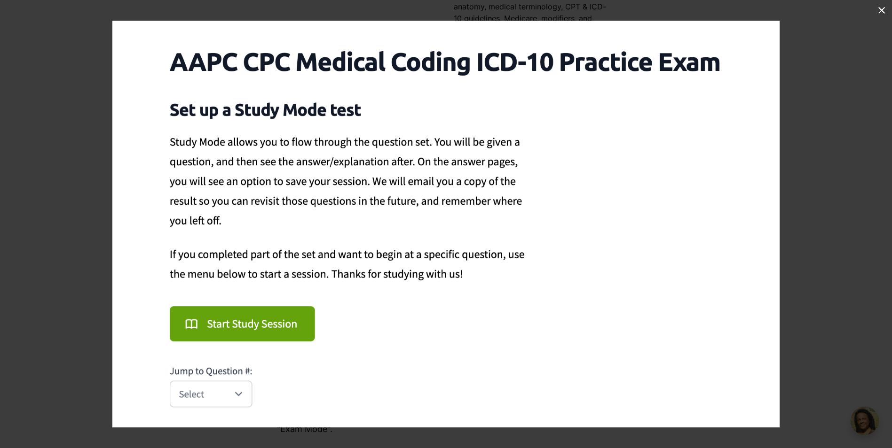
click at [240, 394] on img at bounding box center [445, 224] width 667 height 407
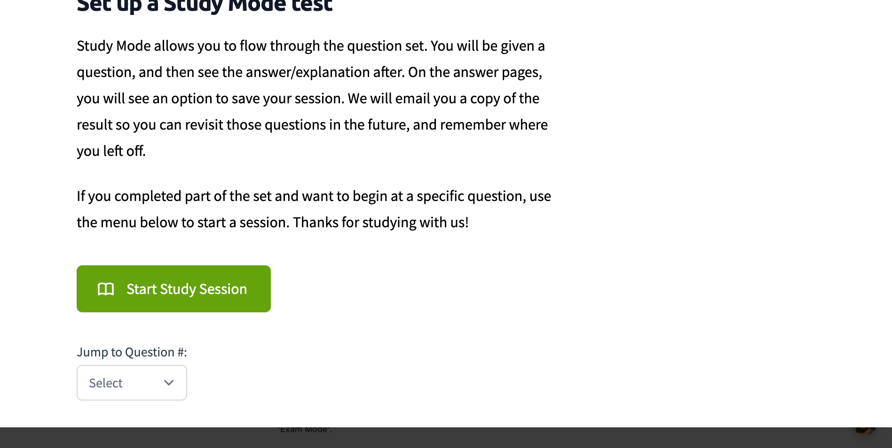
click at [168, 386] on img at bounding box center [446, 155] width 892 height 544
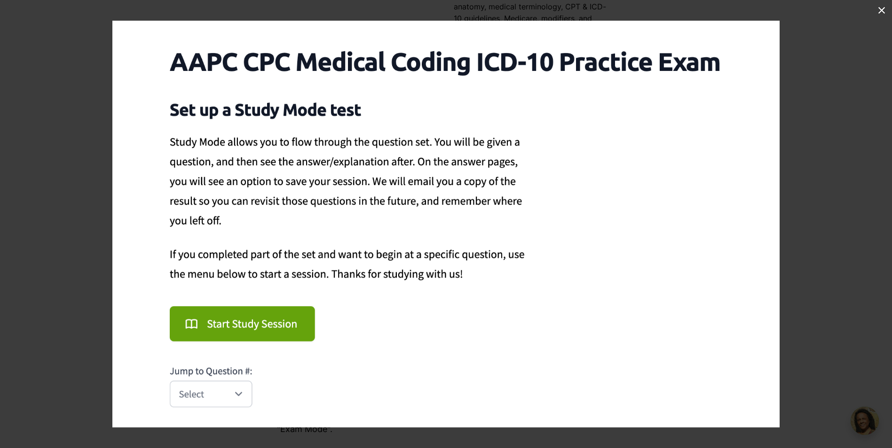
click at [251, 329] on img at bounding box center [445, 224] width 667 height 407
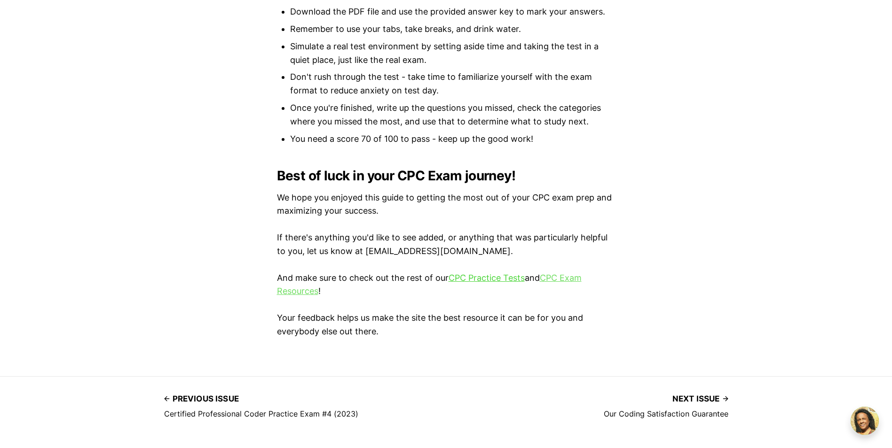
click at [567, 275] on link "CPC Exam Resources" at bounding box center [429, 285] width 305 height 24
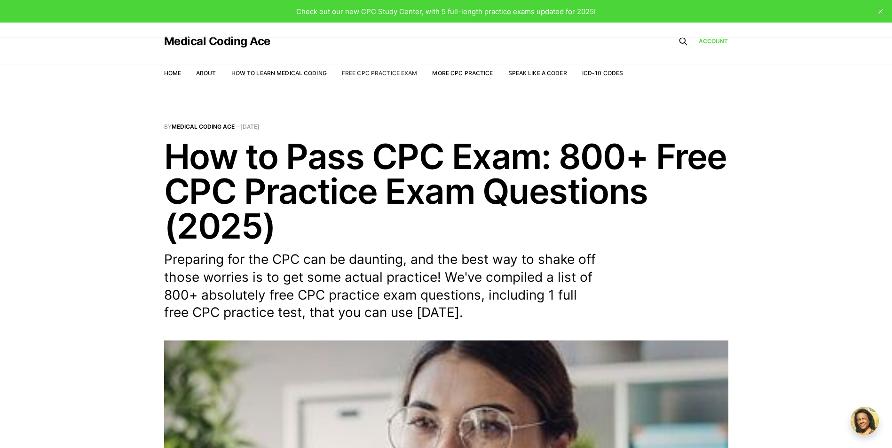
click at [391, 71] on link "Free CPC Practice Exam" at bounding box center [380, 73] width 76 height 7
